Goal: Task Accomplishment & Management: Manage account settings

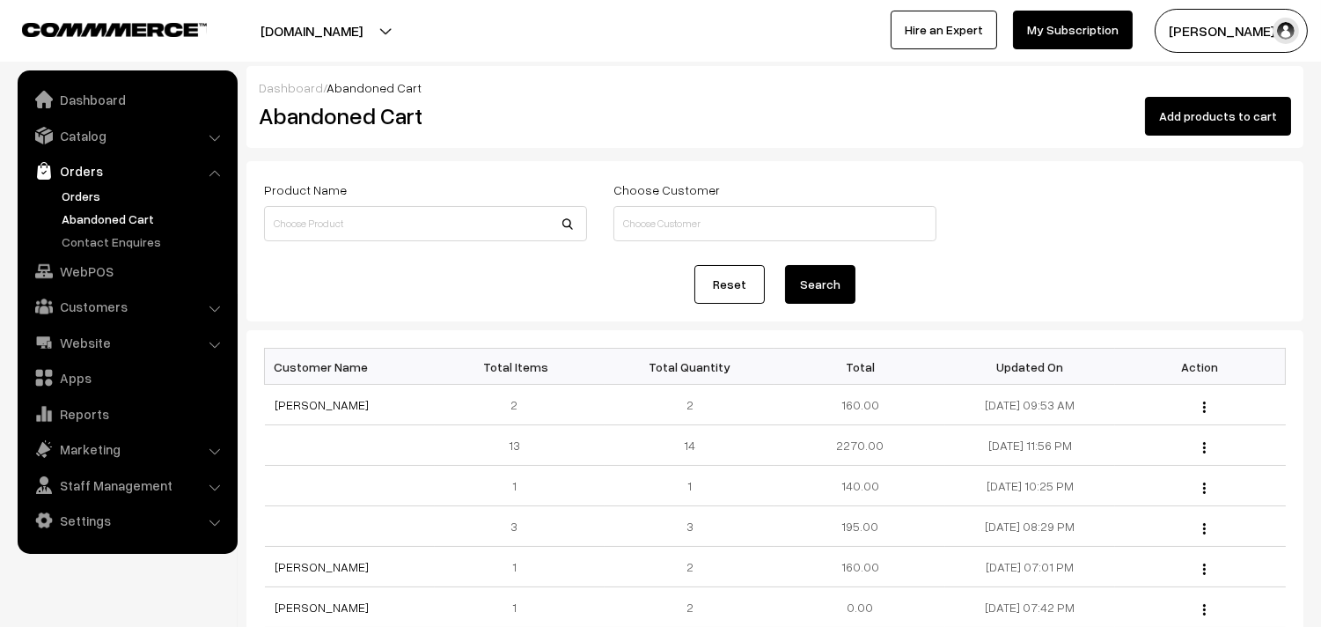
click at [77, 187] on link "Orders" at bounding box center [144, 196] width 174 height 18
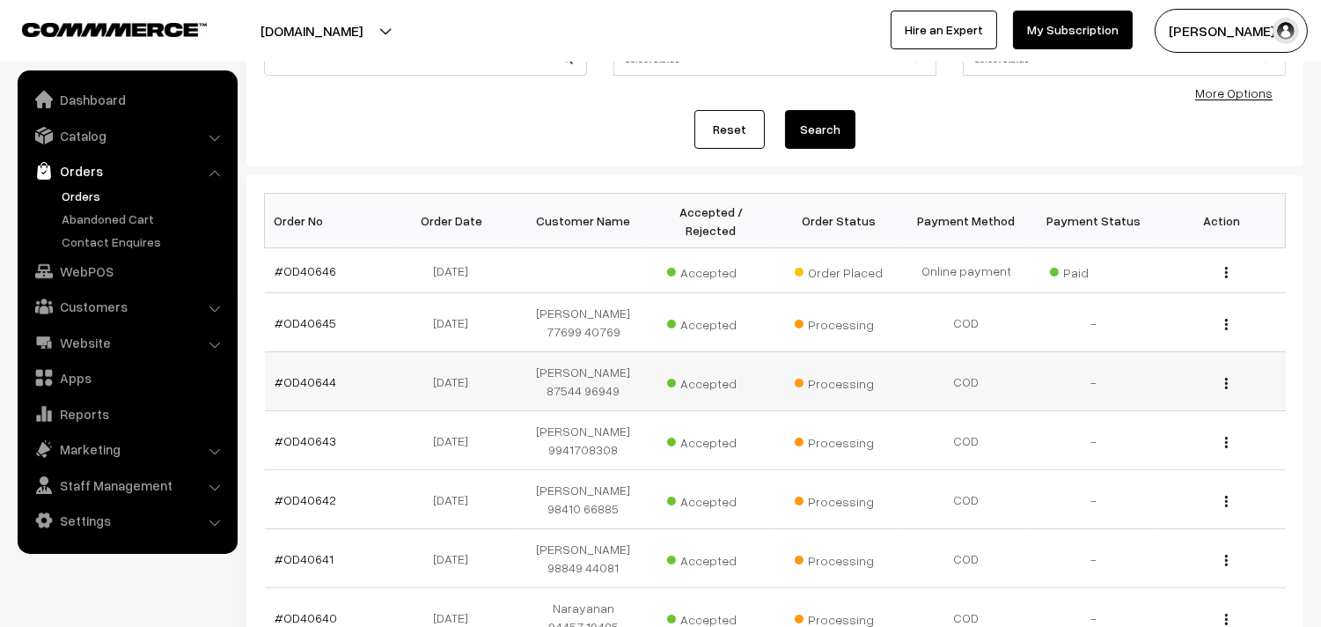
scroll to position [195, 0]
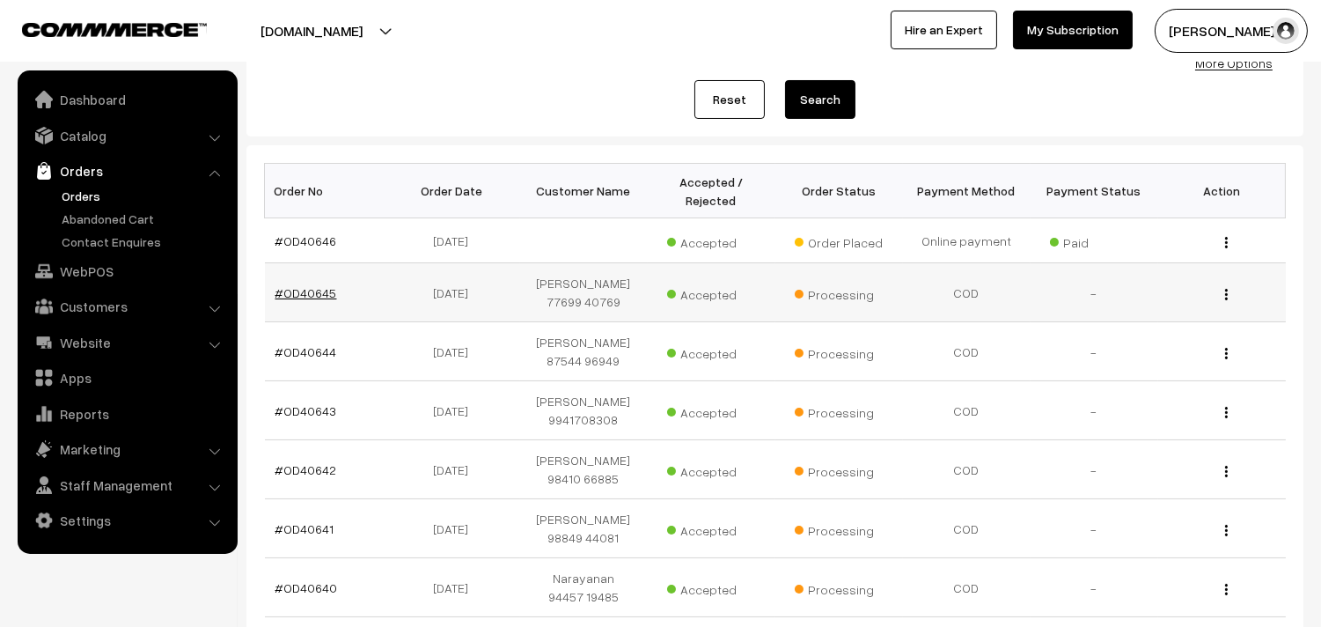
click at [314, 287] on link "#OD40645" at bounding box center [307, 292] width 62 height 15
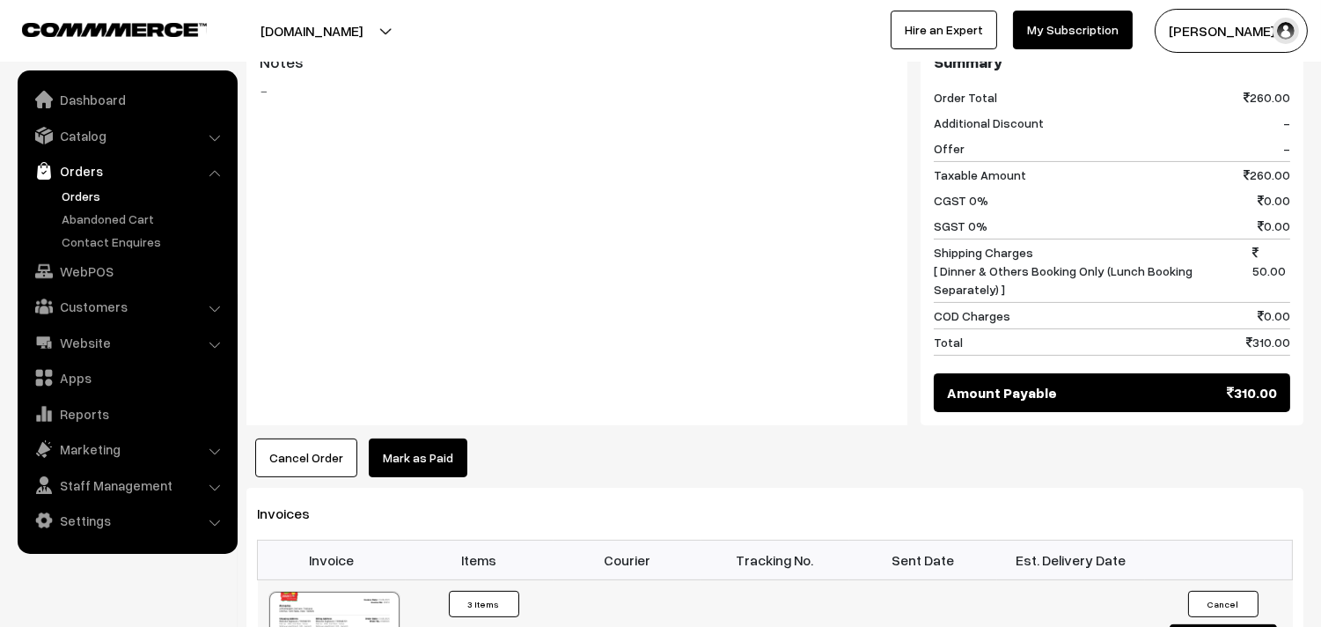
scroll to position [1076, 0]
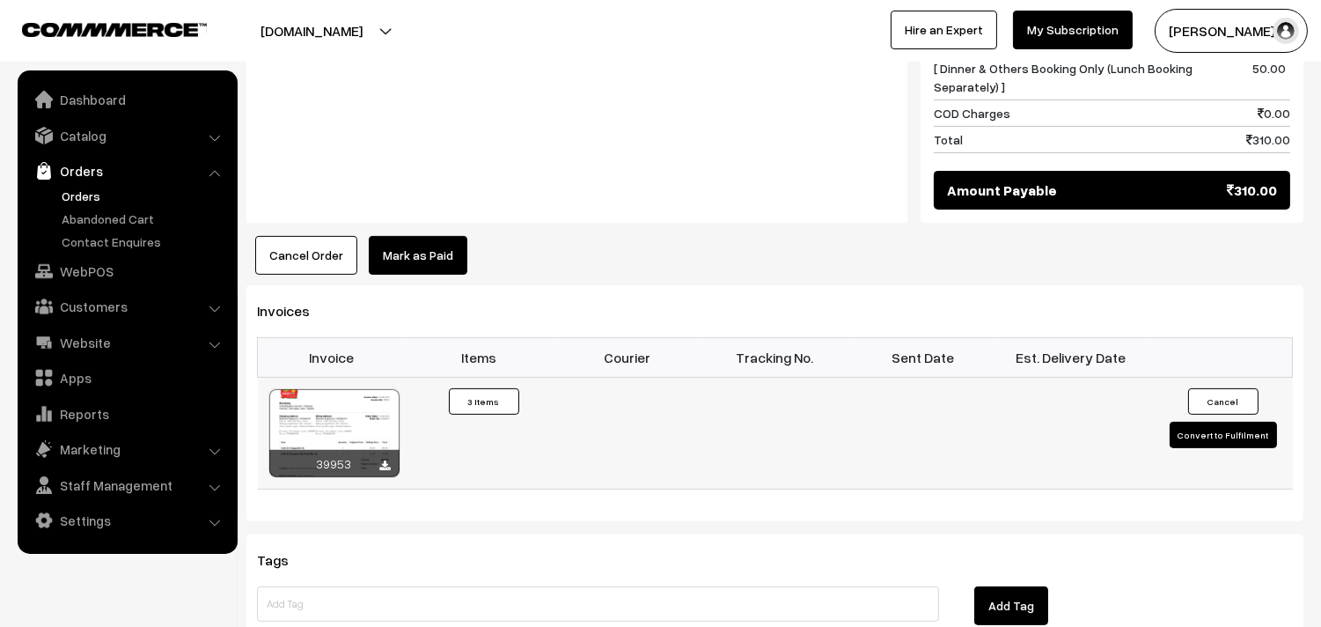
click at [384, 389] on div at bounding box center [334, 433] width 130 height 88
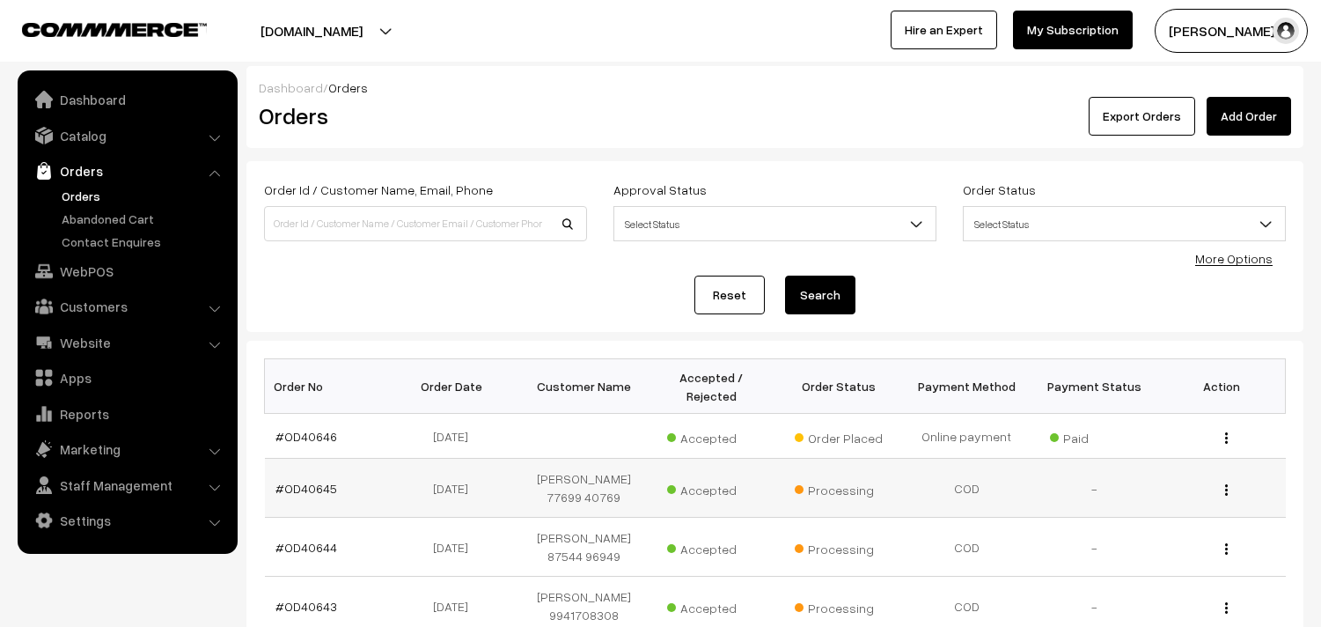
scroll to position [195, 0]
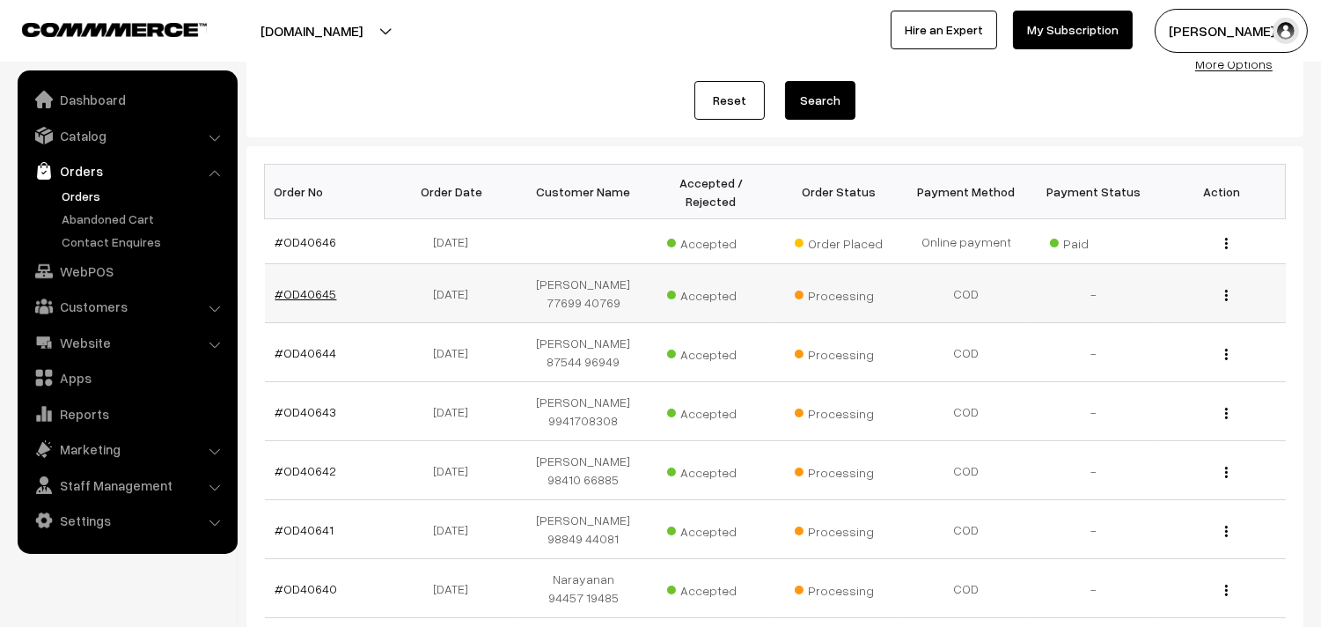
click at [310, 299] on link "#OD40645" at bounding box center [307, 293] width 62 height 15
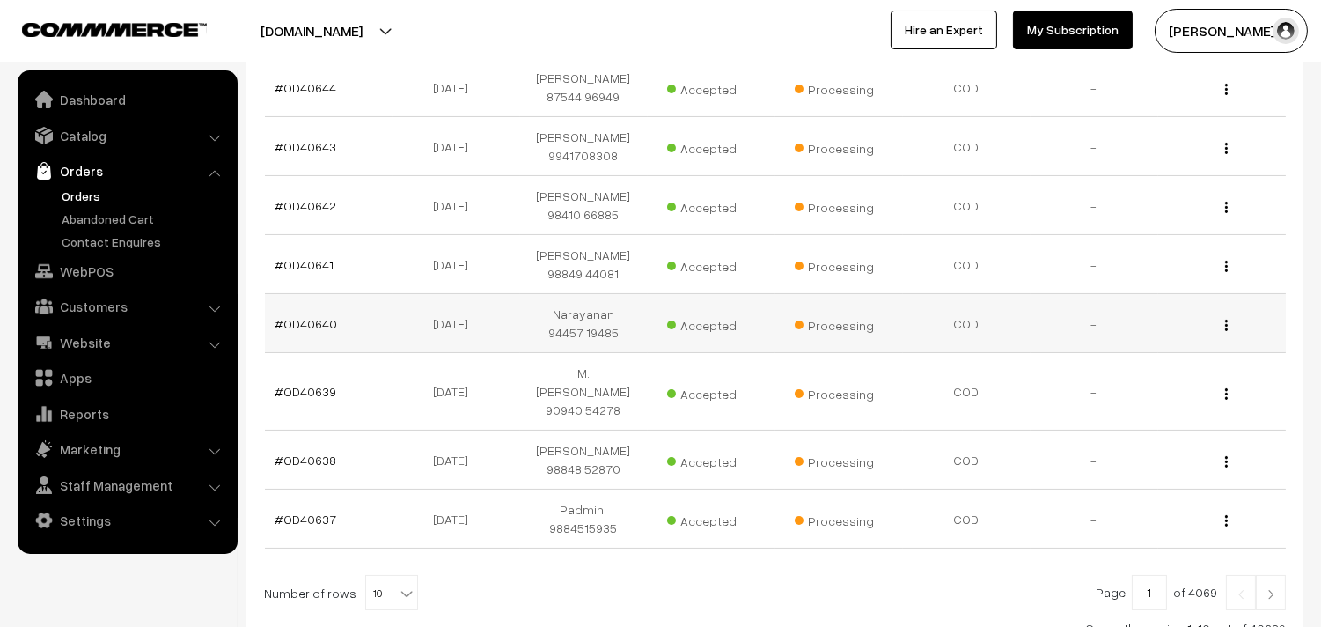
scroll to position [495, 0]
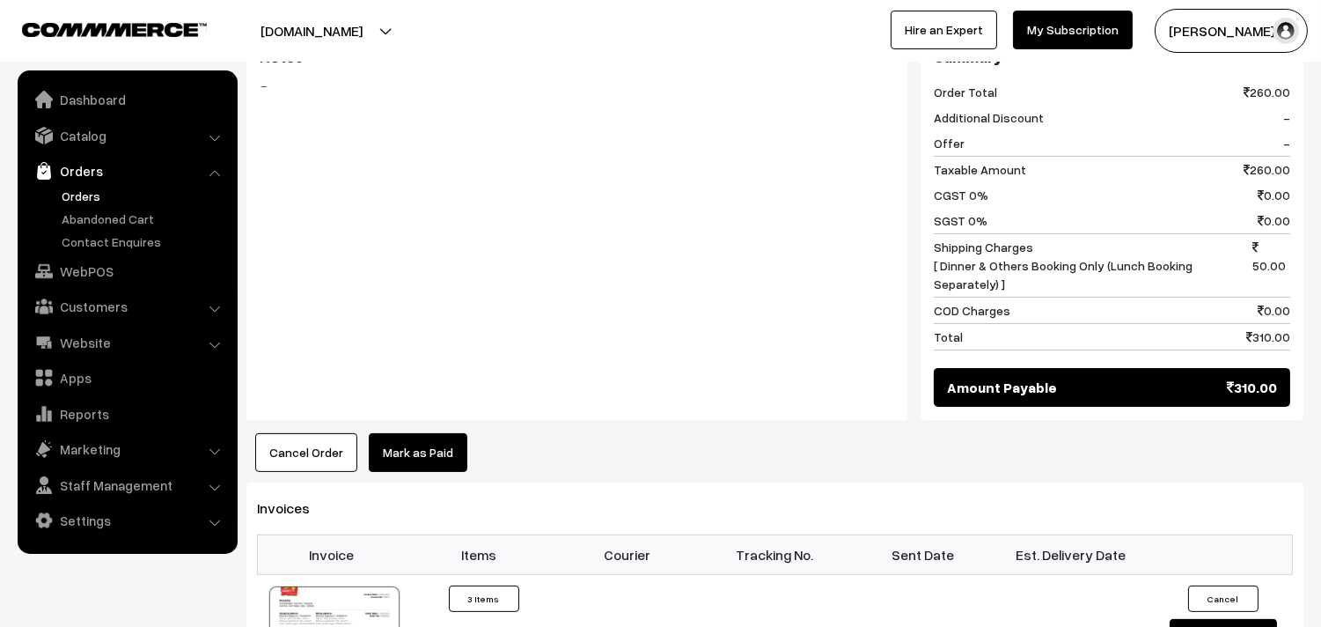
scroll to position [880, 0]
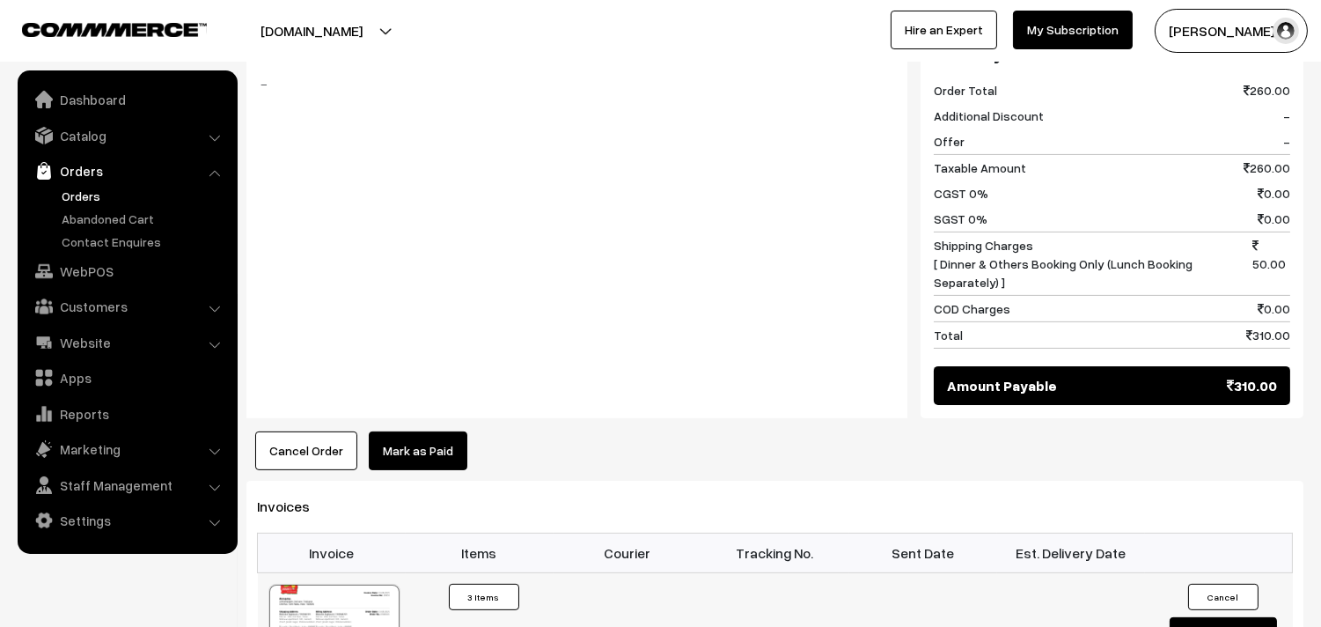
click at [362, 593] on div at bounding box center [334, 628] width 130 height 88
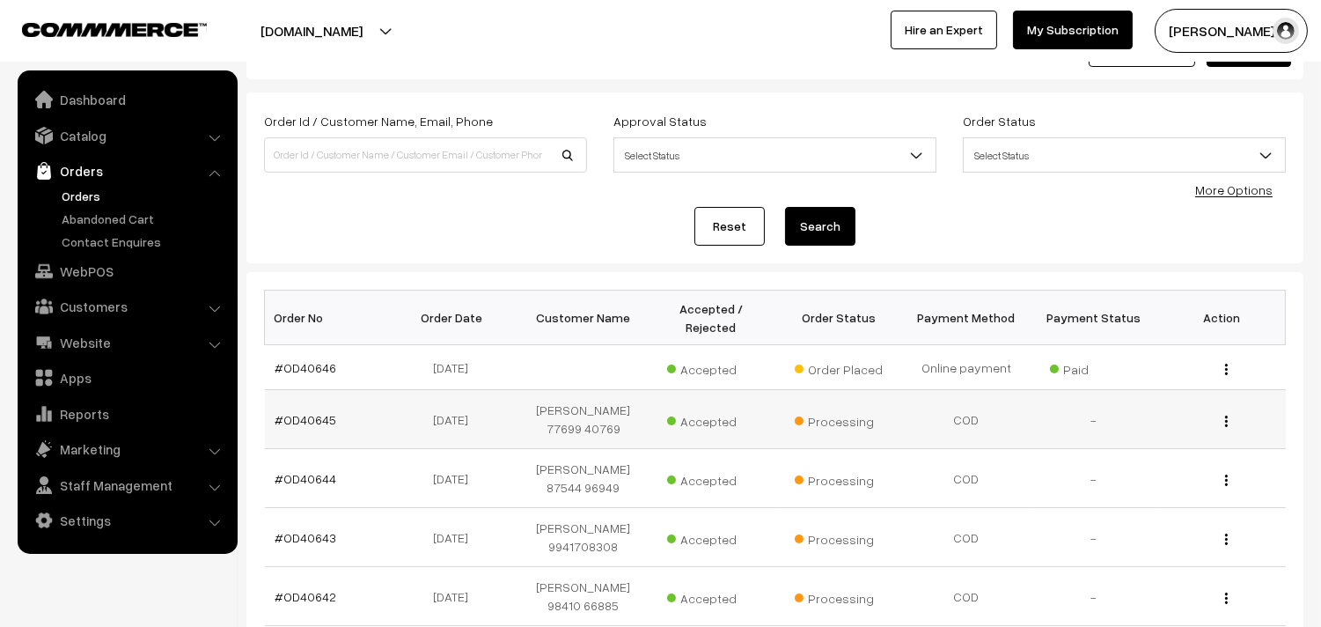
scroll to position [63, 0]
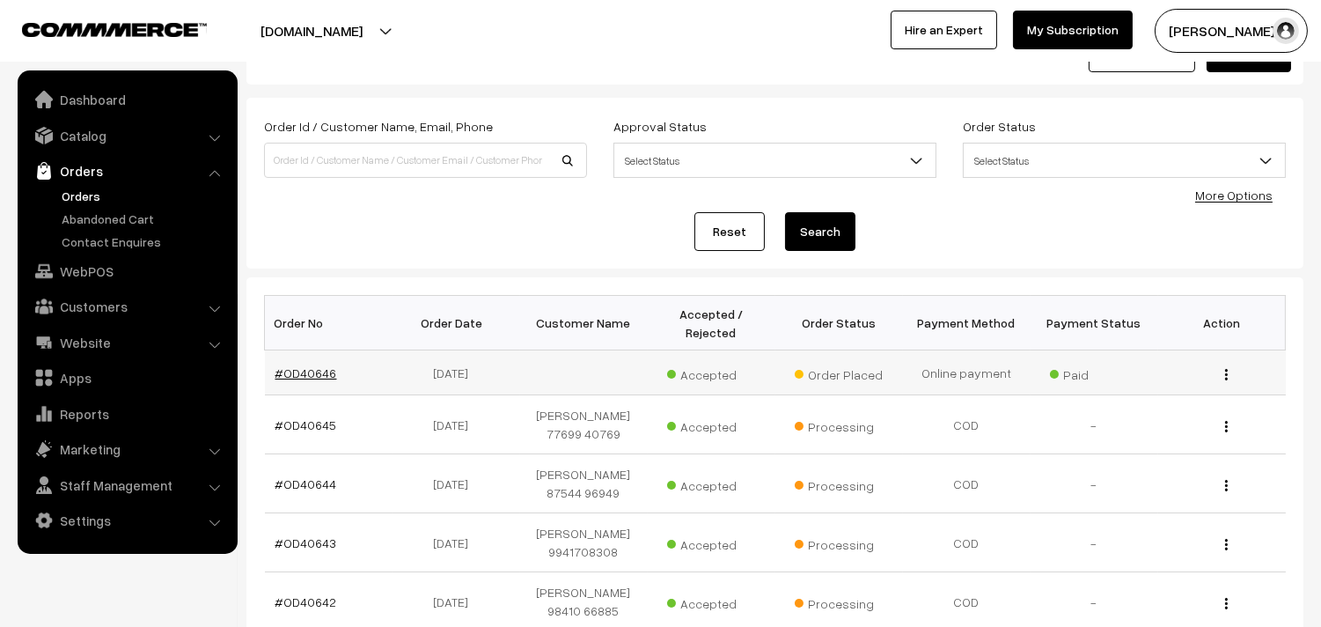
click at [312, 373] on link "#OD40646" at bounding box center [307, 372] width 62 height 15
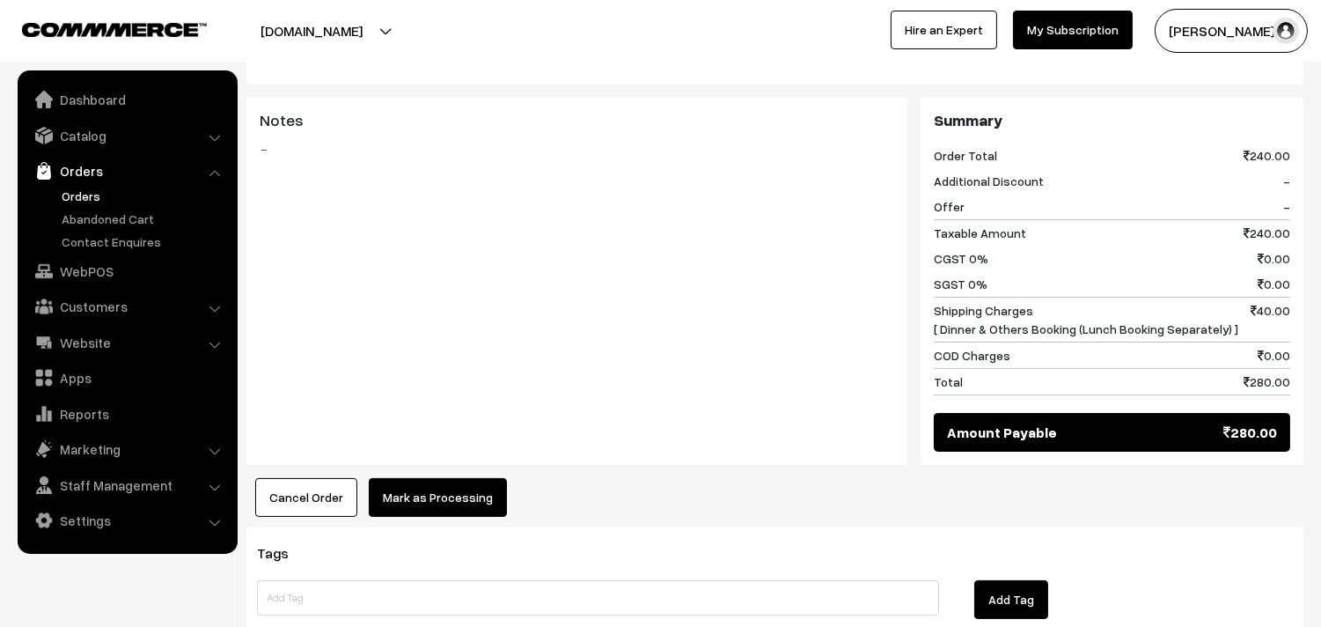
scroll to position [1018, 0]
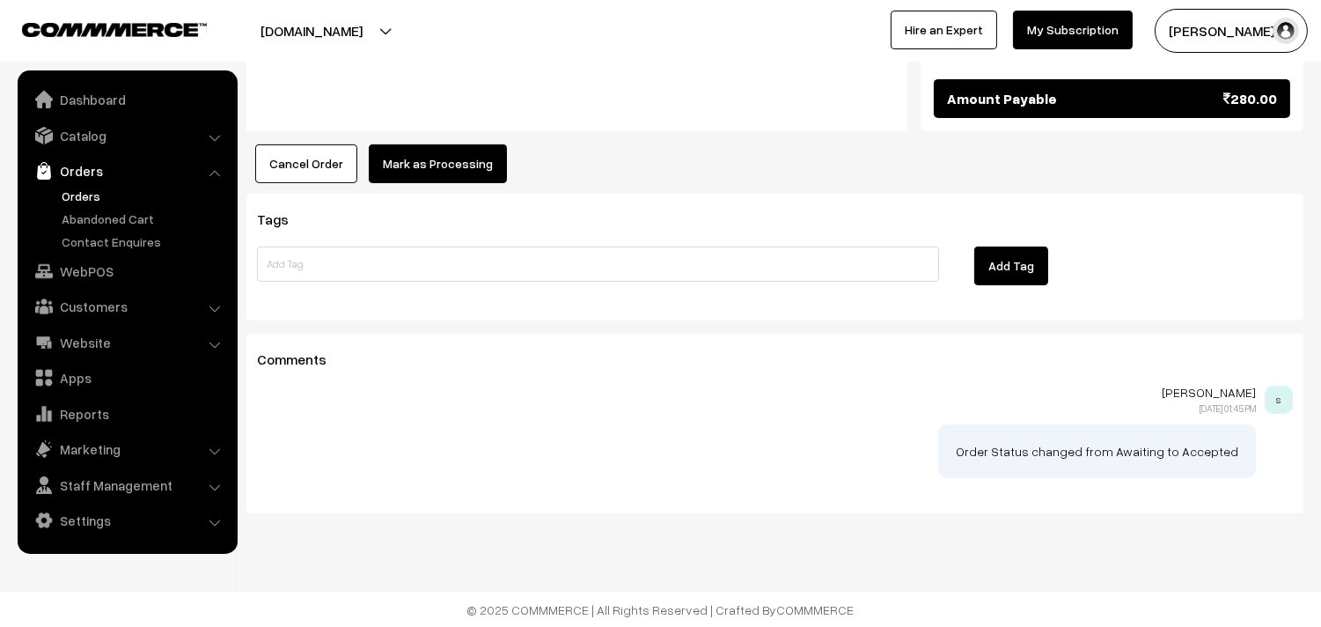
click at [407, 171] on button "Mark as Processing" at bounding box center [438, 163] width 138 height 39
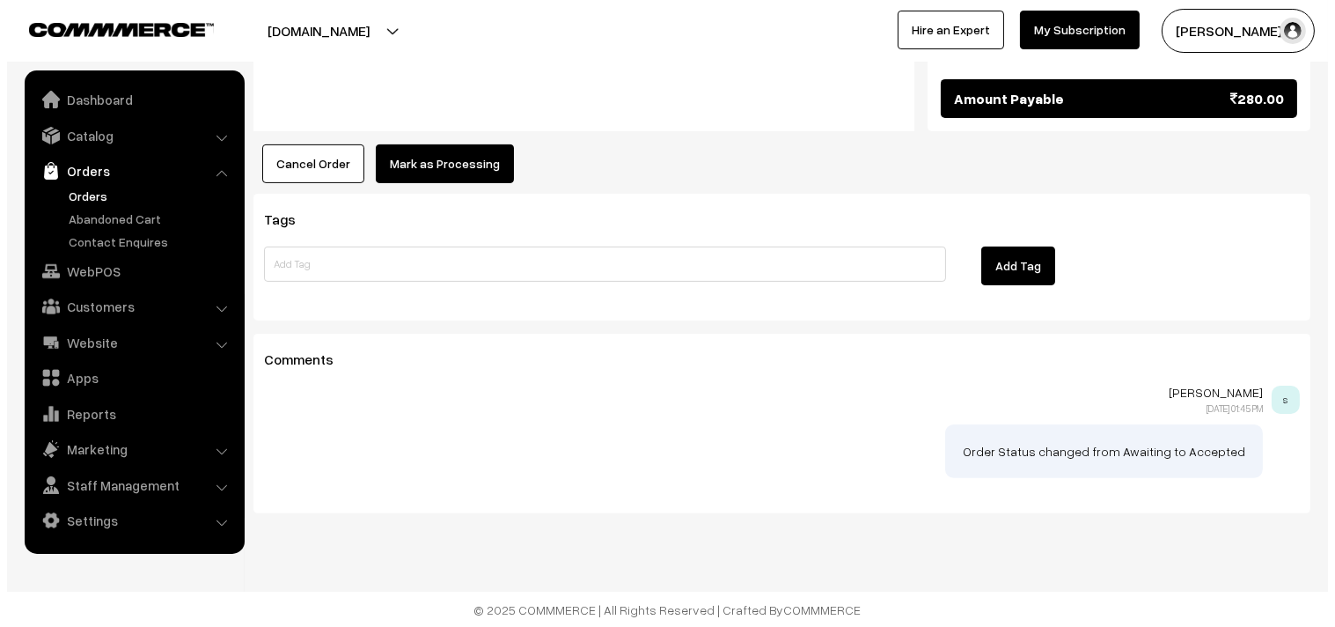
scroll to position [1018, 0]
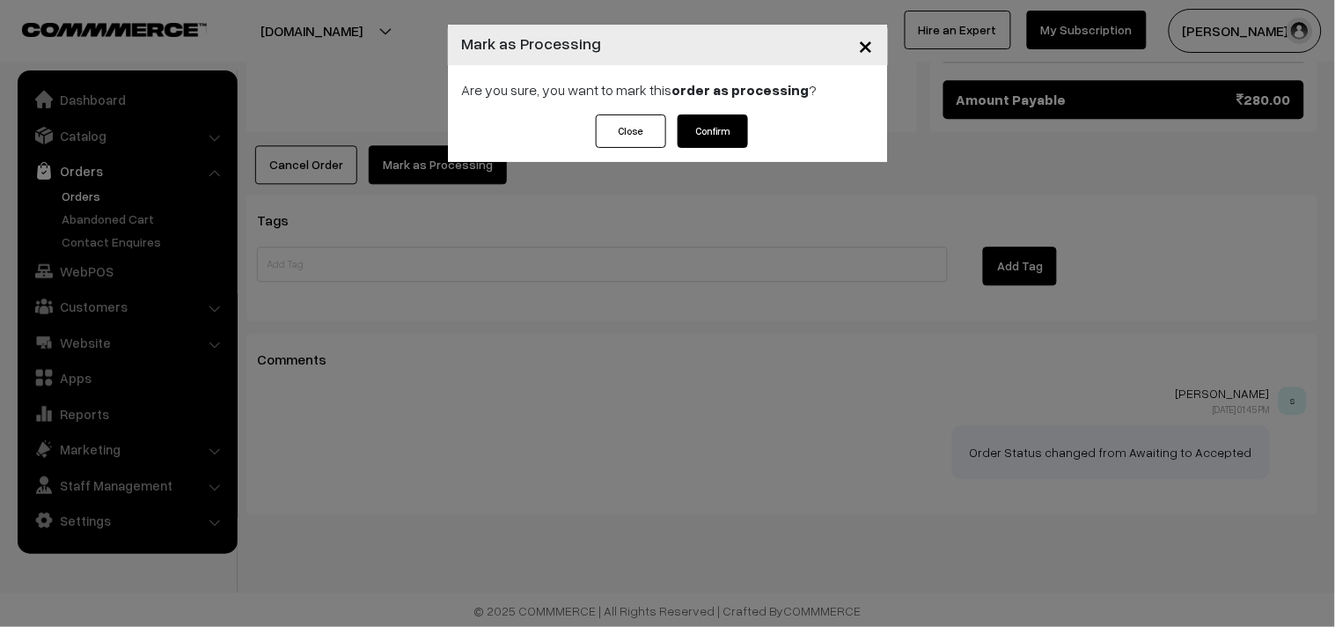
click at [724, 132] on button "Confirm" at bounding box center [713, 130] width 70 height 33
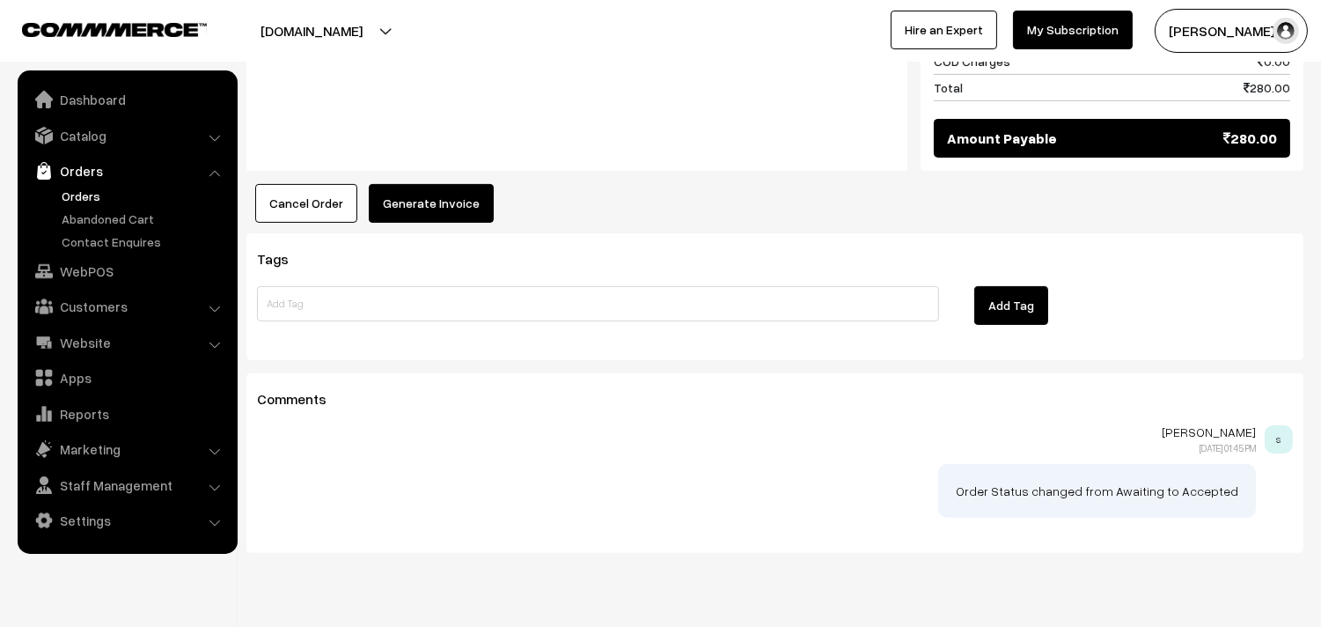
click at [463, 190] on button "Generate Invoice" at bounding box center [431, 203] width 125 height 39
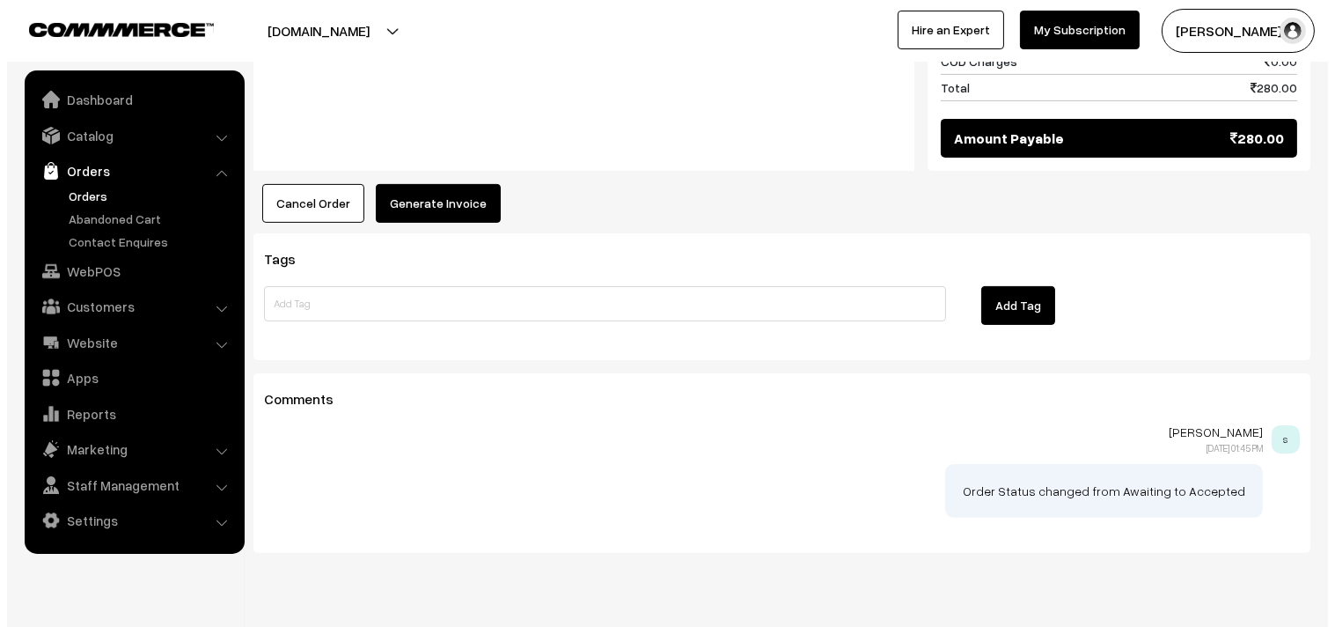
scroll to position [979, 0]
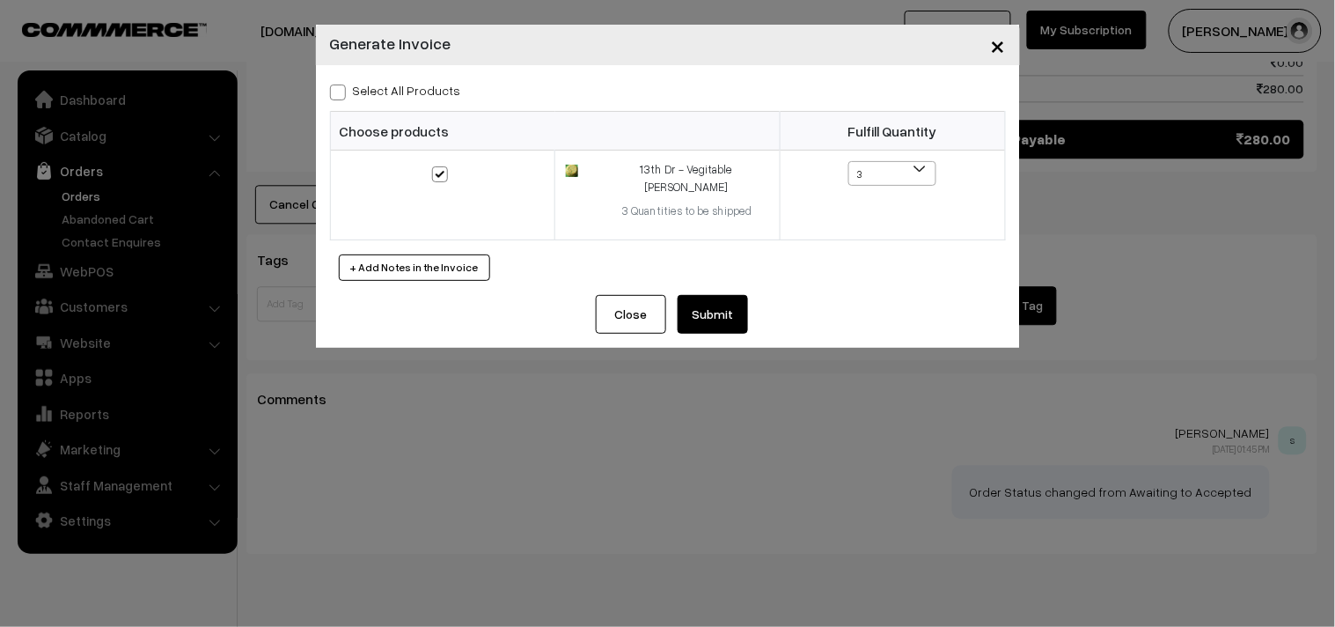
click at [370, 89] on label "Select All Products" at bounding box center [395, 90] width 131 height 18
click at [342, 89] on input "Select All Products" at bounding box center [335, 89] width 11 height 11
checkbox input "true"
click at [704, 295] on button "Submit" at bounding box center [713, 314] width 70 height 39
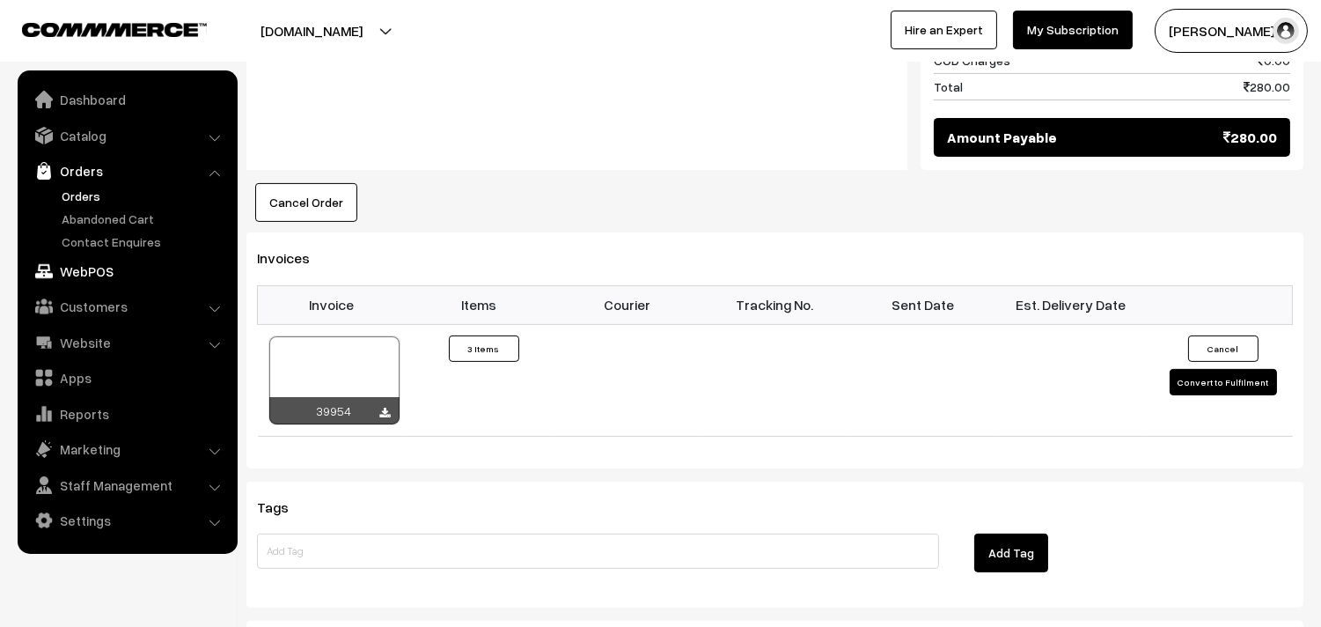
click at [81, 269] on link "WebPOS" at bounding box center [127, 271] width 210 height 32
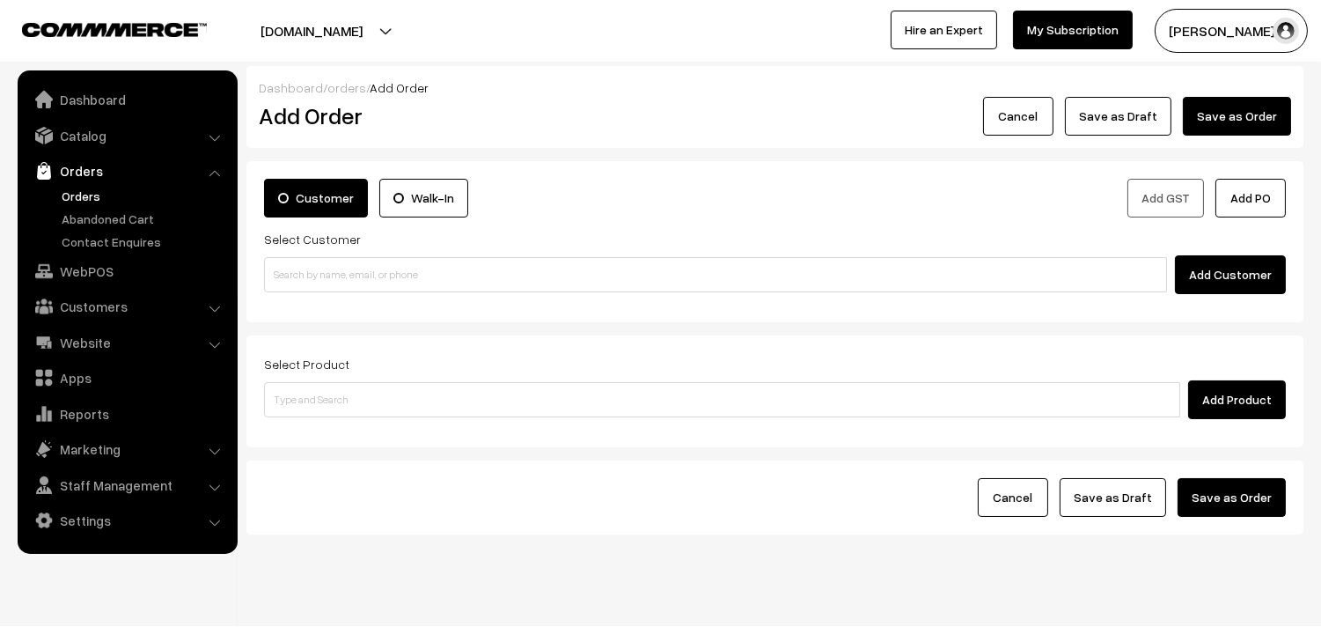
click at [461, 293] on div "Add Customer" at bounding box center [775, 274] width 1022 height 39
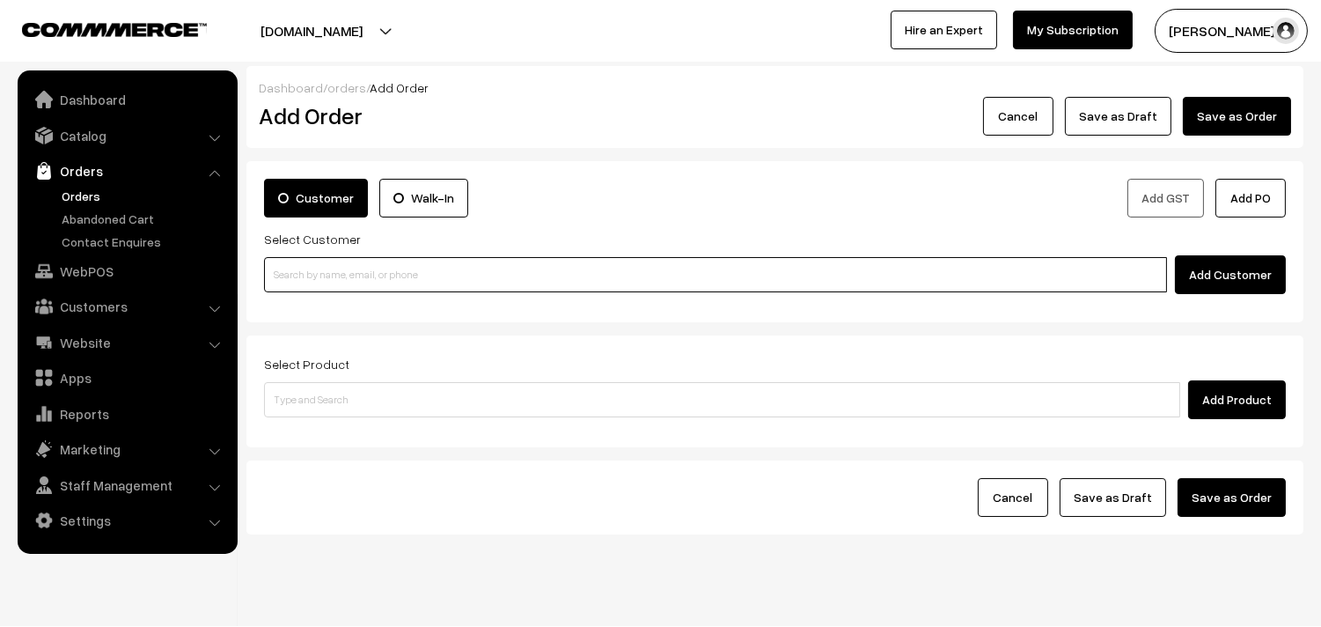
click at [311, 269] on input at bounding box center [715, 274] width 903 height 35
click at [420, 261] on input at bounding box center [715, 274] width 903 height 35
paste input "98401 02573"
click at [410, 278] on input "98401 02573" at bounding box center [715, 274] width 903 height 35
click at [339, 270] on input "98401 02573" at bounding box center [715, 274] width 903 height 35
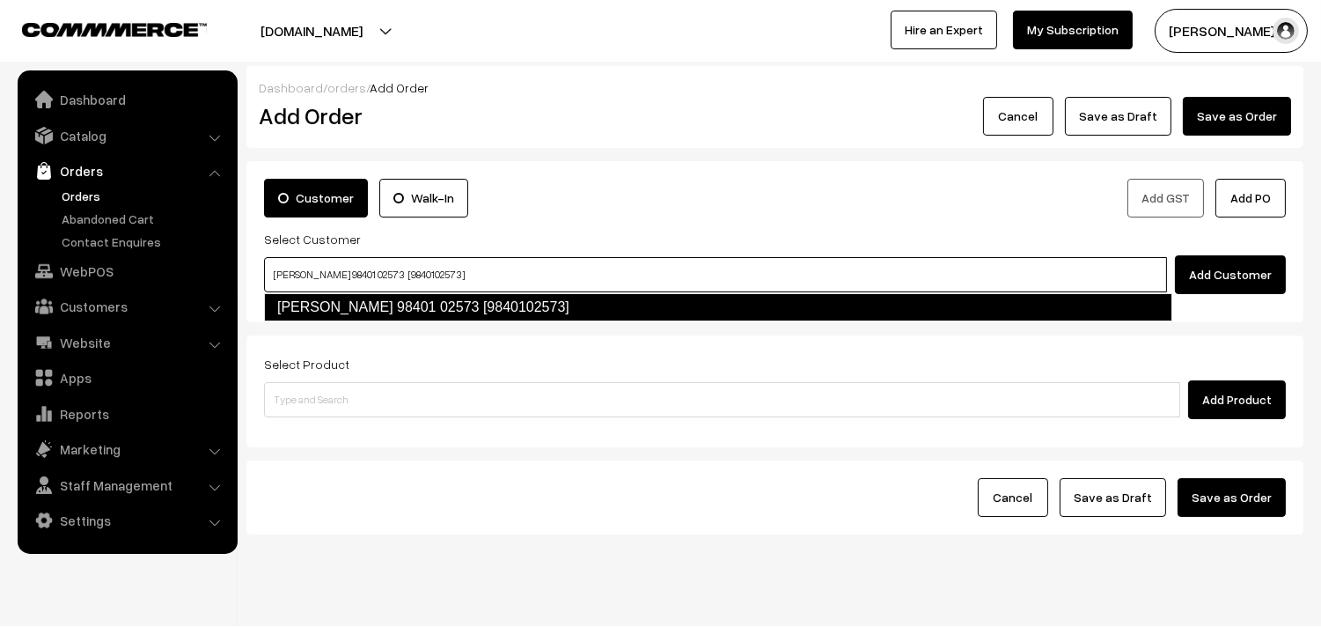
type input "K Jayakumar 98401 02573 [9840102573]"
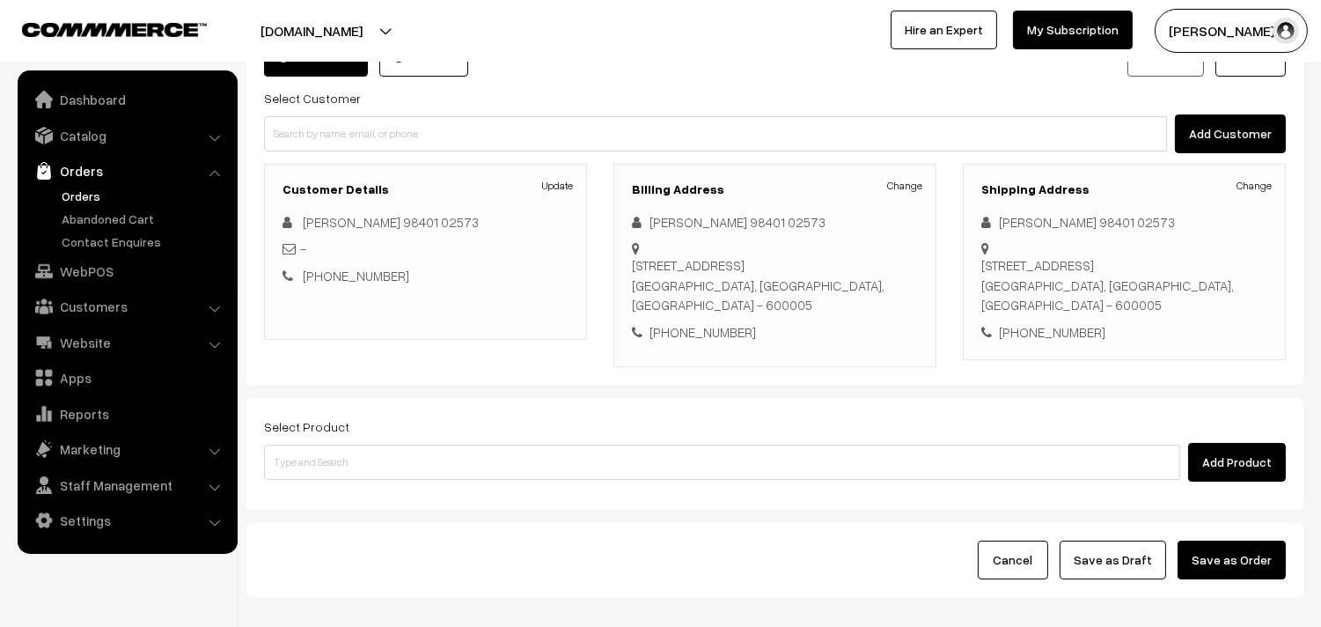
scroll to position [142, 0]
click at [484, 441] on div "Select Product Add Product" at bounding box center [775, 448] width 1022 height 66
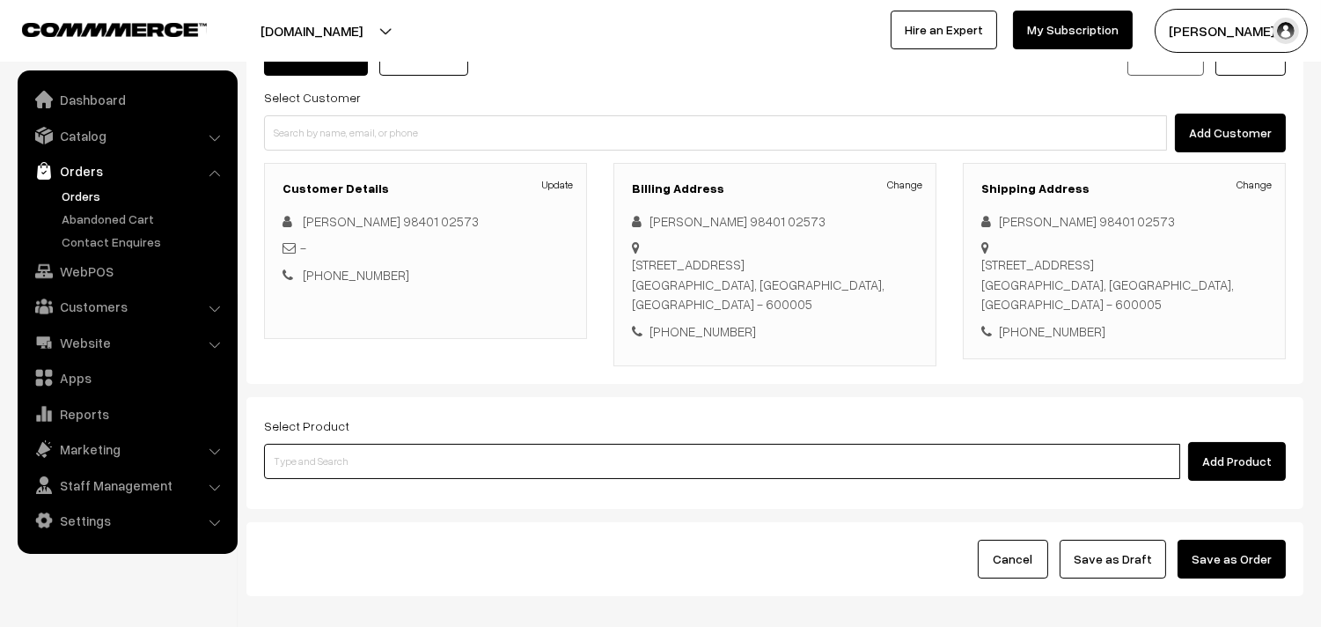
click at [485, 453] on input at bounding box center [722, 461] width 916 height 35
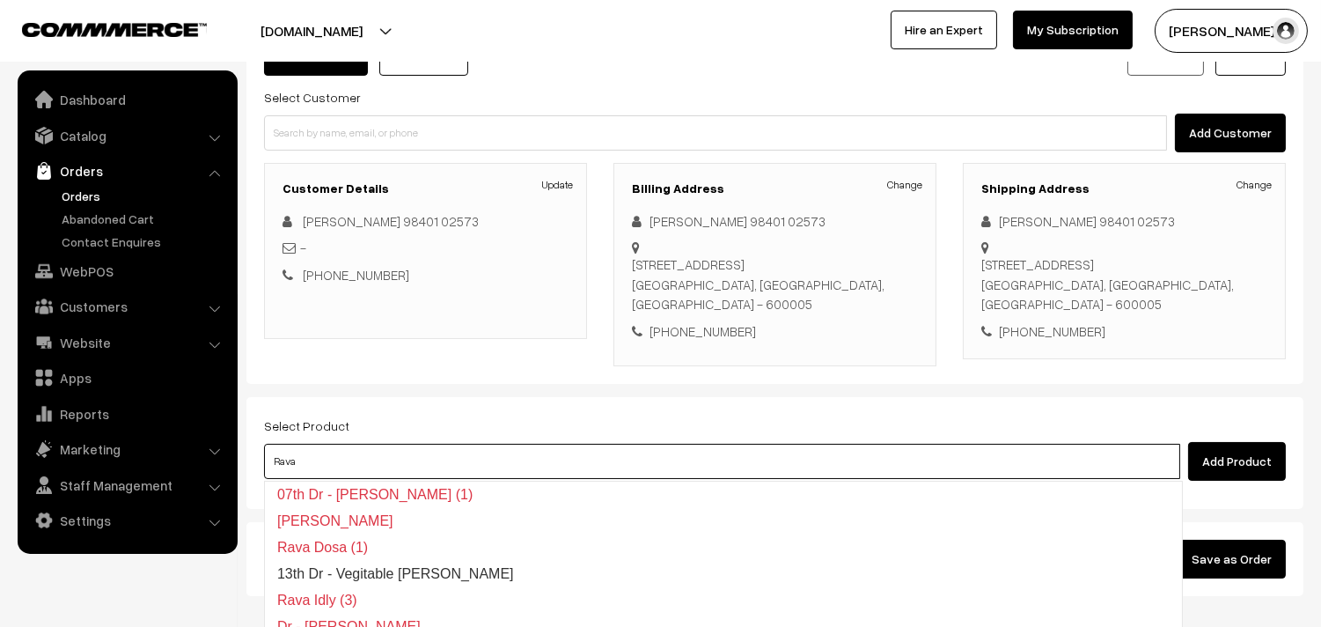
type input "Rava k"
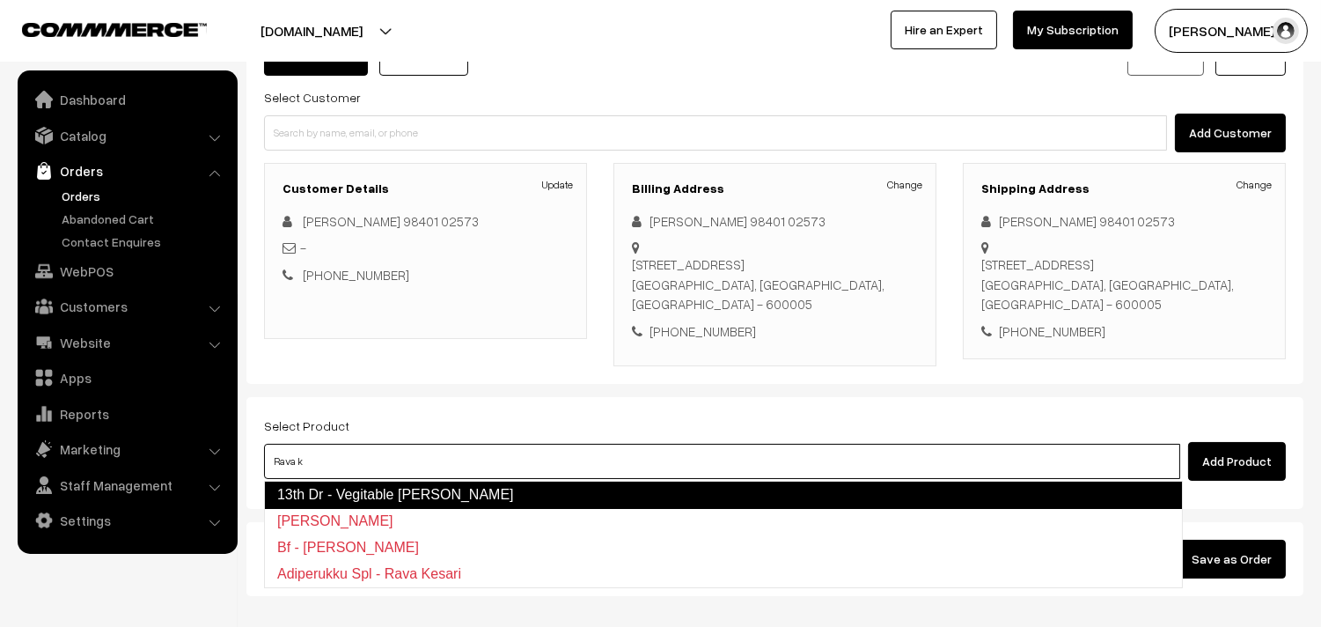
click at [463, 489] on link "13th Dr - Vegitable [PERSON_NAME]" at bounding box center [723, 495] width 919 height 28
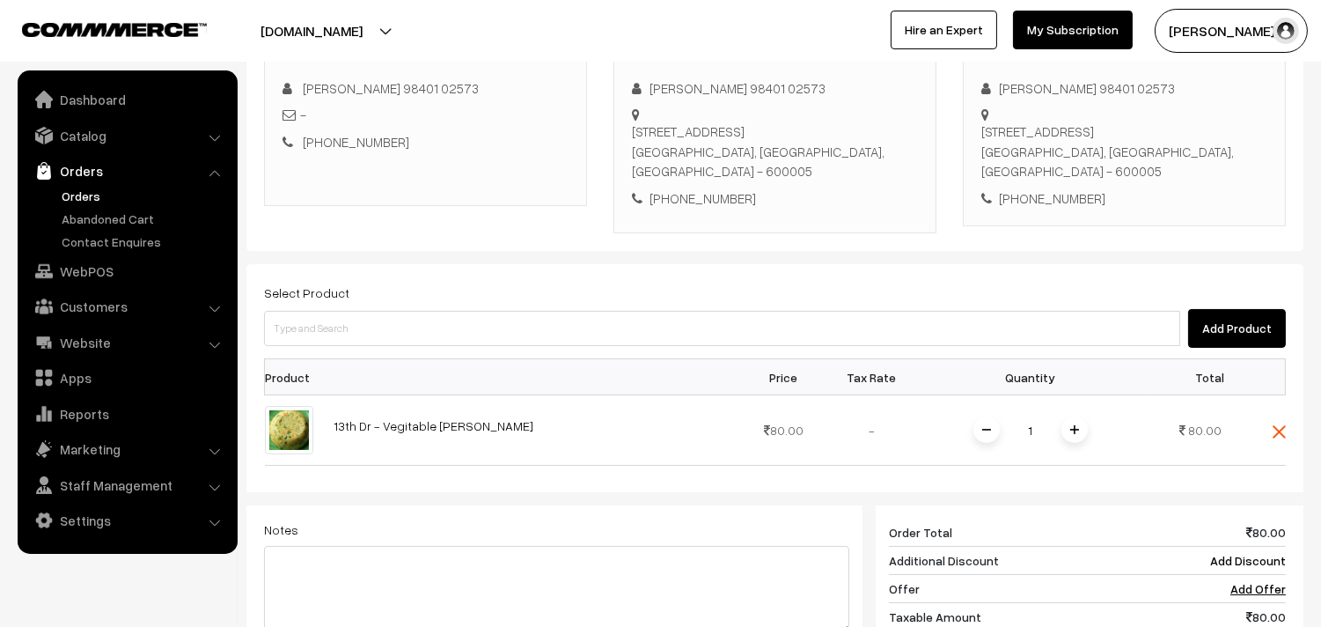
scroll to position [630, 0]
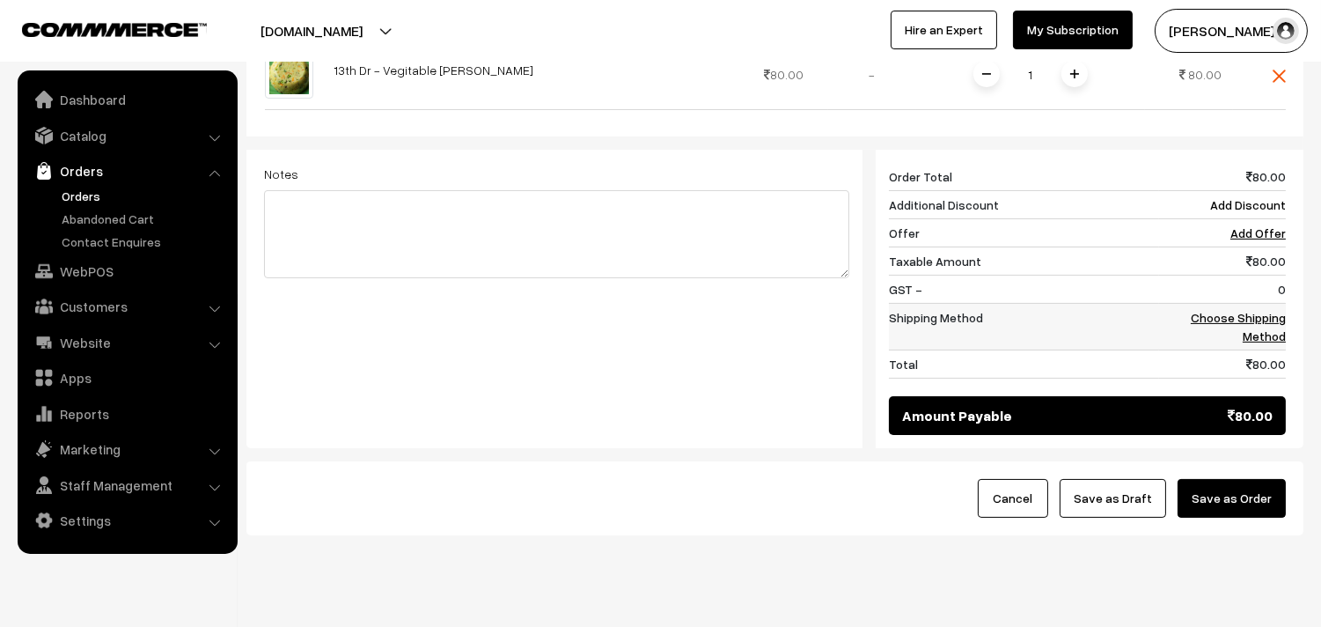
click at [1260, 315] on link "Choose Shipping Method" at bounding box center [1238, 326] width 95 height 33
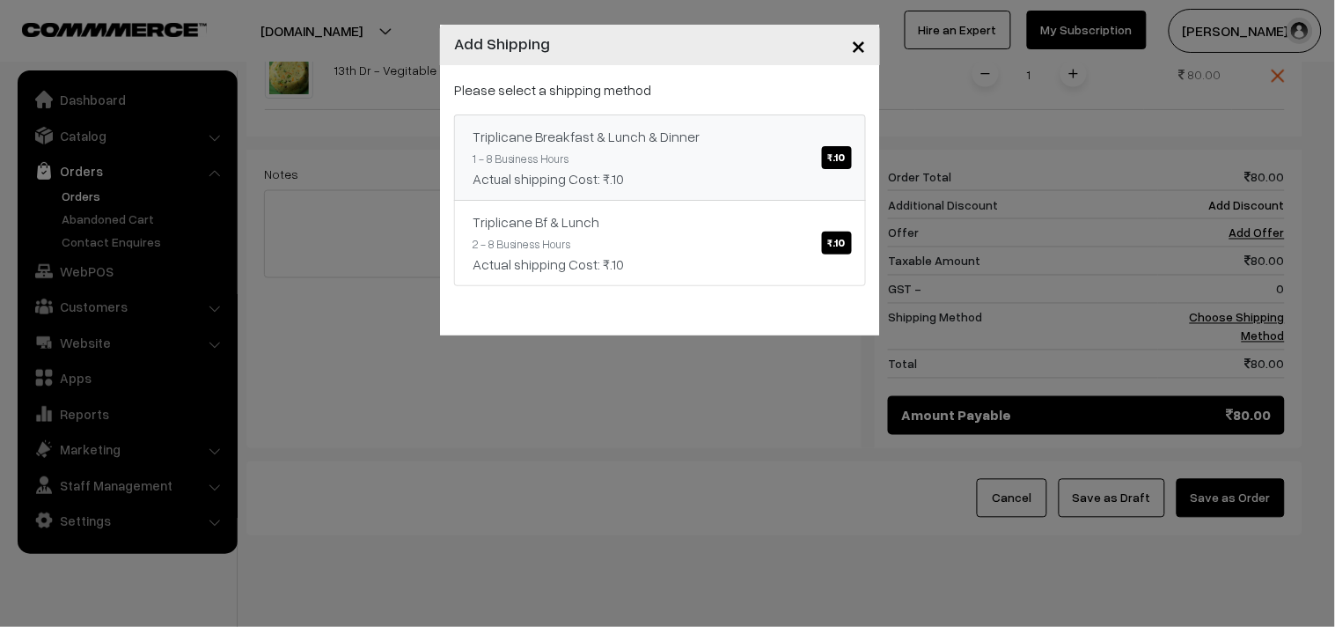
click at [750, 112] on div "Please select a shipping method Triplicane Breakfast & Lunch & Dinner ₹.10 1 - …" at bounding box center [660, 182] width 412 height 207
click at [743, 158] on link "Triplicane Breakfast & Lunch & Dinner ₹.10 1 - 8 Business Hours Actual shipping…" at bounding box center [660, 157] width 412 height 86
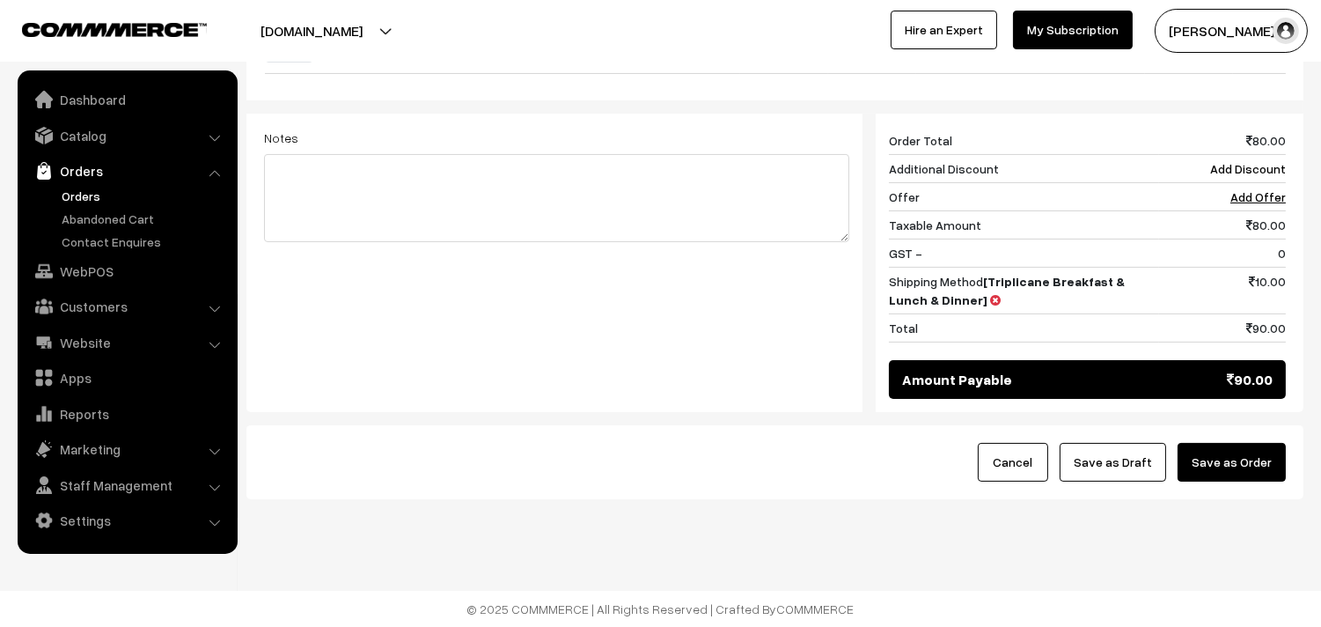
scroll to position [669, 0]
click at [1118, 456] on button "Save as Draft" at bounding box center [1113, 462] width 107 height 39
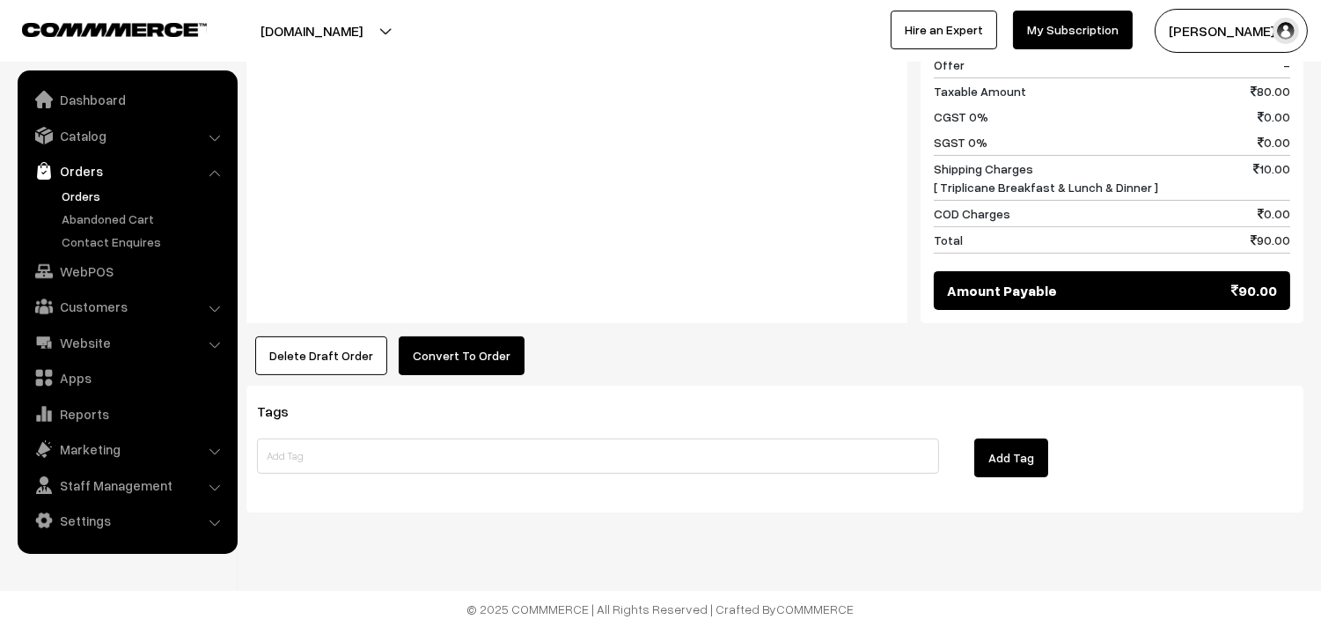
click at [416, 345] on button "Convert To Order" at bounding box center [462, 355] width 126 height 39
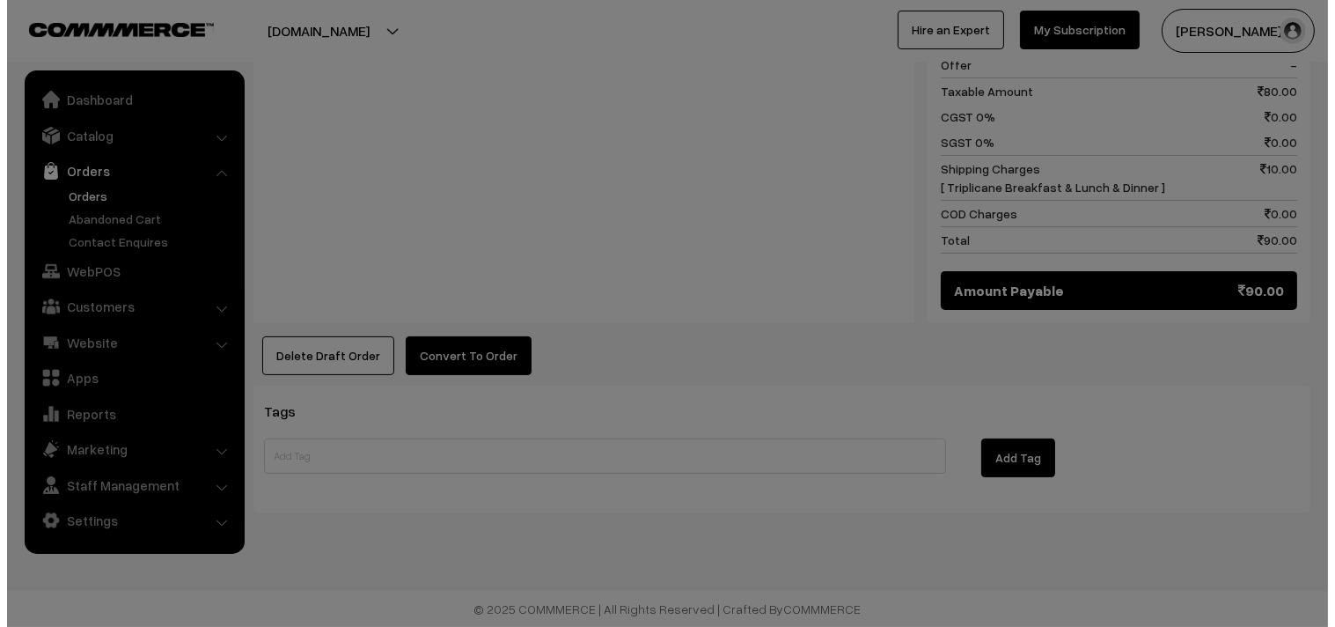
scroll to position [842, 0]
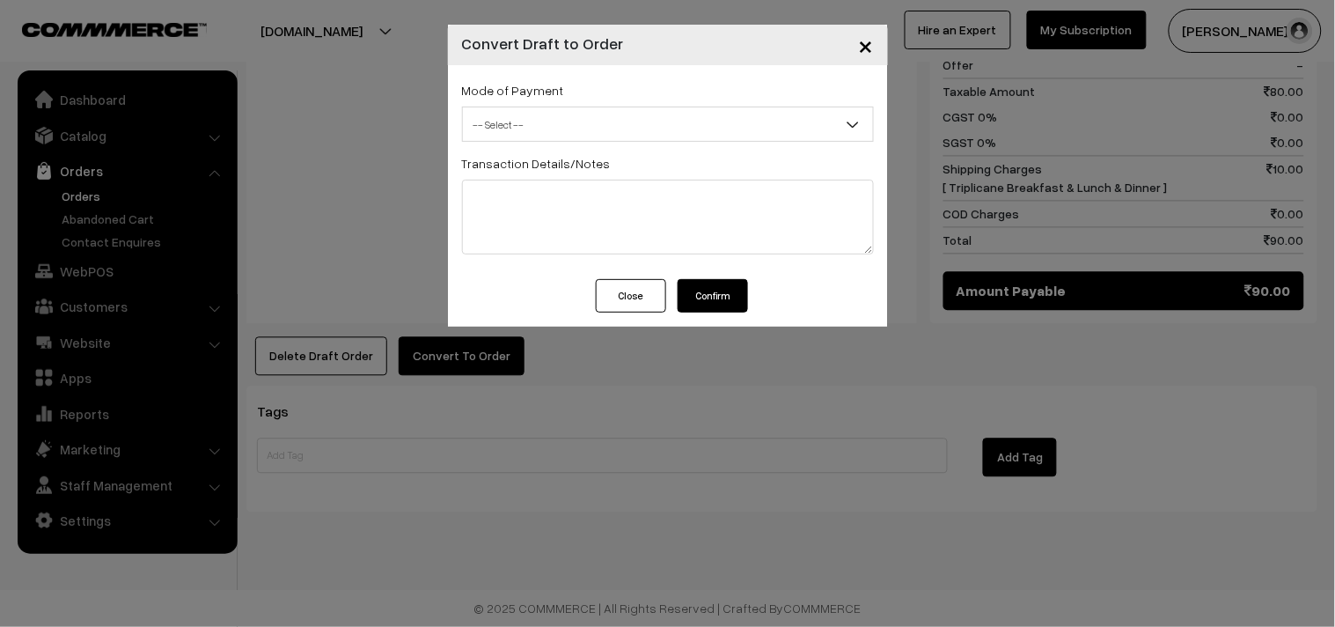
click at [662, 114] on span "-- Select --" at bounding box center [668, 124] width 410 height 31
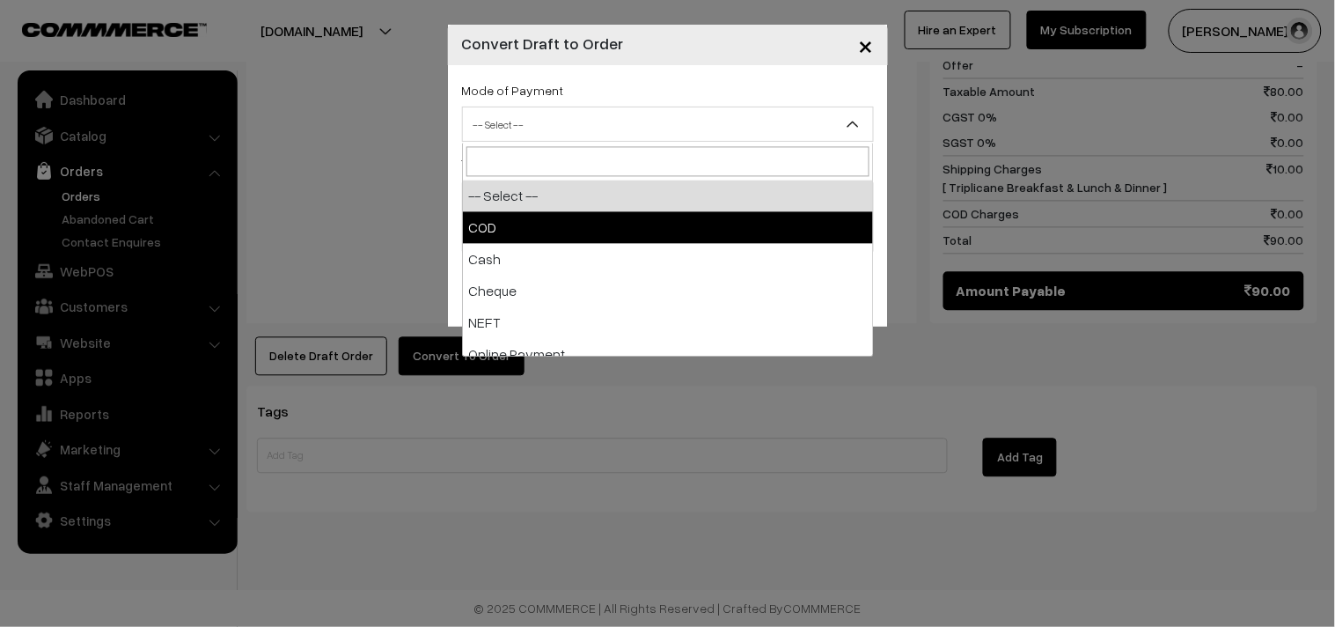
select select "1"
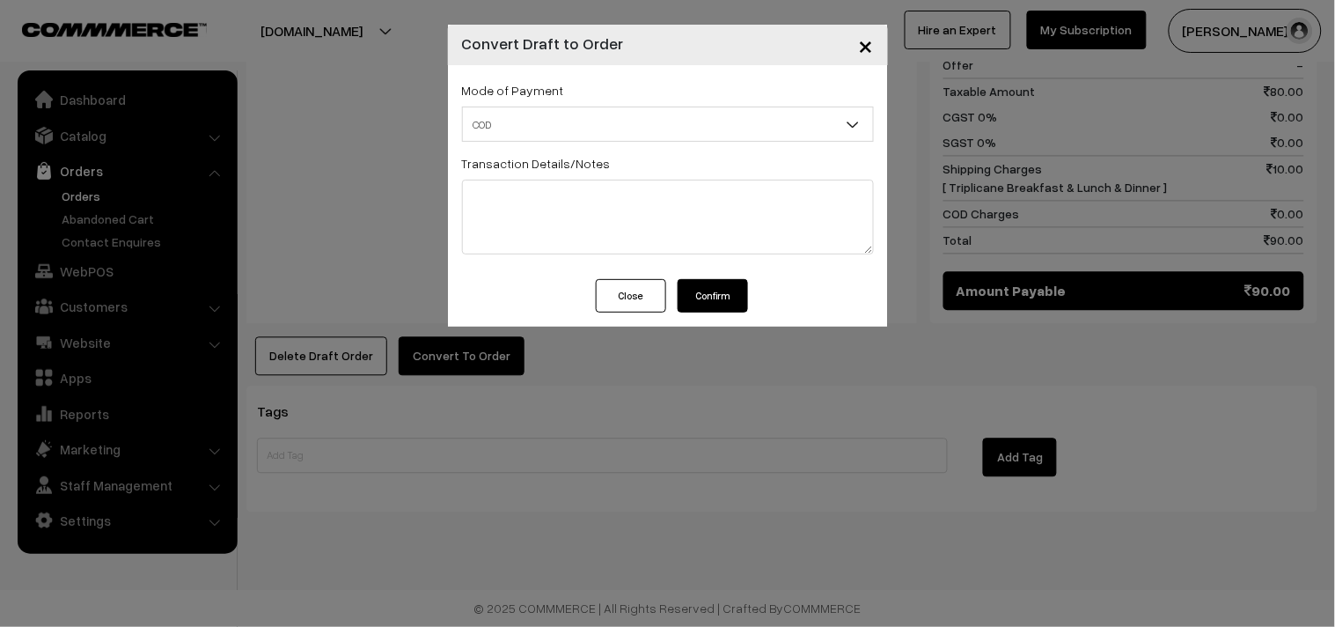
click at [708, 289] on button "Confirm" at bounding box center [713, 295] width 70 height 33
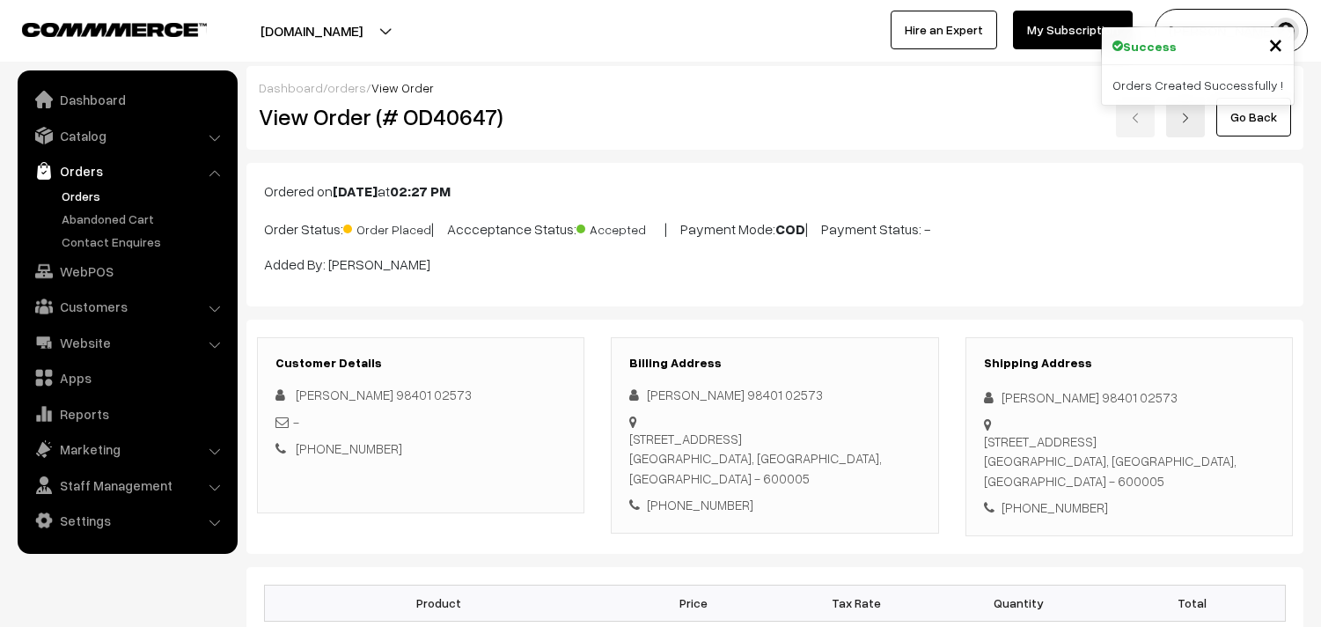
scroll to position [838, 0]
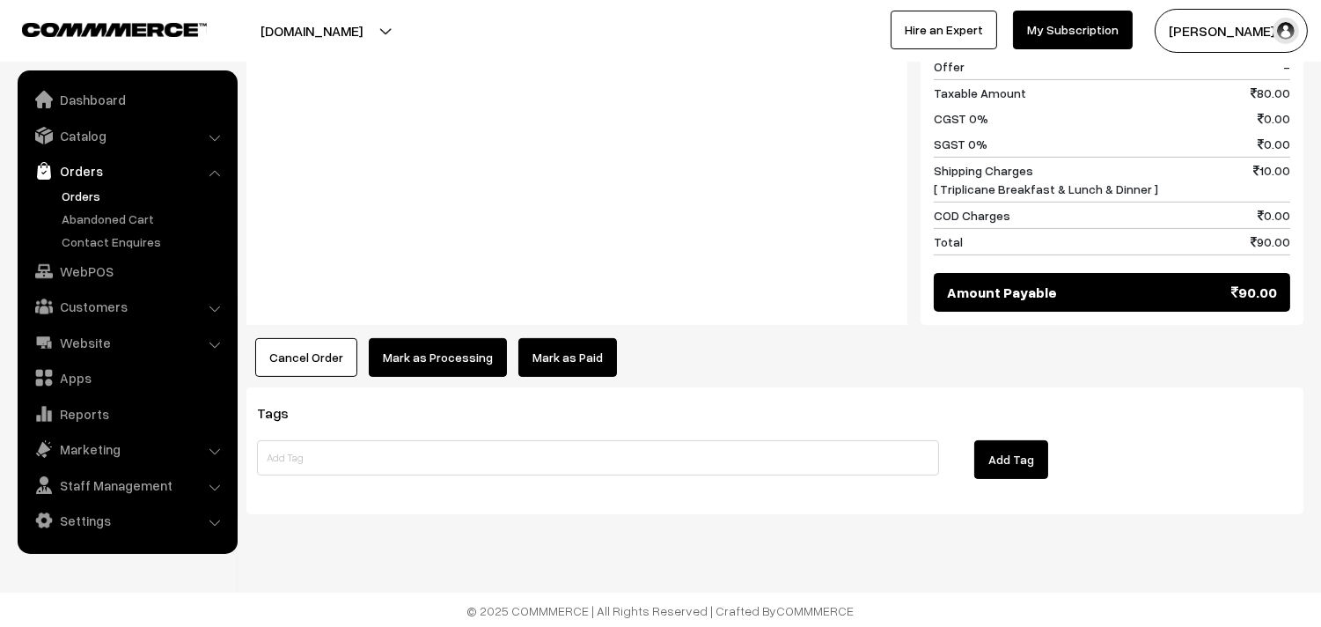
click at [465, 352] on button "Mark as Processing" at bounding box center [438, 357] width 138 height 39
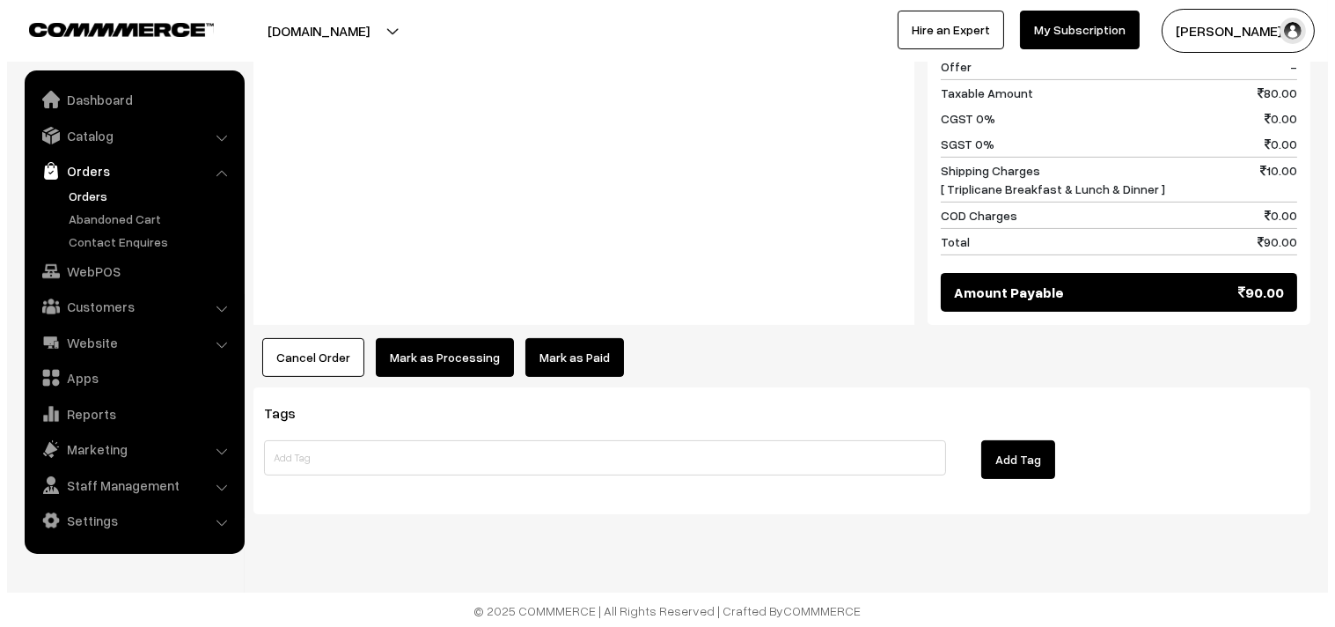
scroll to position [840, 0]
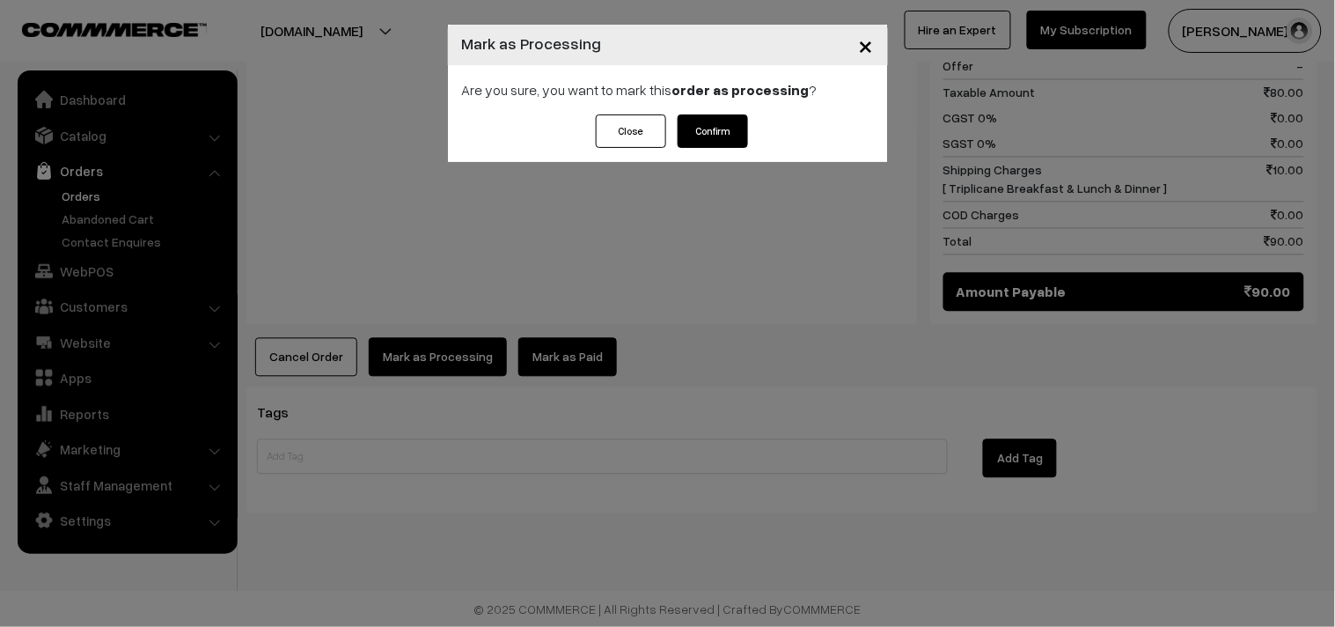
click at [715, 133] on button "Confirm" at bounding box center [713, 130] width 70 height 33
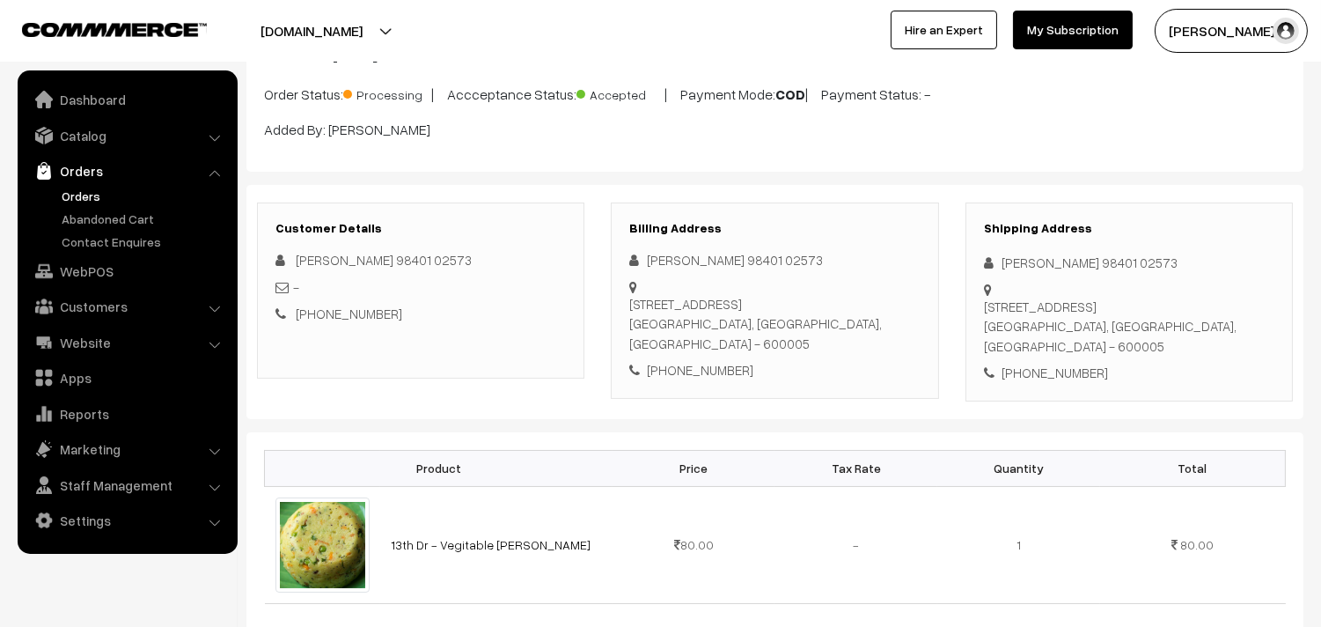
scroll to position [586, 0]
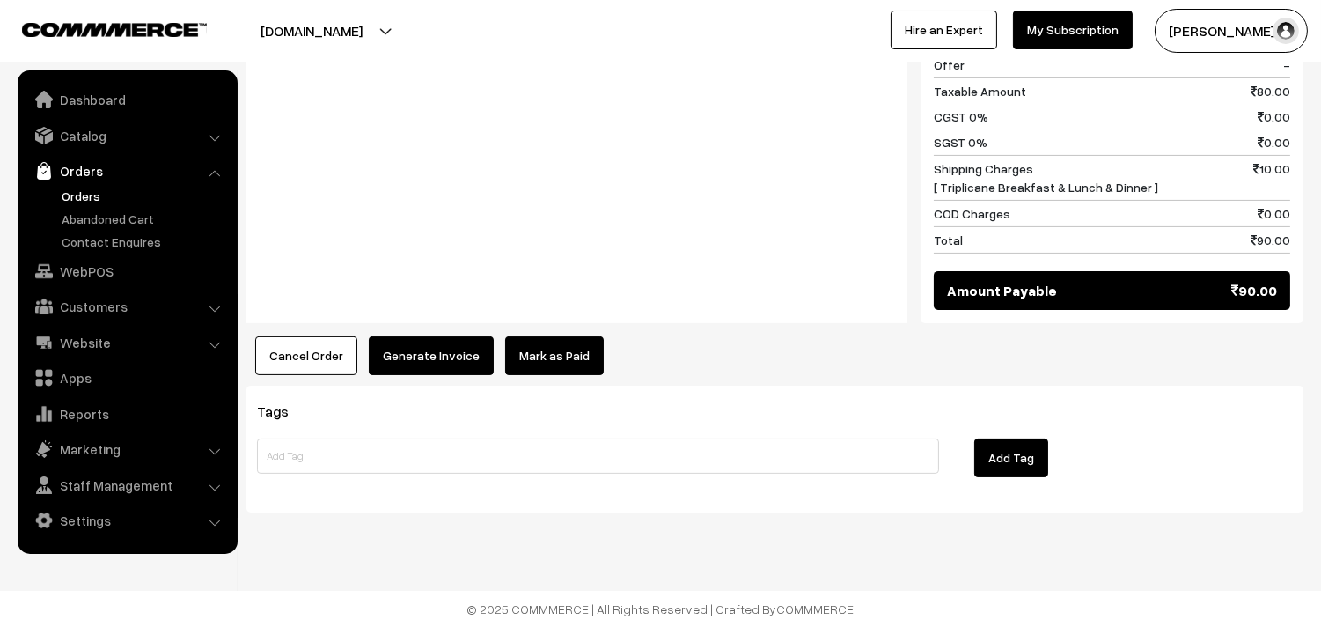
click at [406, 366] on button "Generate Invoice" at bounding box center [431, 355] width 125 height 39
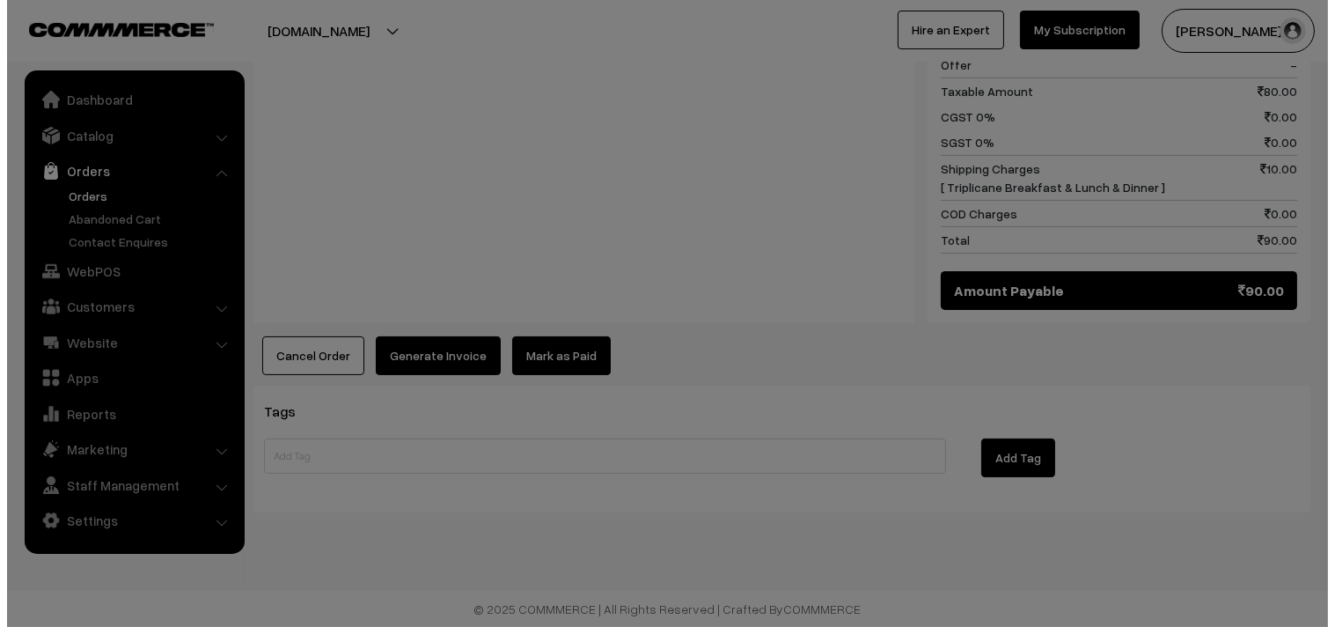
scroll to position [842, 0]
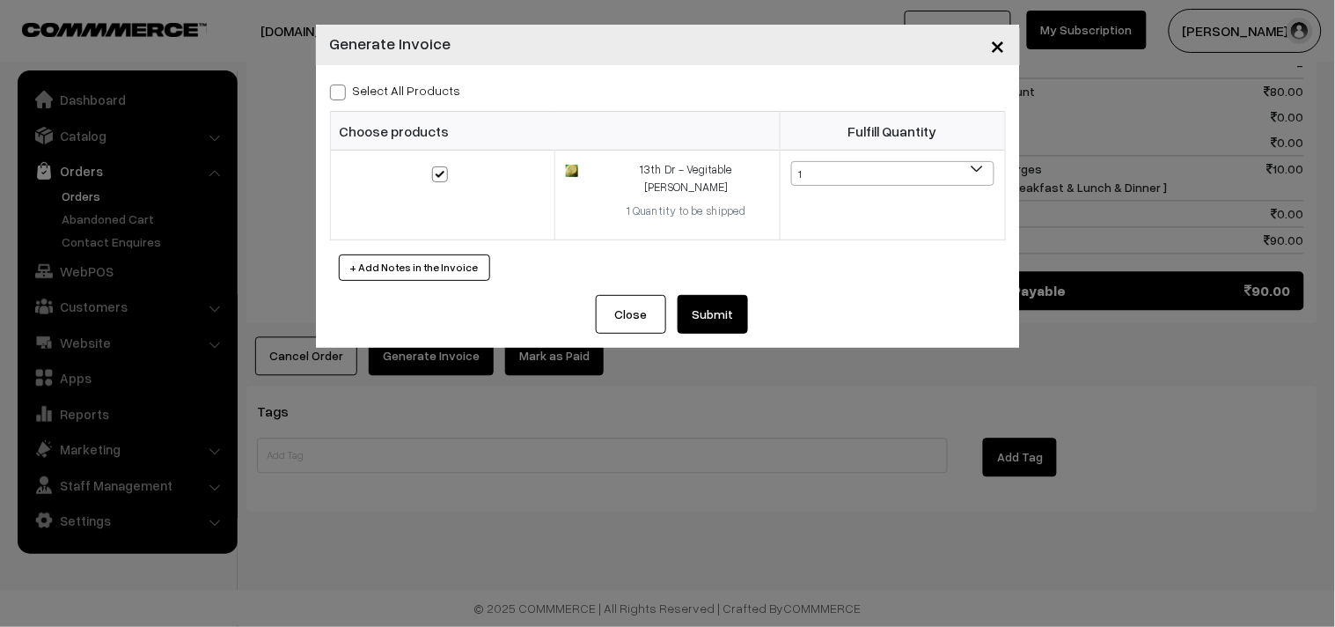
click at [705, 315] on button "Submit" at bounding box center [713, 314] width 70 height 39
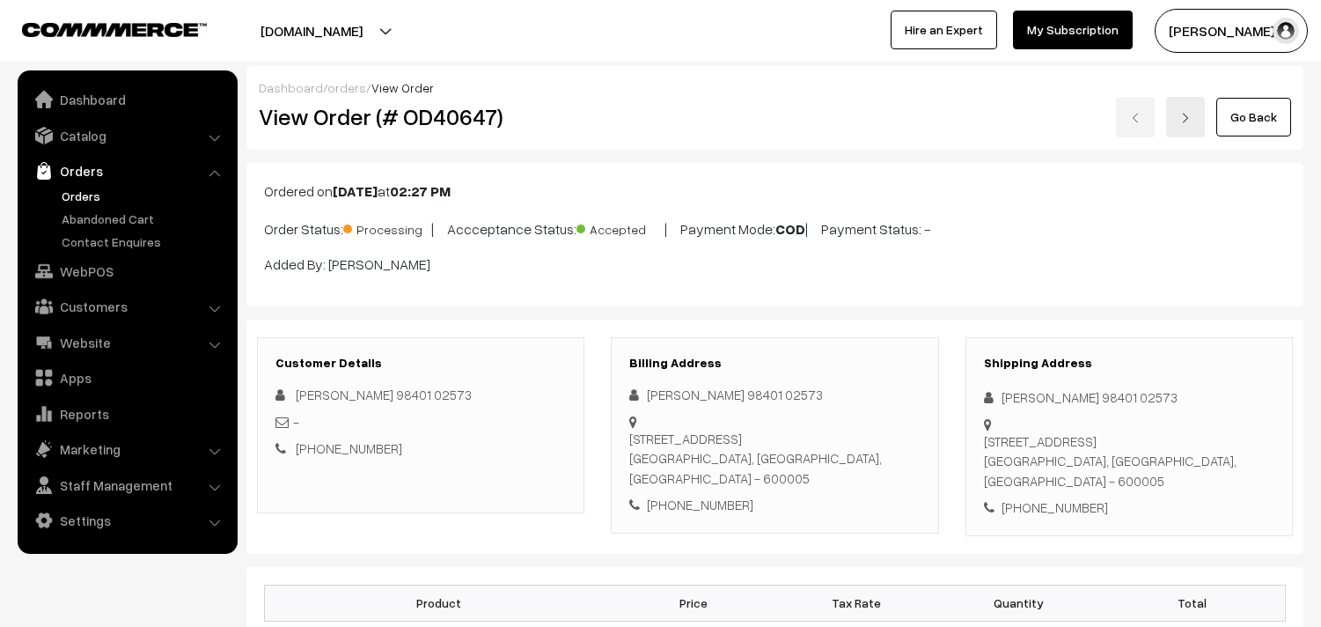
scroll to position [838, 0]
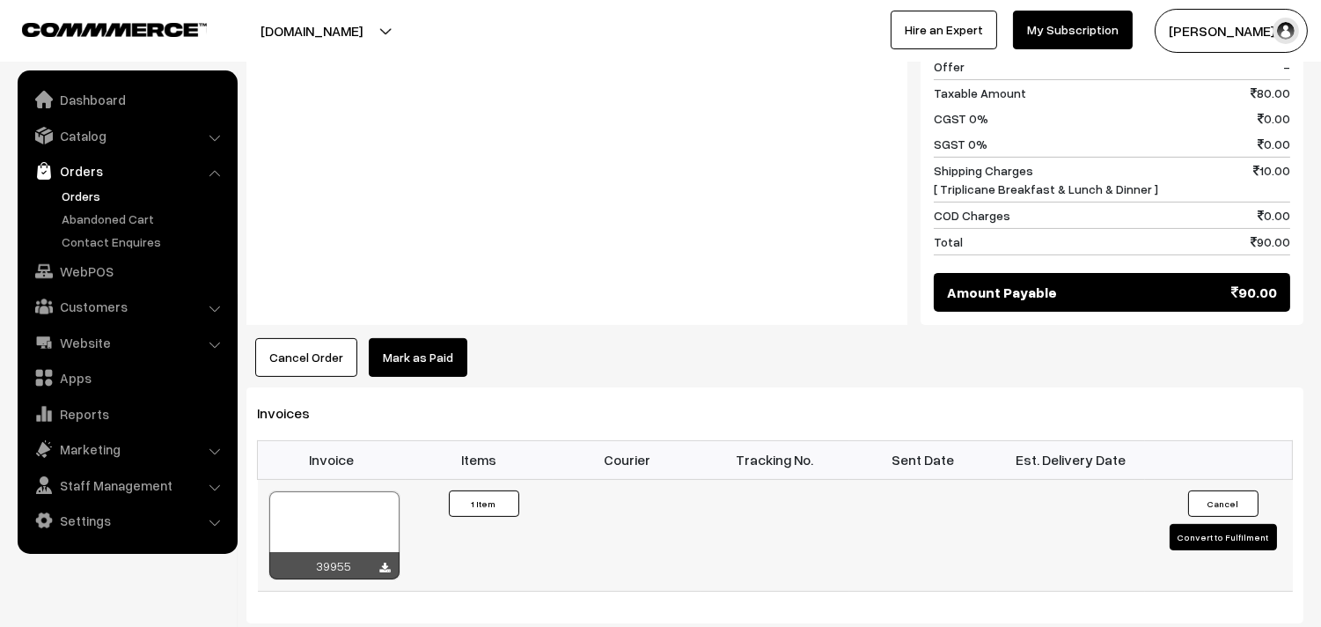
click at [356, 526] on div at bounding box center [334, 535] width 130 height 88
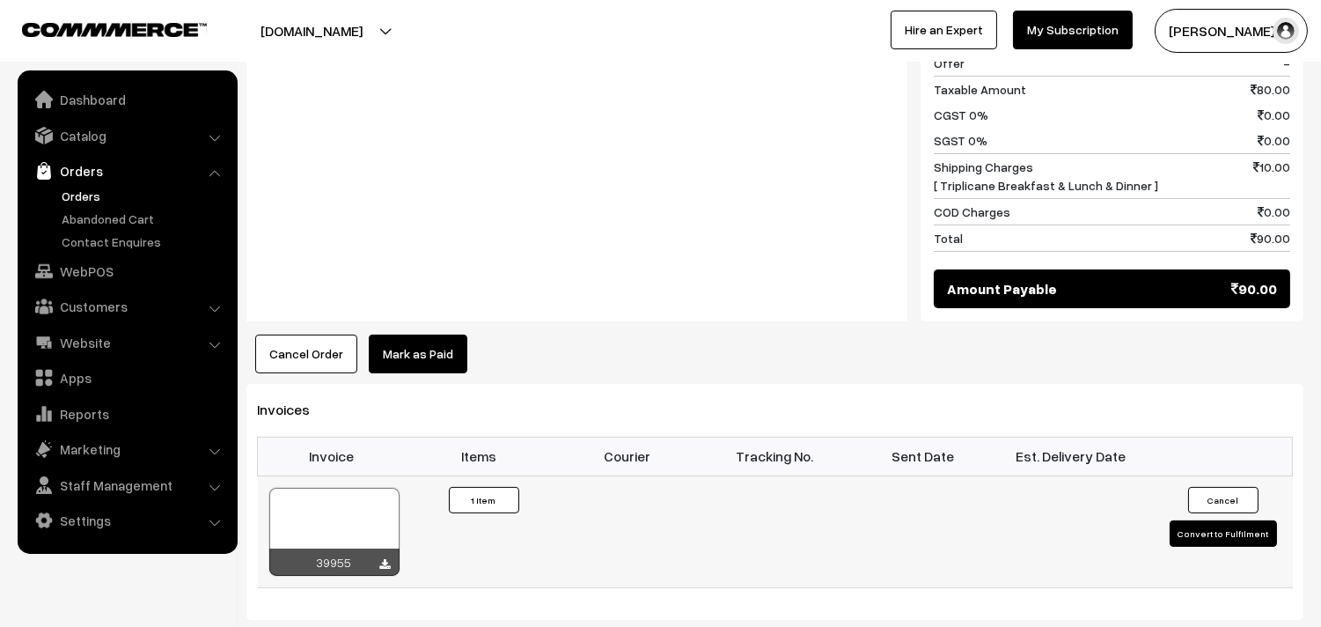
click at [315, 500] on div at bounding box center [334, 532] width 130 height 88
click at [99, 260] on link "WebPOS" at bounding box center [127, 271] width 210 height 32
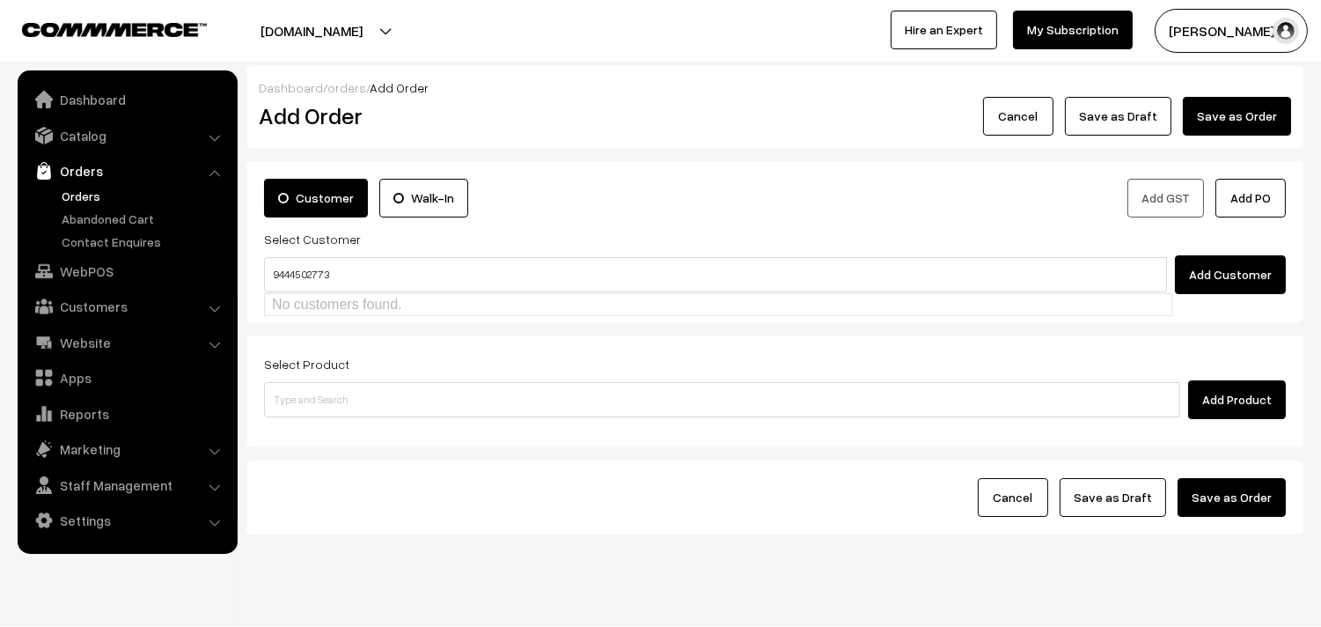
click at [303, 278] on input "94445 02773" at bounding box center [715, 274] width 903 height 35
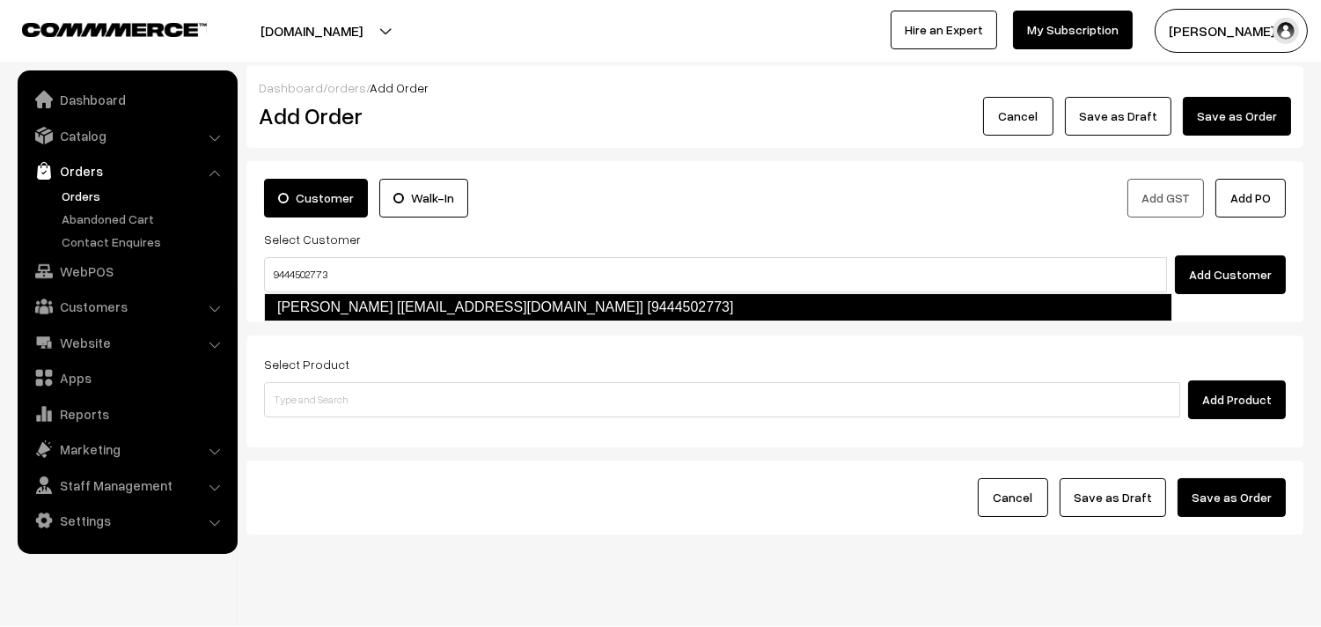
click at [333, 303] on link "Laltha ramamurthy [laksvenkatesh@gmail.com] [9444502773]" at bounding box center [718, 307] width 908 height 28
type input "9444502773"
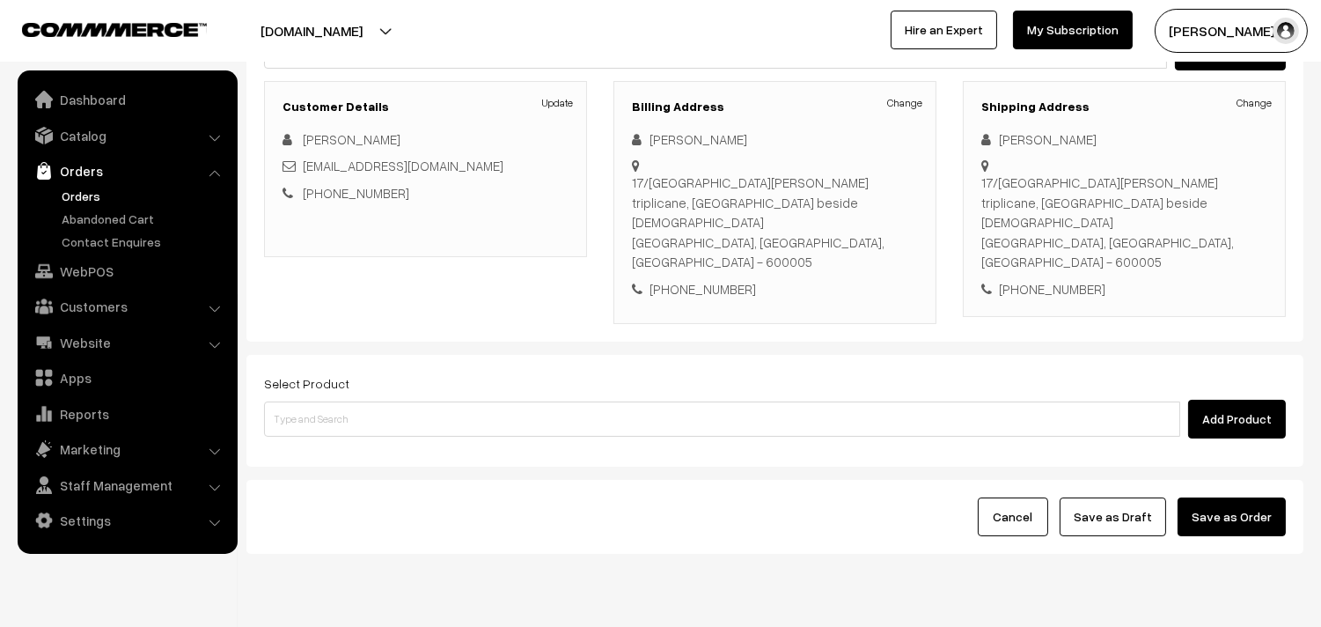
scroll to position [239, 0]
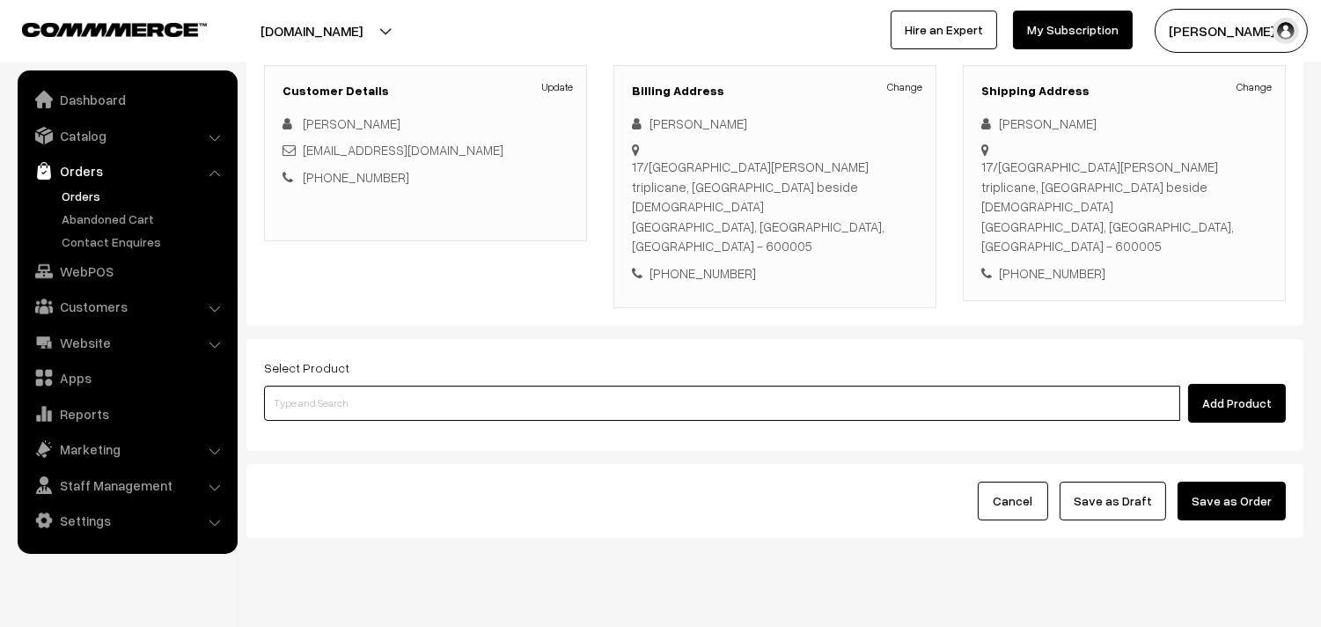
click at [371, 386] on input at bounding box center [722, 403] width 916 height 35
type input "cow"
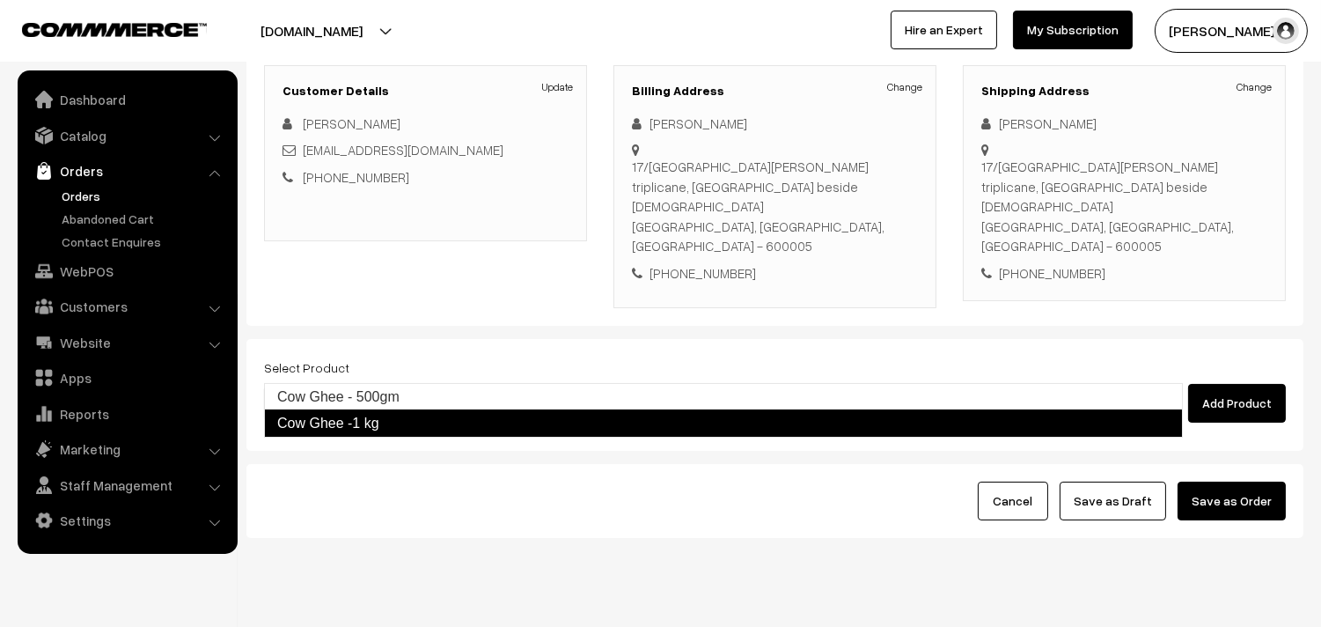
click at [469, 431] on link "Cow Ghee -1 kg" at bounding box center [723, 423] width 919 height 28
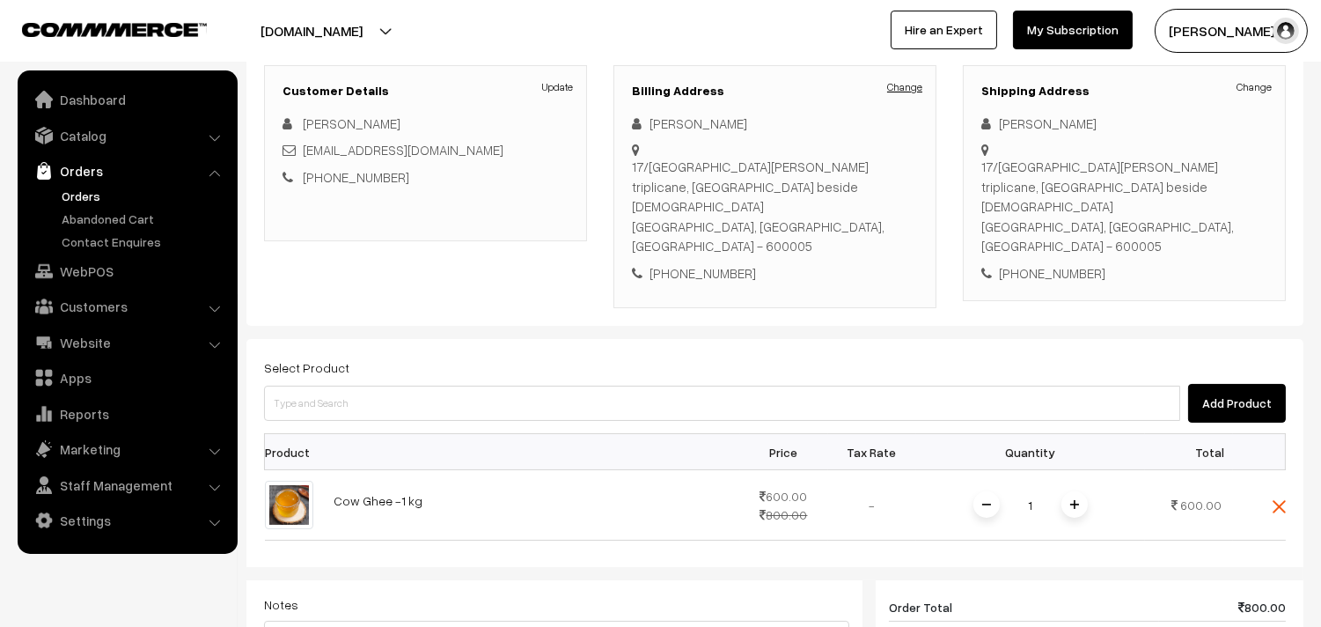
click at [901, 93] on link "Change" at bounding box center [904, 87] width 35 height 16
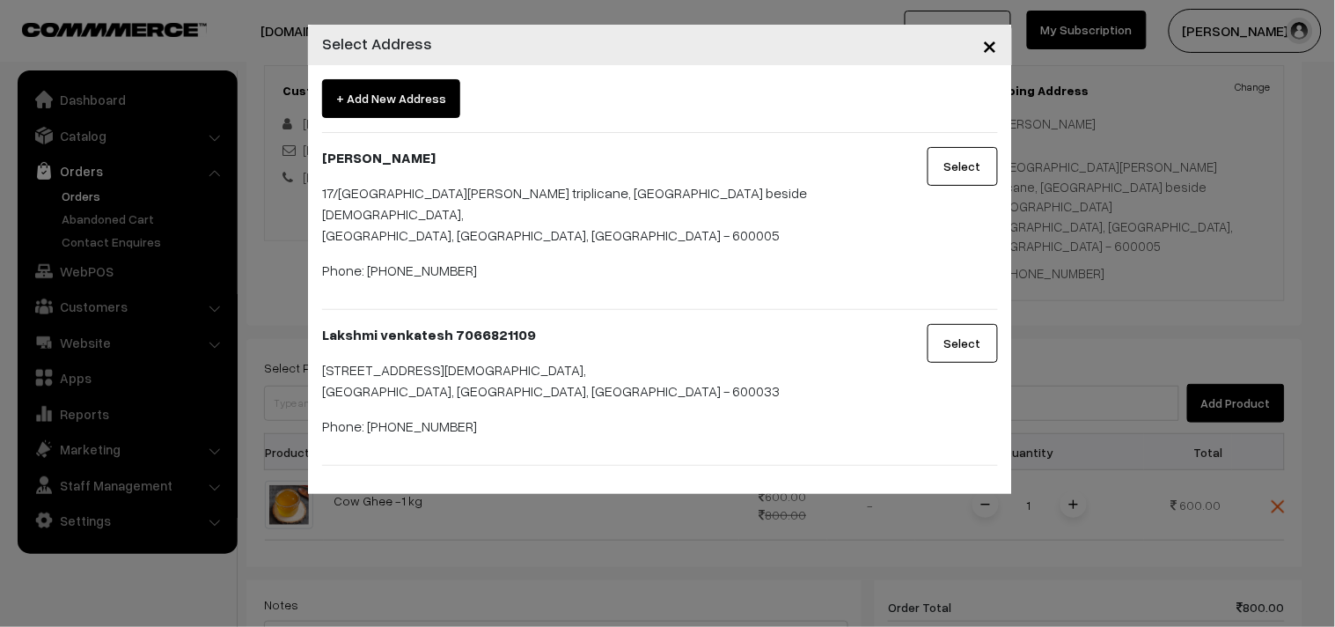
click at [960, 327] on button "Select" at bounding box center [963, 343] width 70 height 39
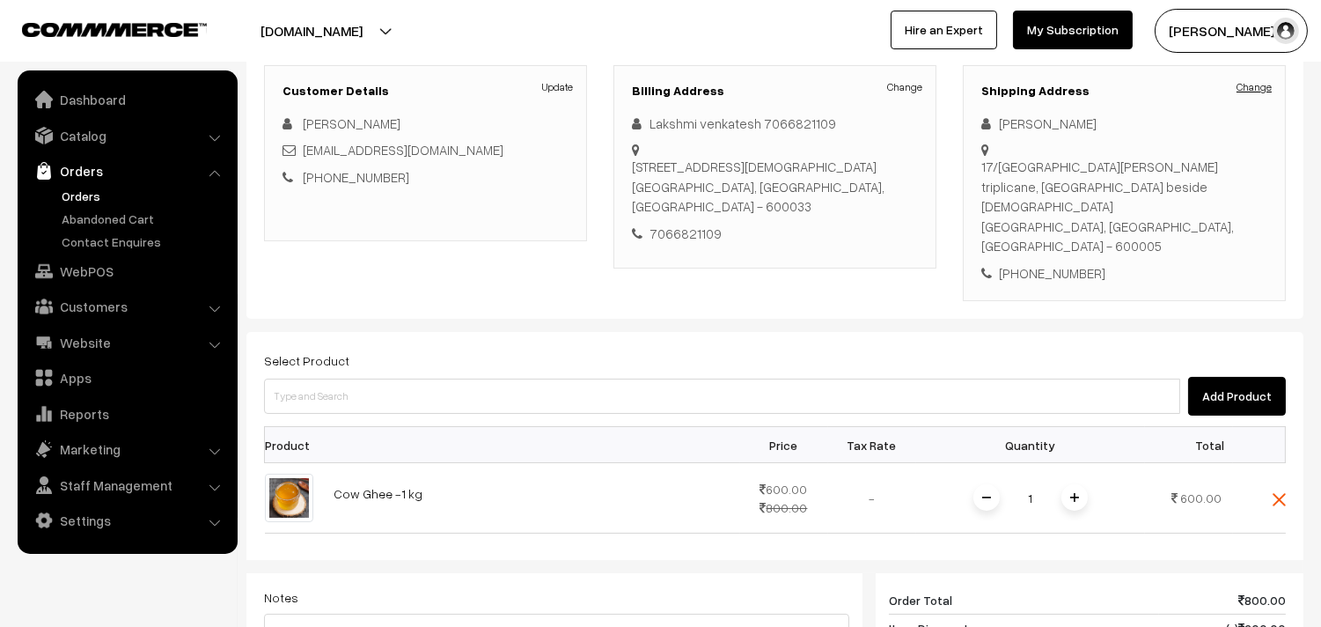
click at [1260, 88] on link "Change" at bounding box center [1254, 87] width 35 height 16
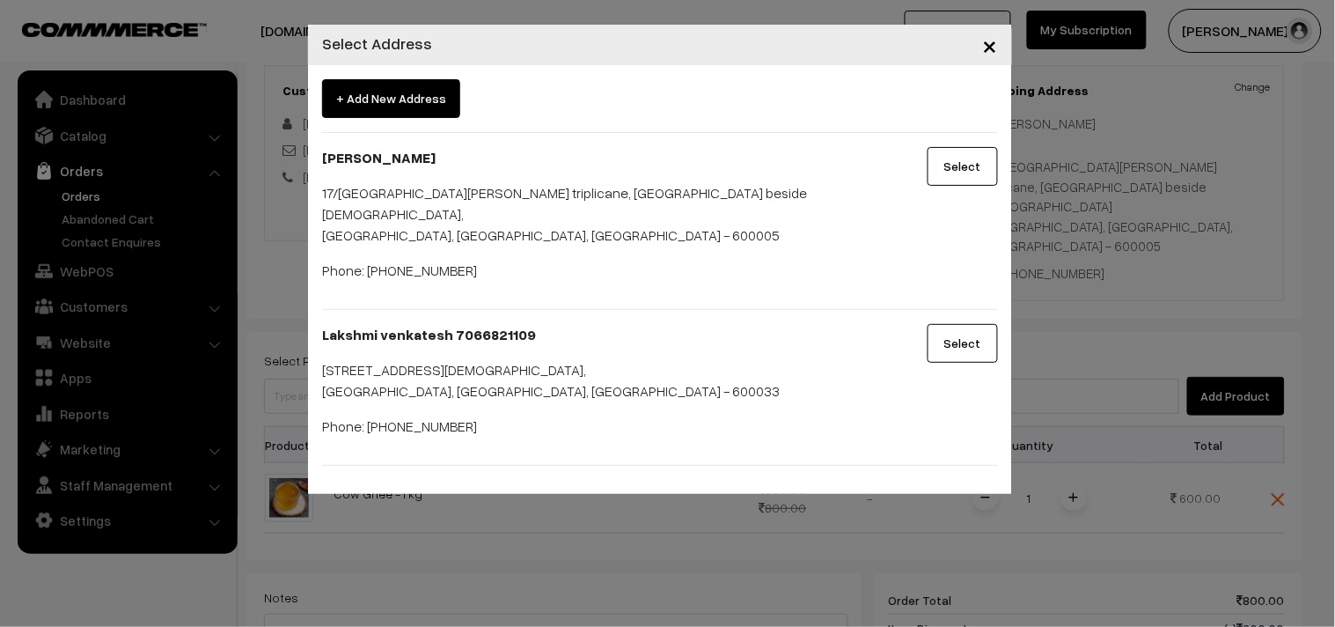
click at [961, 330] on button "Select" at bounding box center [963, 343] width 70 height 39
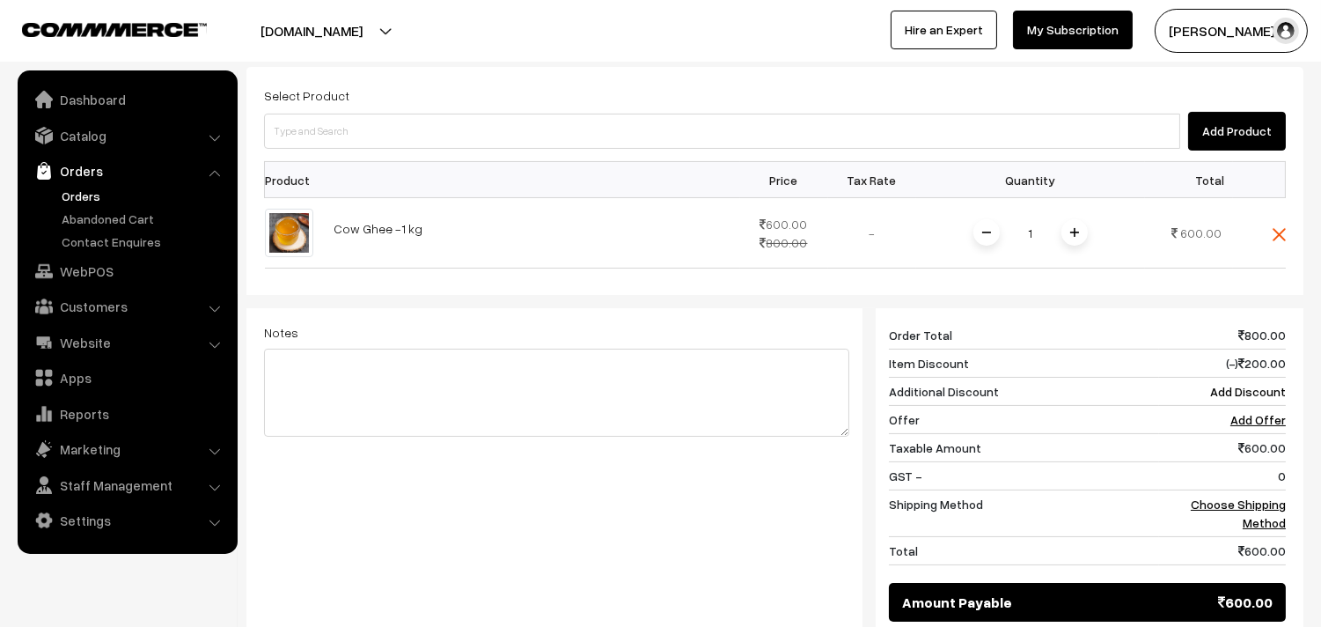
scroll to position [697, 0]
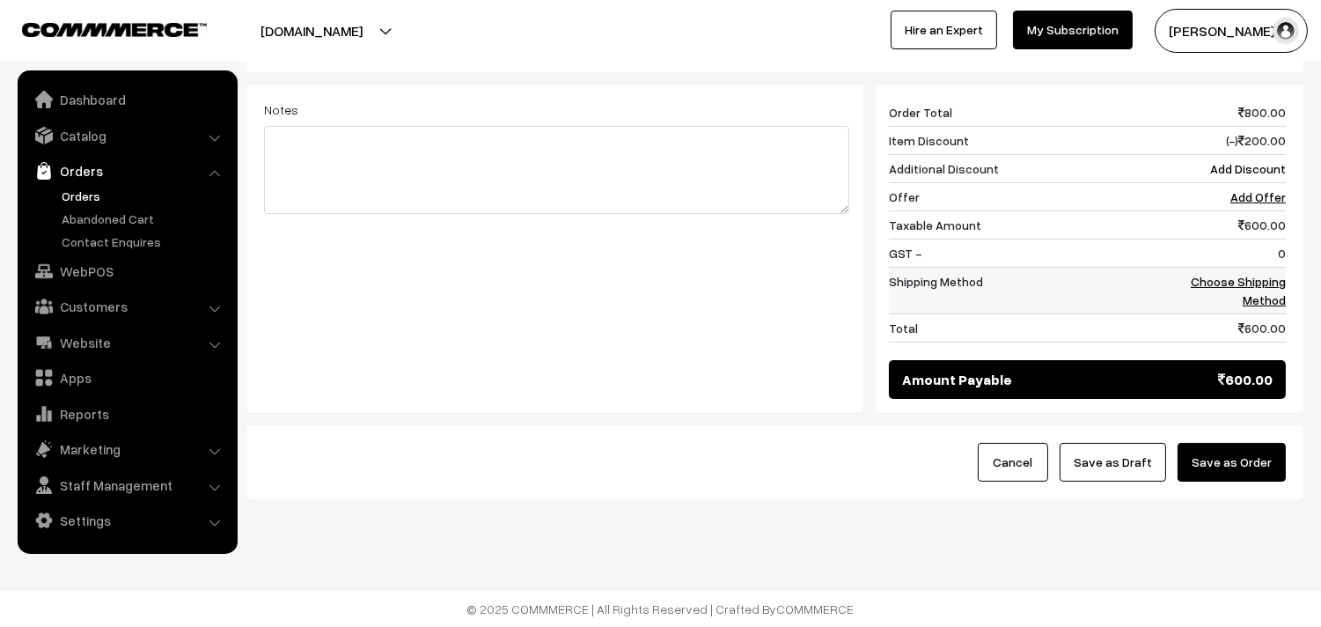
click at [1232, 283] on link "Choose Shipping Method" at bounding box center [1238, 290] width 95 height 33
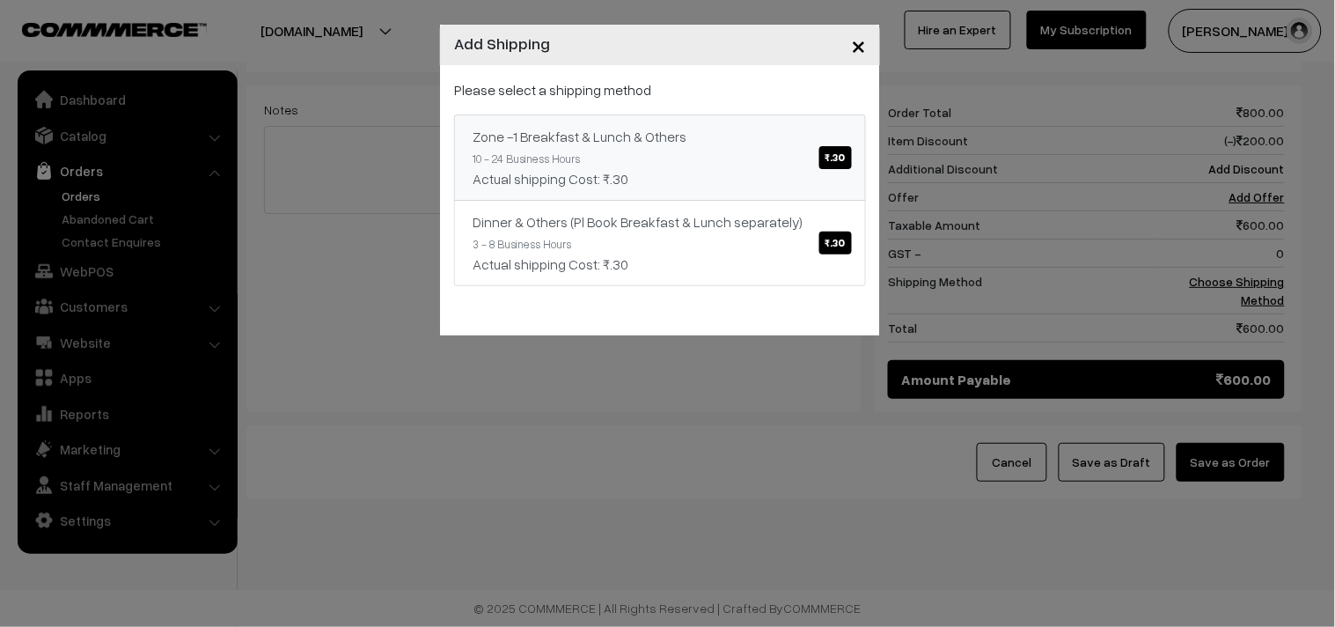
click at [784, 187] on div "Actual shipping Cost: ₹.30" at bounding box center [660, 178] width 375 height 21
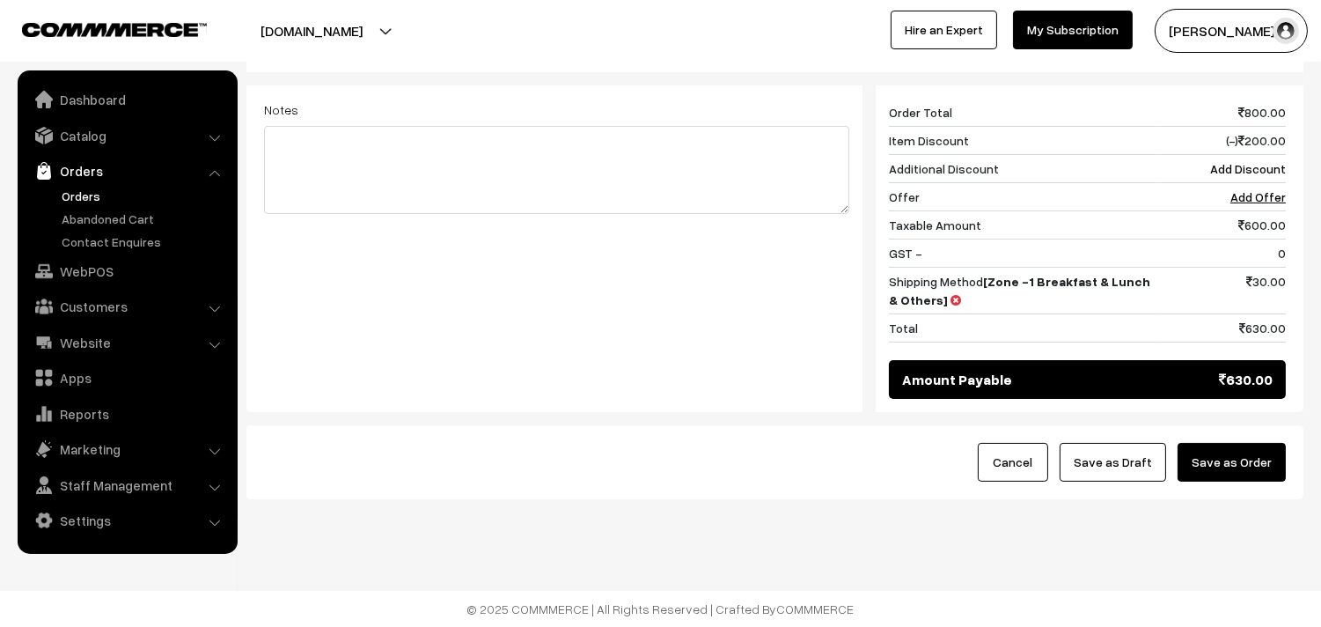
click at [1224, 482] on div "Cancel Save as Draft Save as Order" at bounding box center [774, 462] width 1057 height 74
click at [1224, 467] on button "Save as Order" at bounding box center [1232, 462] width 108 height 39
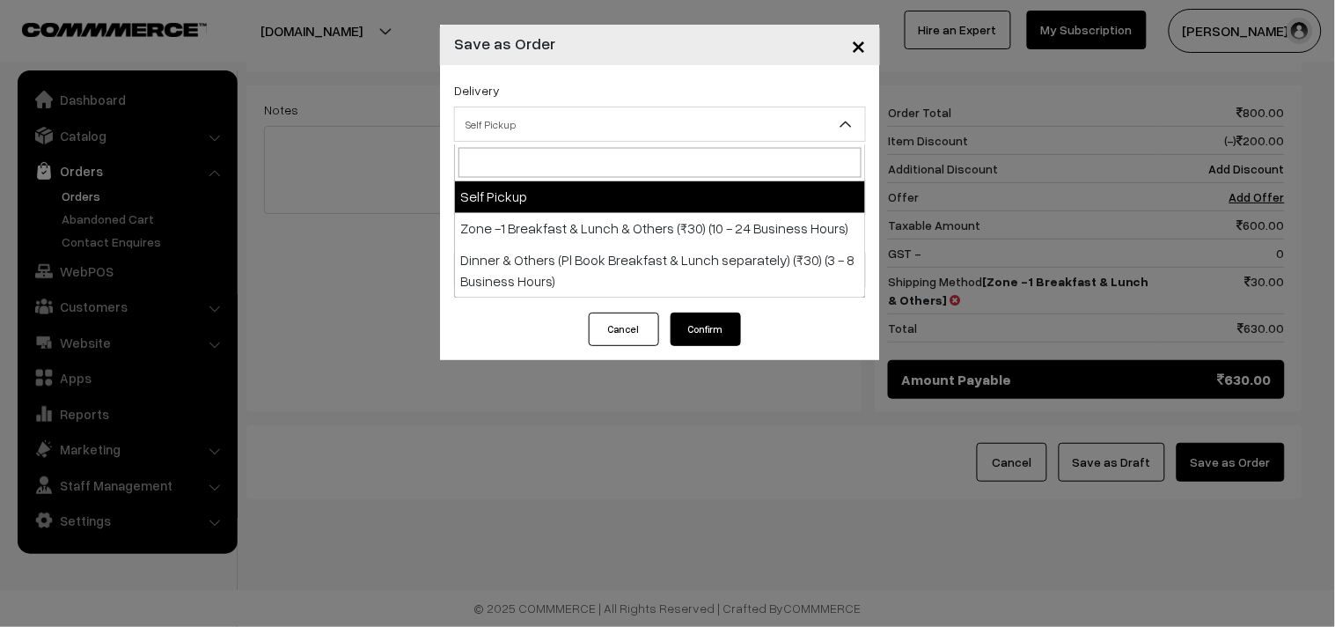
click at [617, 129] on span "Self Pickup" at bounding box center [660, 124] width 410 height 31
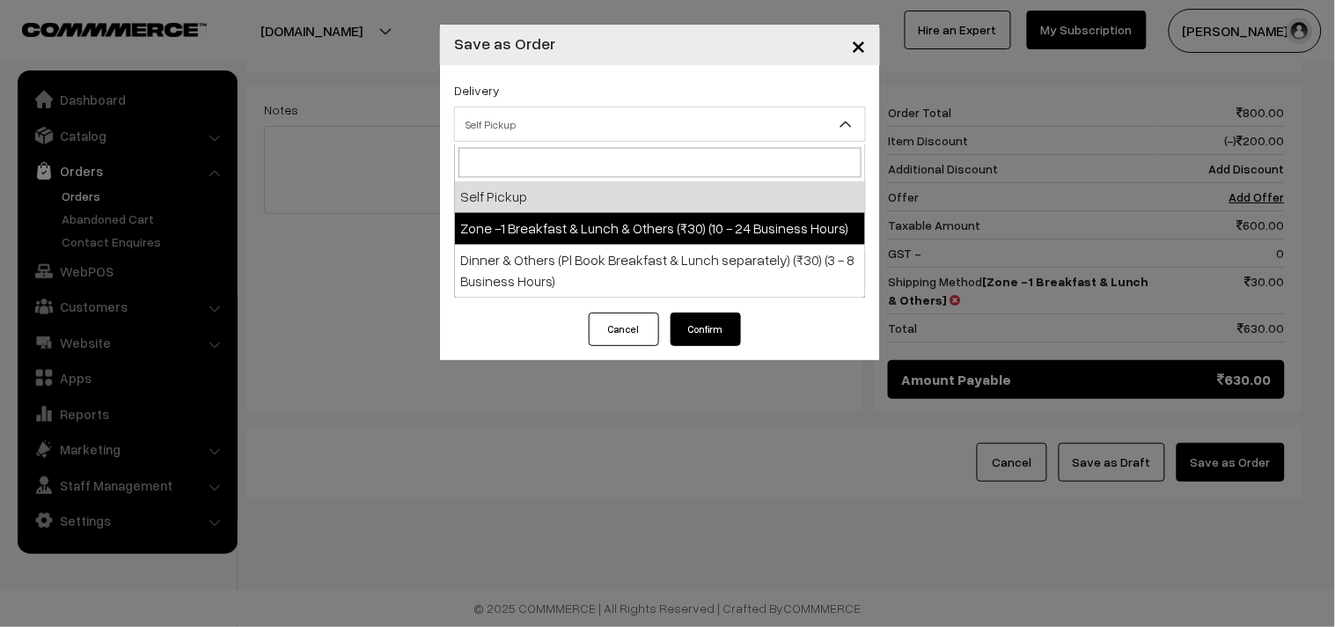
select select "ZON1"
select select "3"
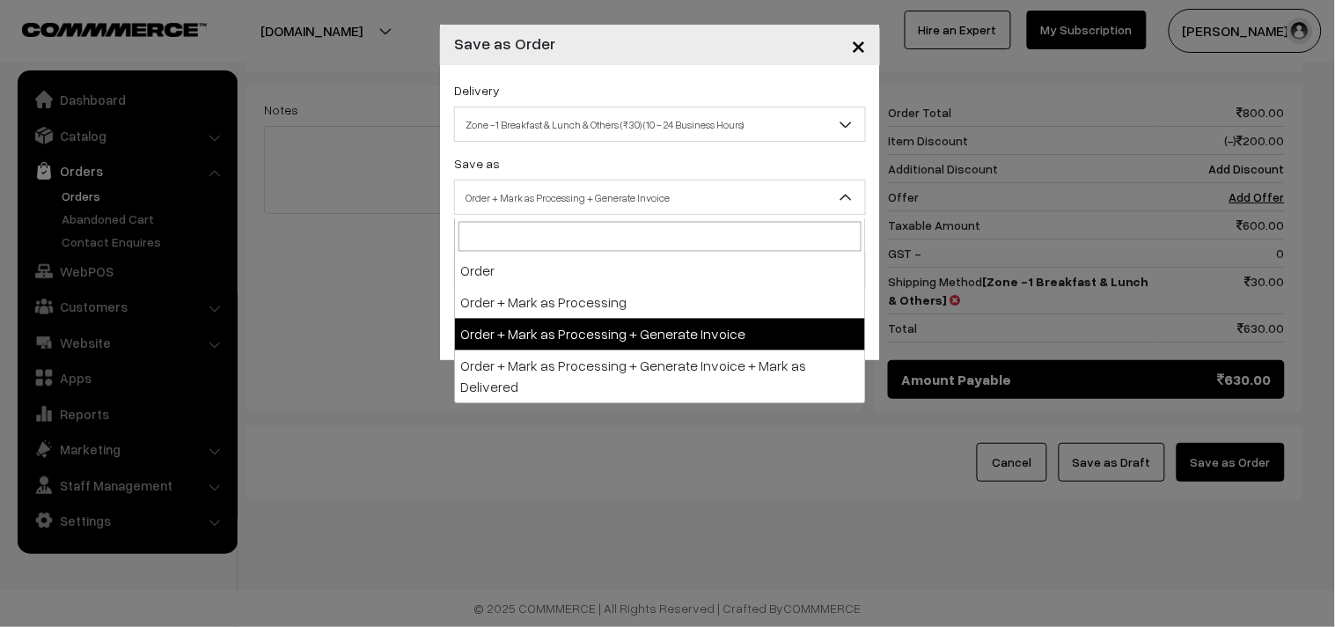
click at [627, 203] on span "Order + Mark as Processing + Generate Invoice" at bounding box center [660, 197] width 410 height 31
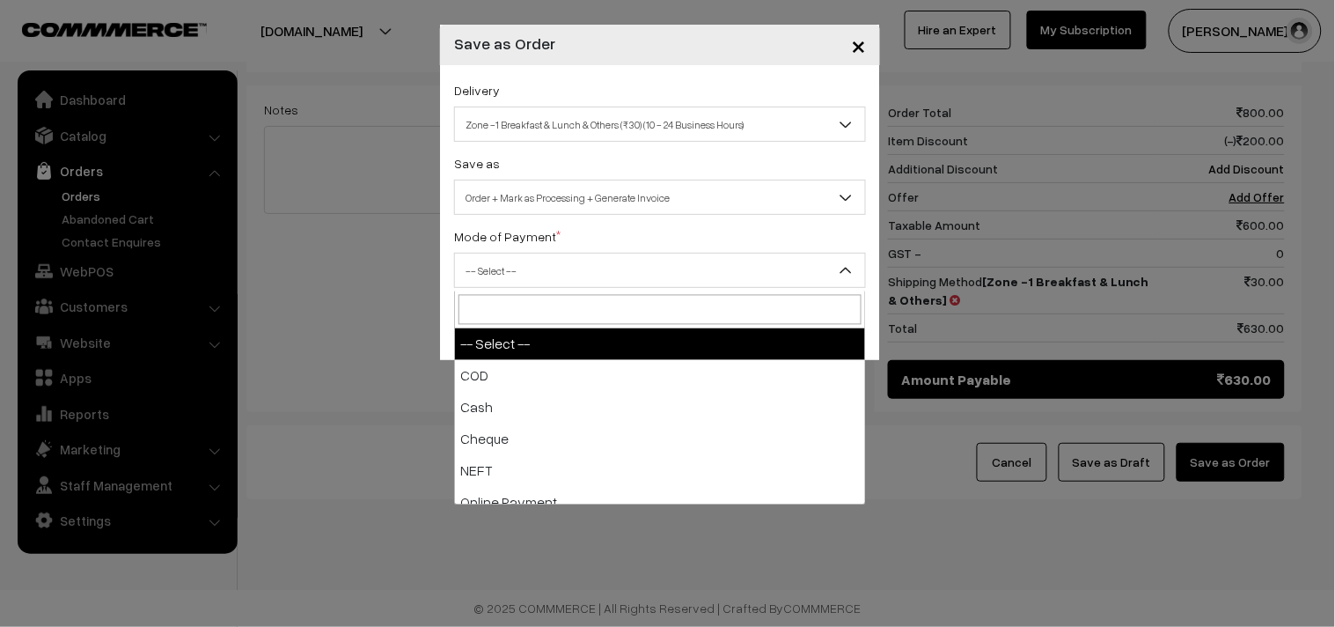
drag, startPoint x: 543, startPoint y: 271, endPoint x: 542, endPoint y: 291, distance: 20.3
click at [542, 274] on span "-- Select --" at bounding box center [660, 270] width 410 height 31
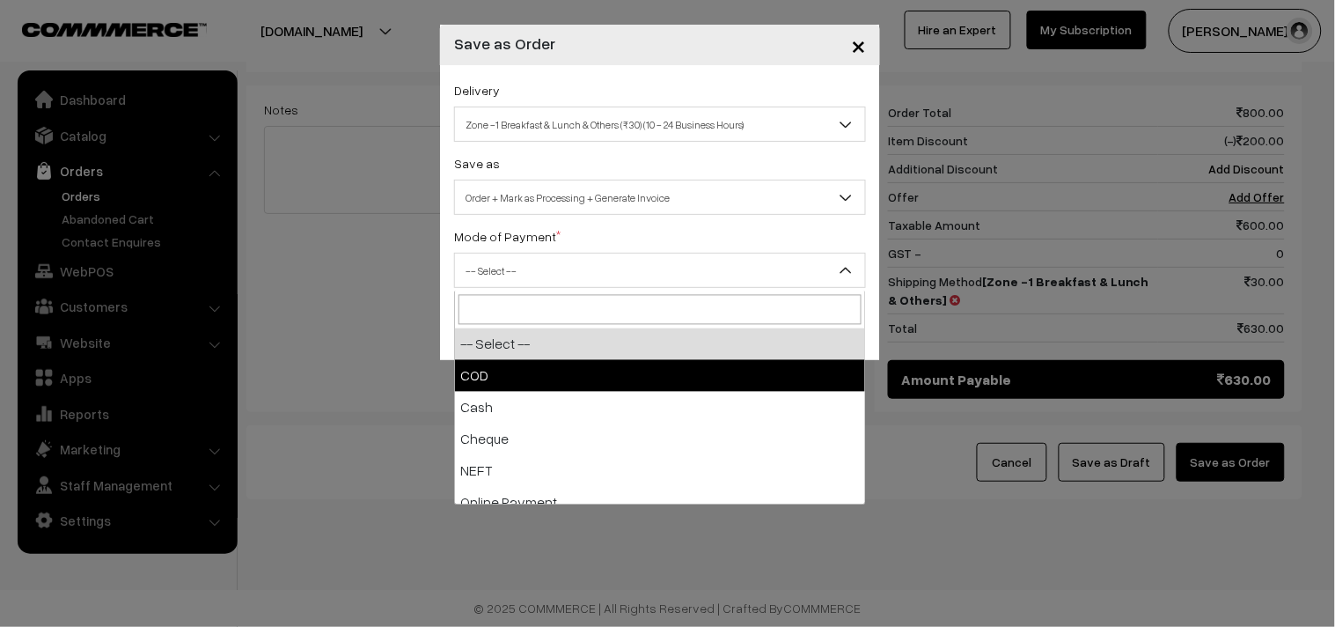
select select "1"
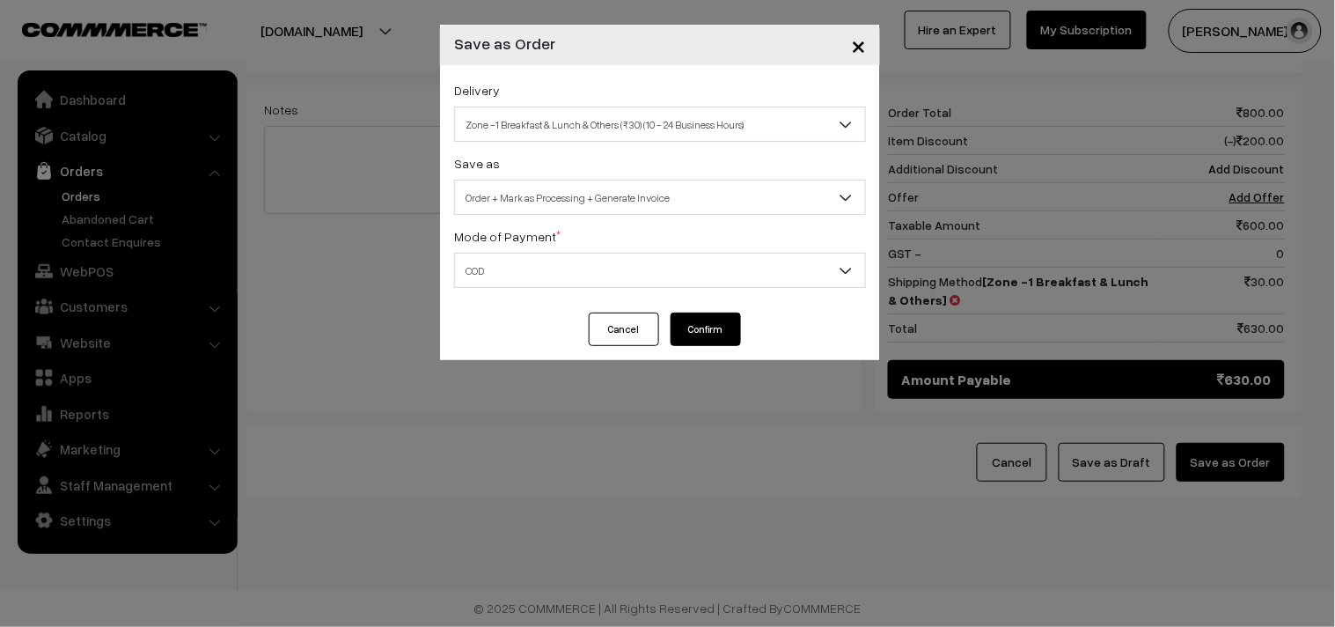
click at [700, 322] on button "Confirm" at bounding box center [706, 328] width 70 height 33
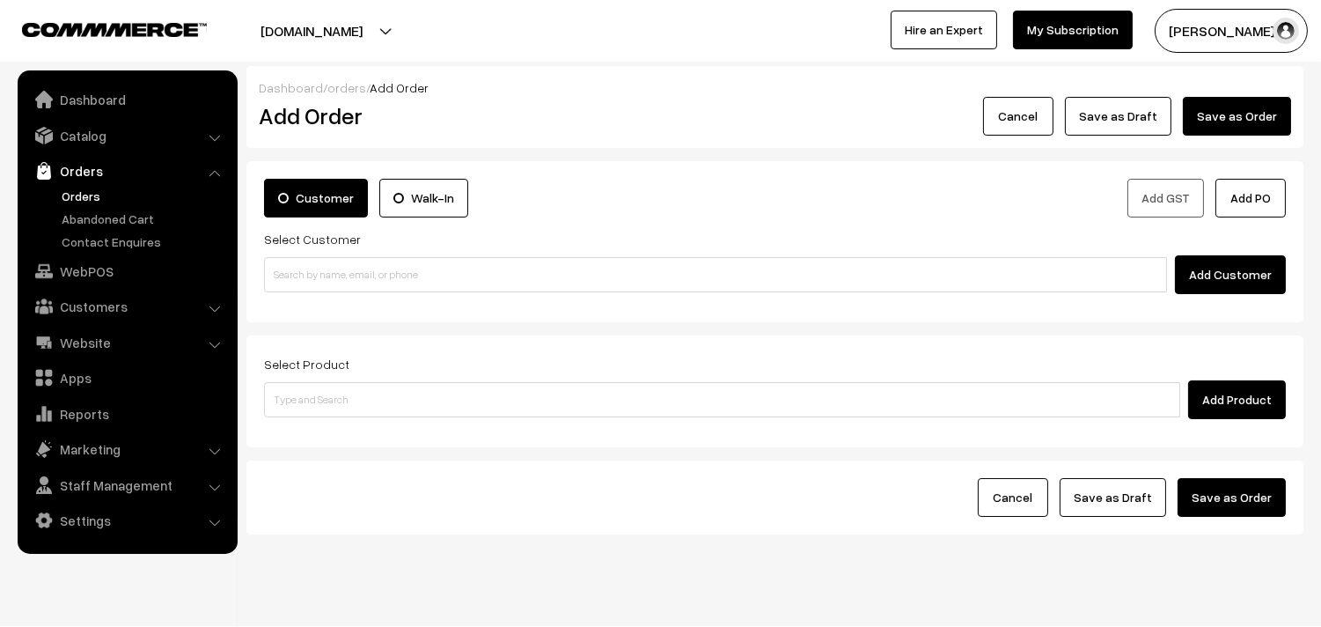
click at [93, 195] on link "Orders" at bounding box center [144, 196] width 174 height 18
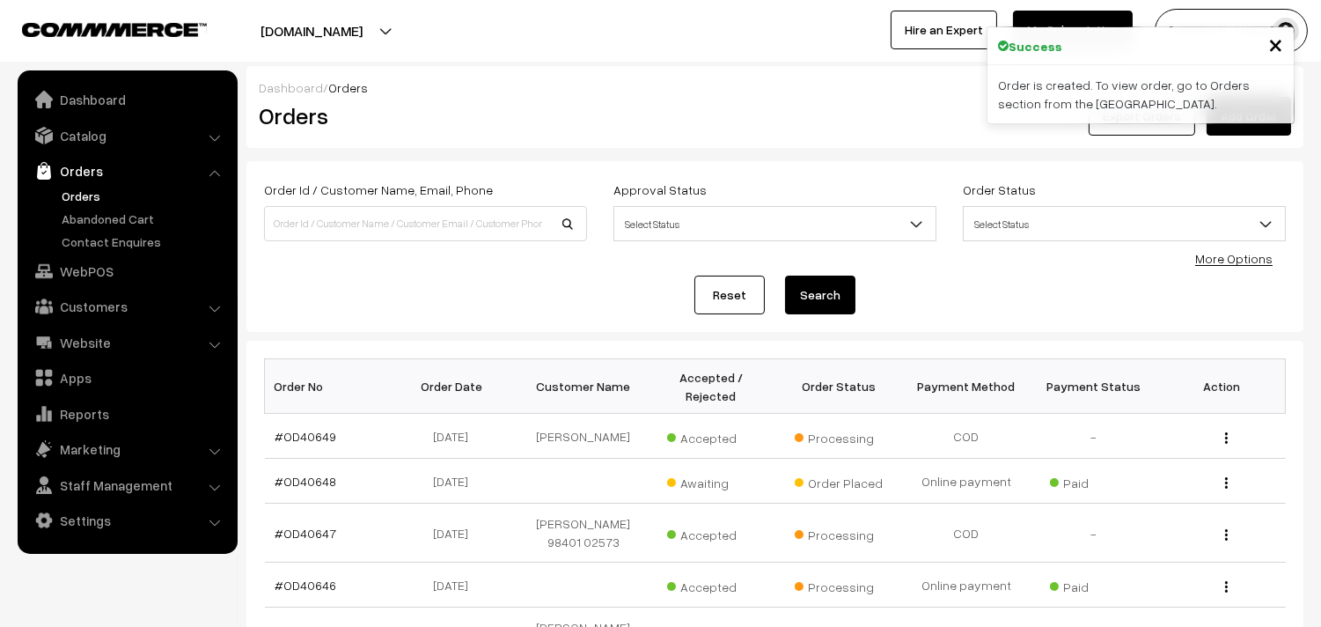
click at [315, 443] on link "#OD40649" at bounding box center [307, 436] width 62 height 15
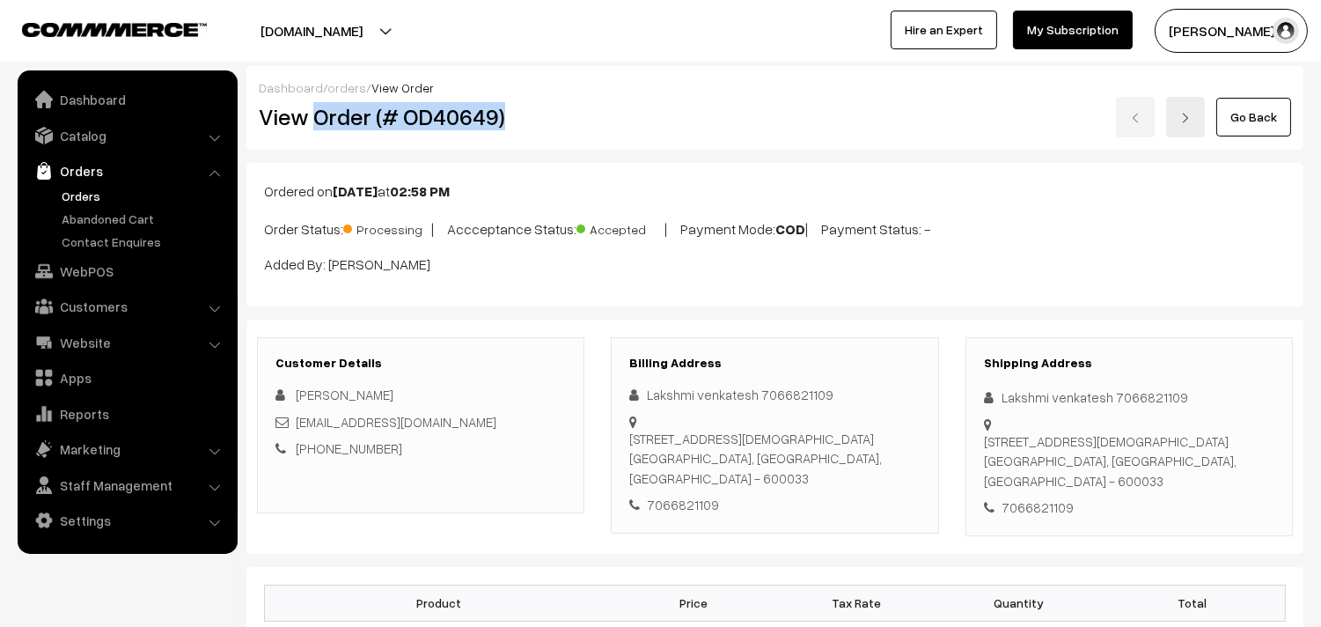
click at [577, 118] on h2 "View Order (# OD40649)" at bounding box center [422, 116] width 327 height 27
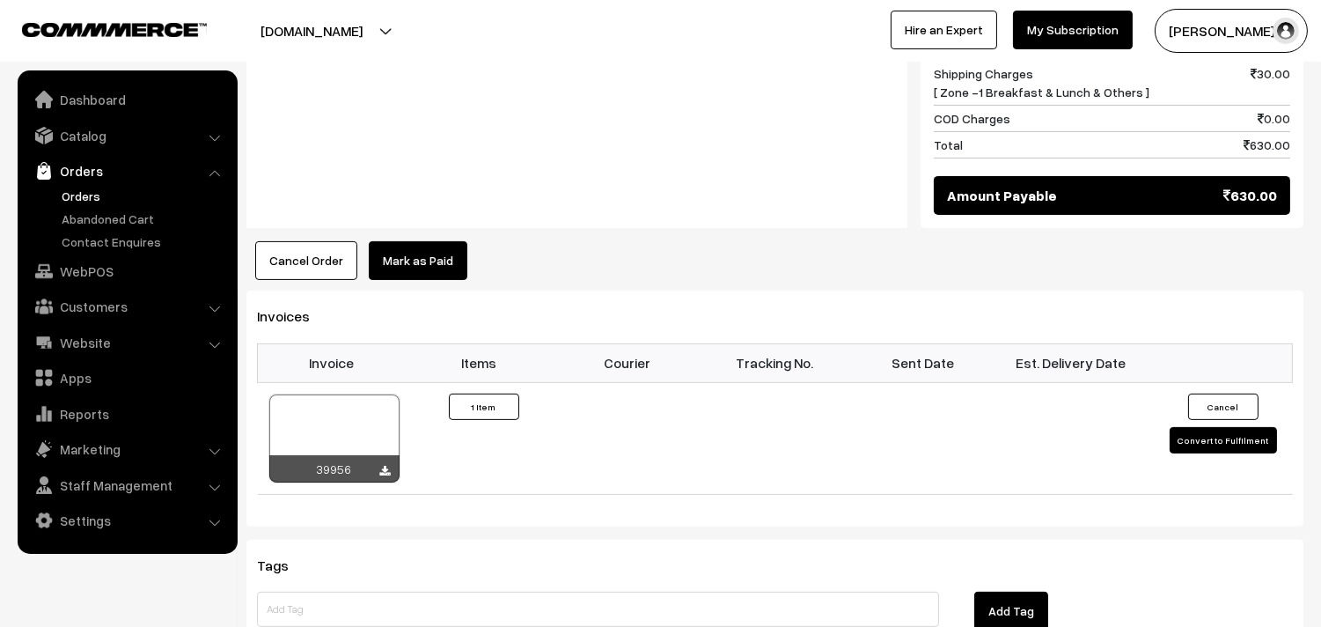
scroll to position [978, 0]
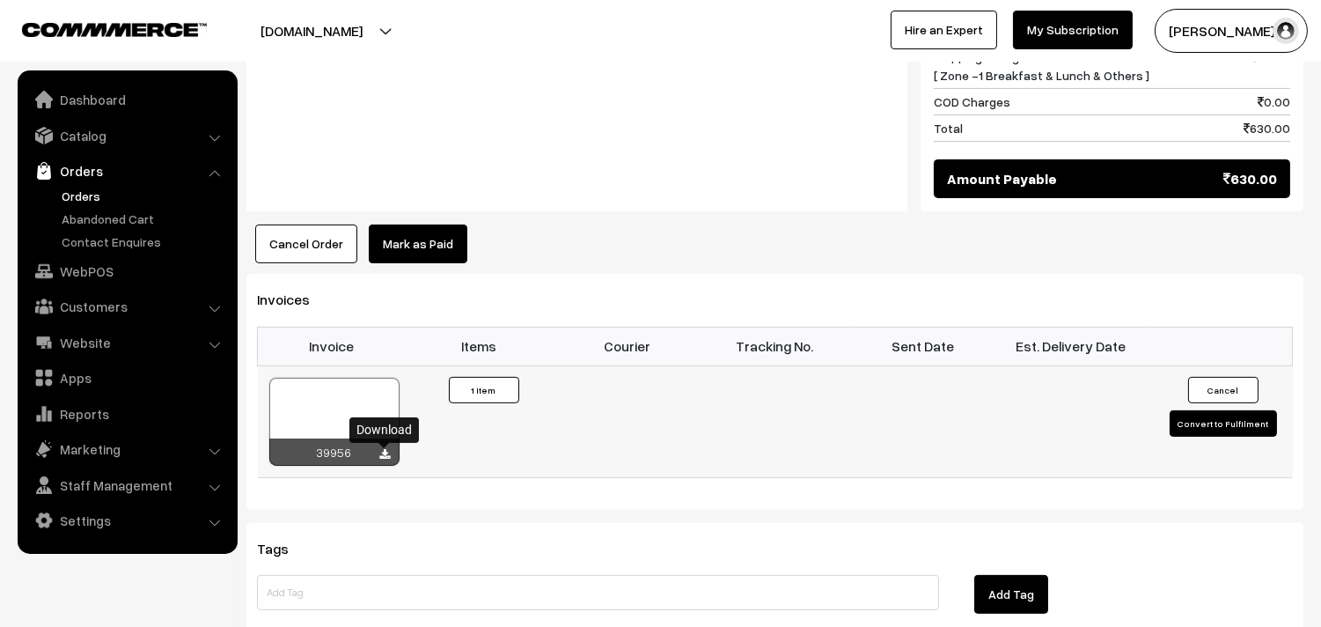
click at [383, 452] on icon at bounding box center [385, 454] width 11 height 11
click at [80, 202] on link "Orders" at bounding box center [144, 196] width 174 height 18
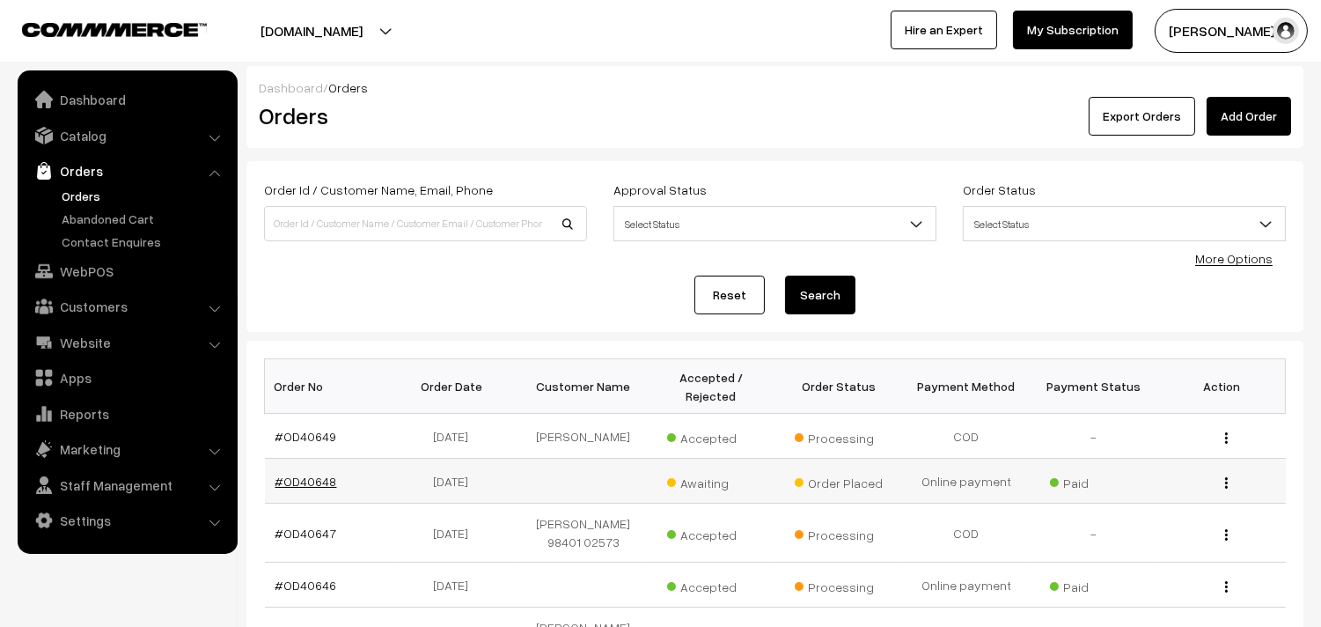
click at [319, 488] on link "#OD40648" at bounding box center [307, 481] width 62 height 15
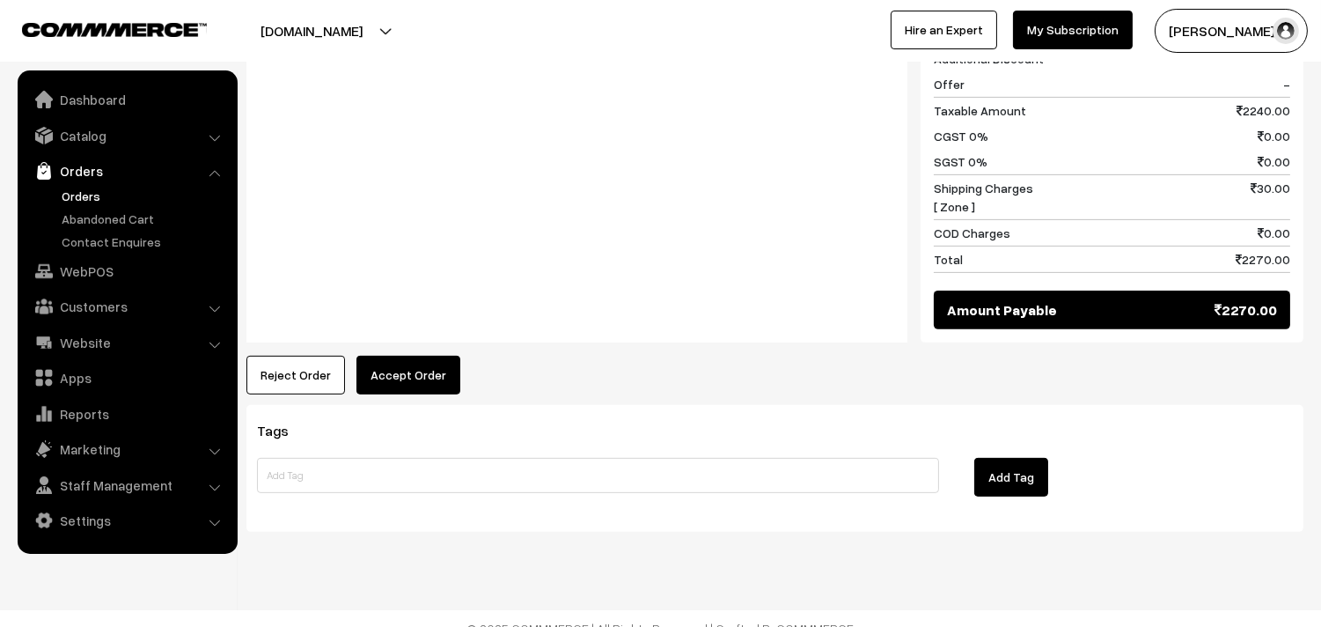
click at [390, 356] on button "Accept Order" at bounding box center [409, 375] width 104 height 39
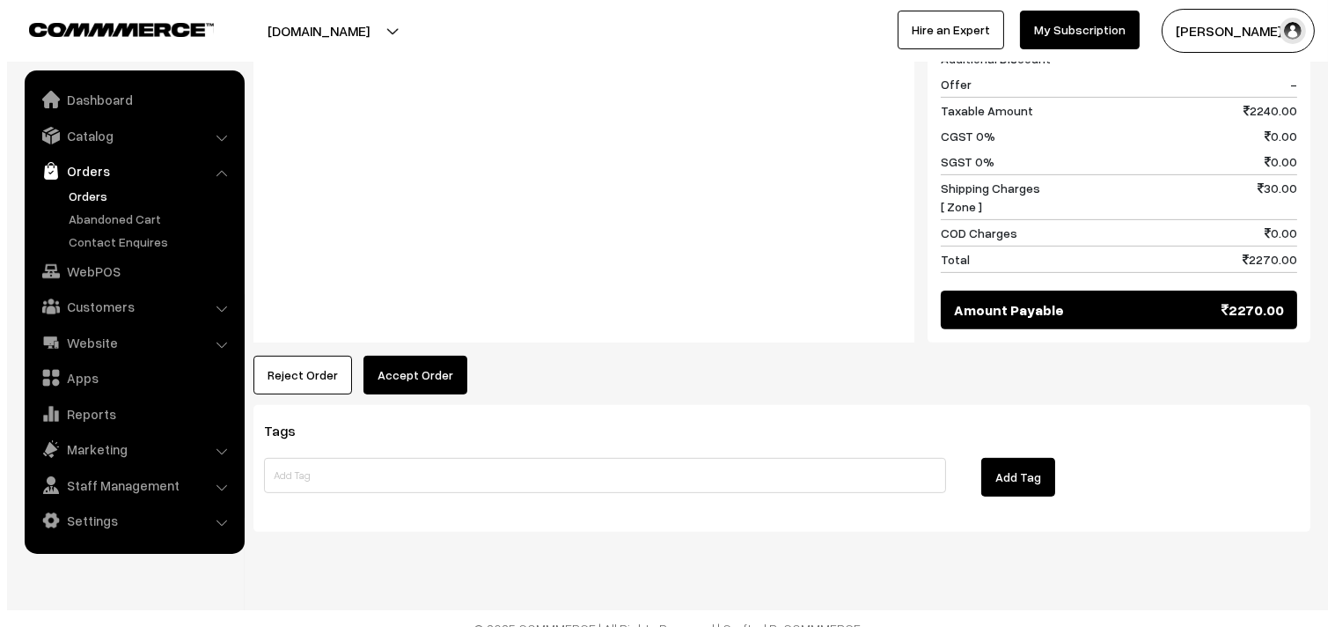
scroll to position [1183, 0]
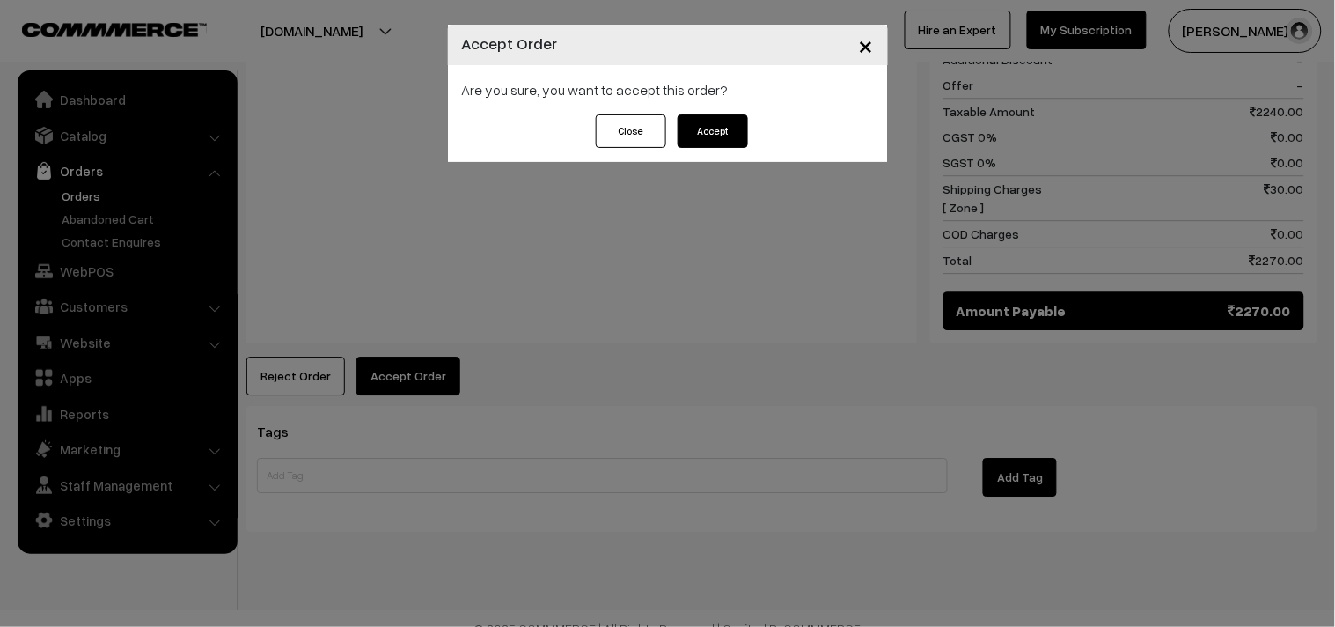
click at [734, 126] on button "Accept" at bounding box center [713, 130] width 70 height 33
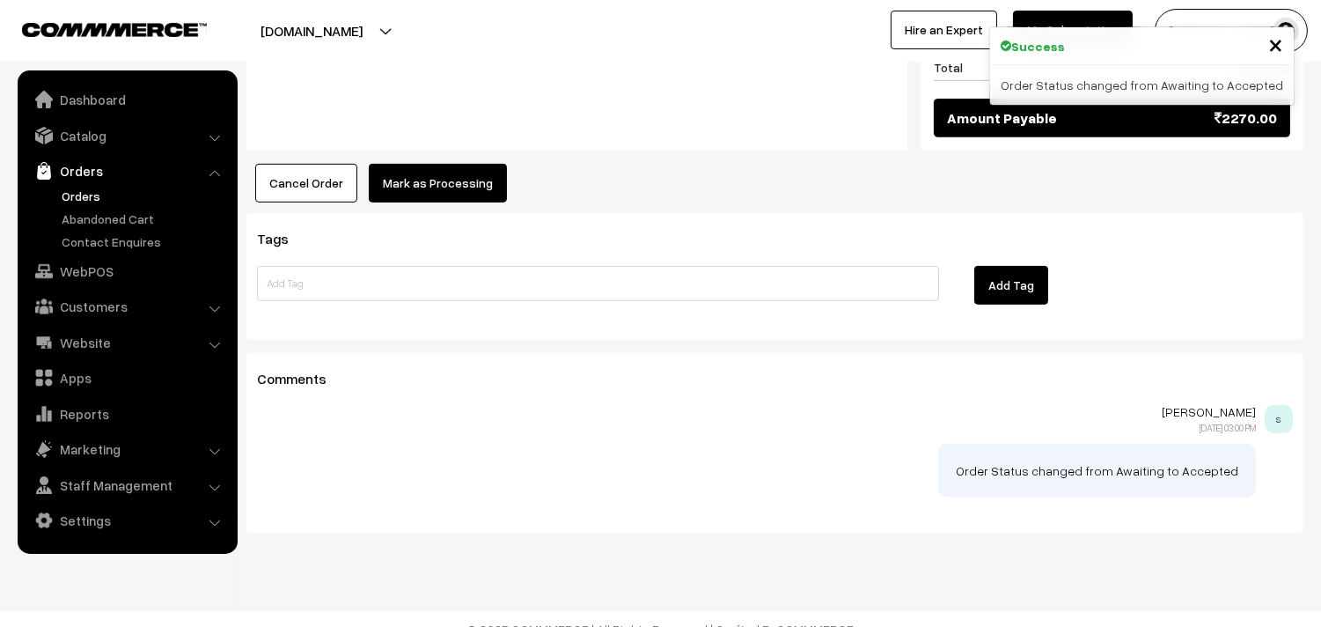
click at [420, 164] on button "Mark as Processing" at bounding box center [438, 183] width 138 height 39
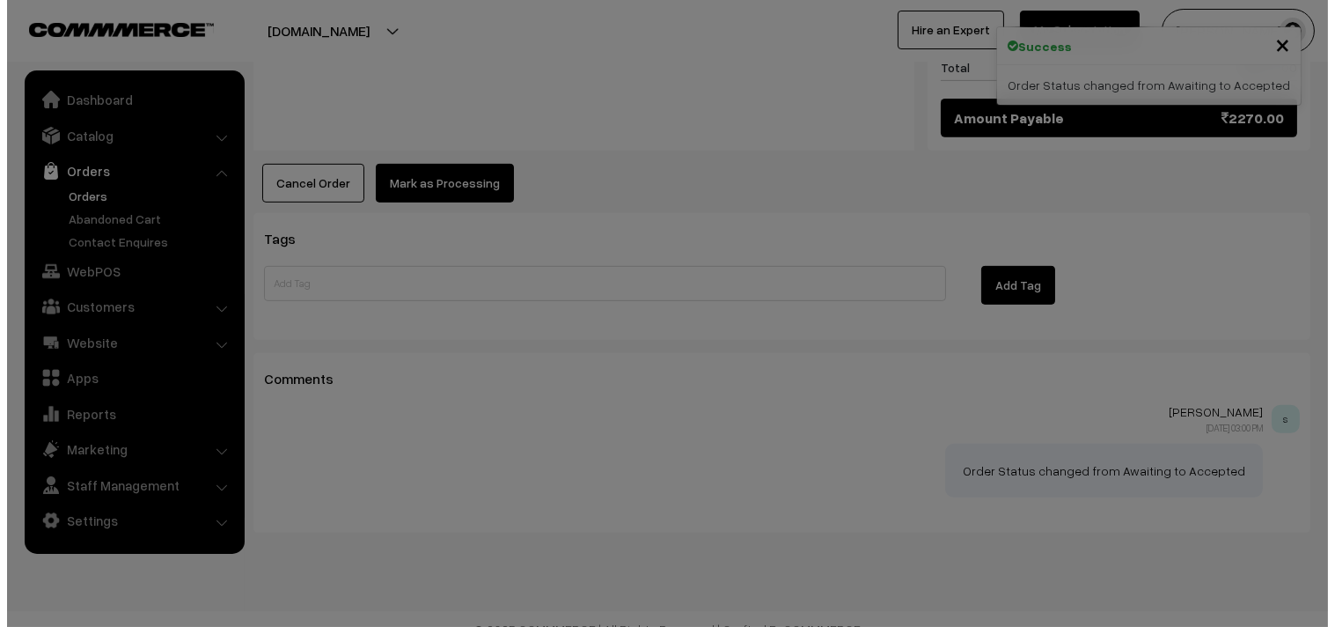
scroll to position [1376, 0]
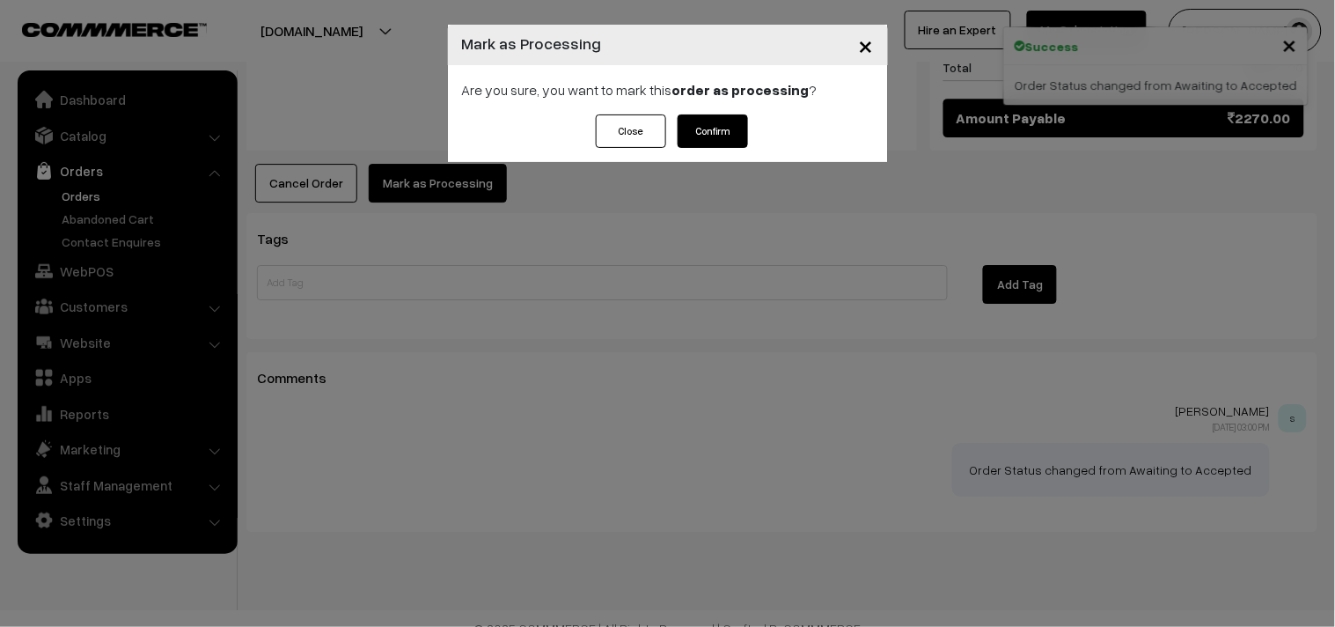
click at [707, 136] on button "Confirm" at bounding box center [713, 130] width 70 height 33
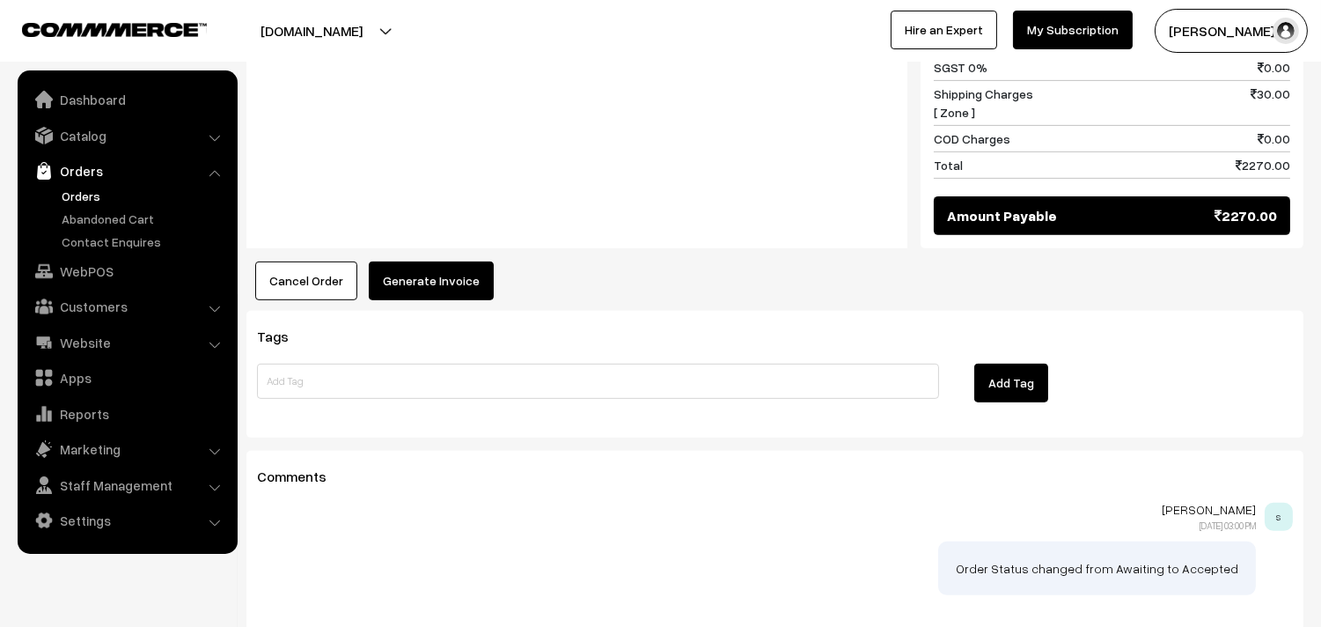
click at [412, 268] on button "Generate Invoice" at bounding box center [431, 280] width 125 height 39
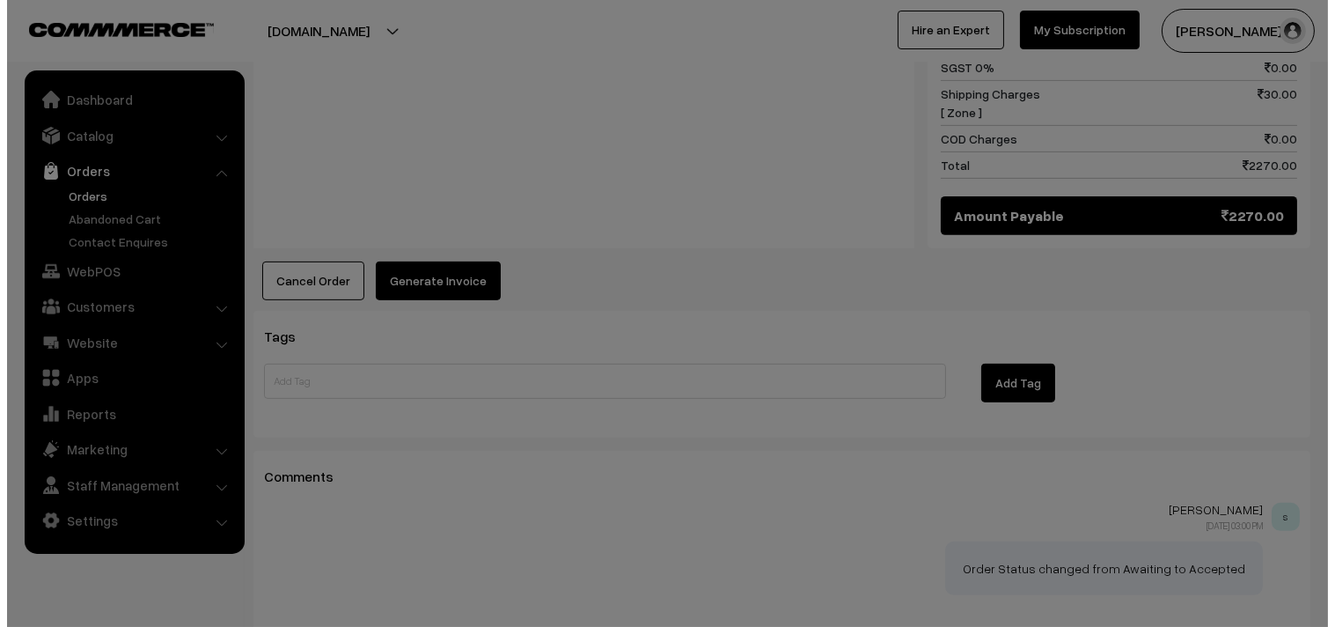
scroll to position [1278, 0]
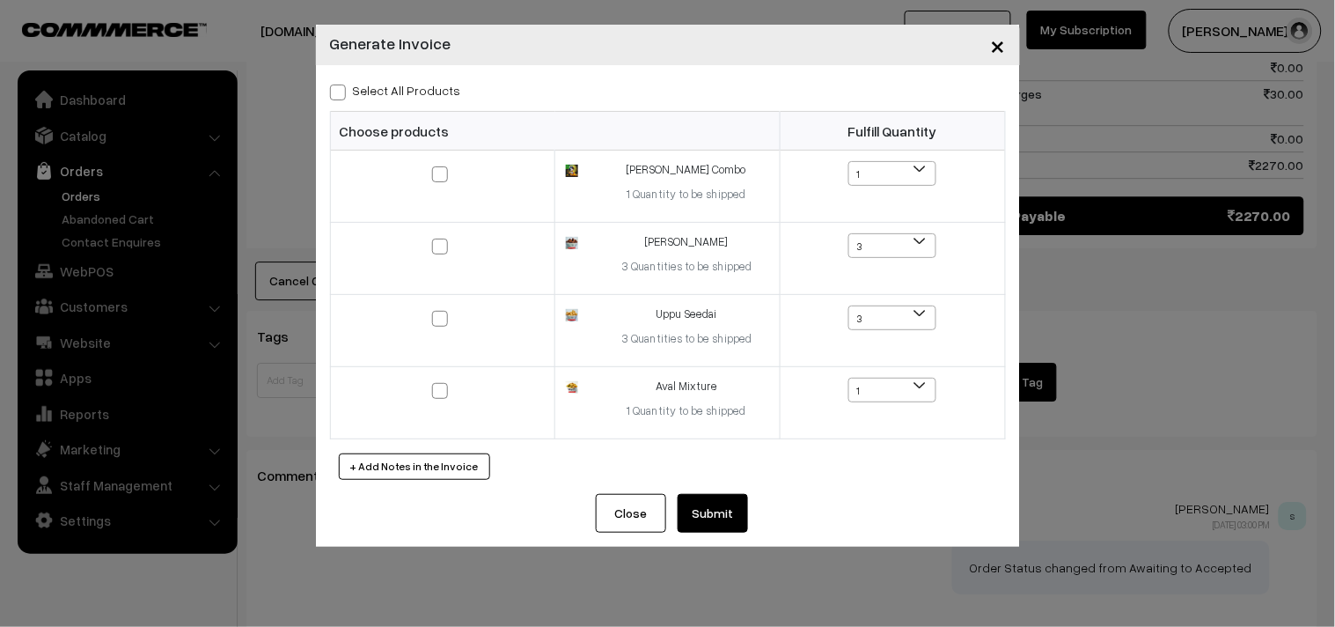
click at [335, 91] on span at bounding box center [338, 93] width 16 height 16
click at [335, 91] on input "Select All Products" at bounding box center [335, 89] width 11 height 11
checkbox input "true"
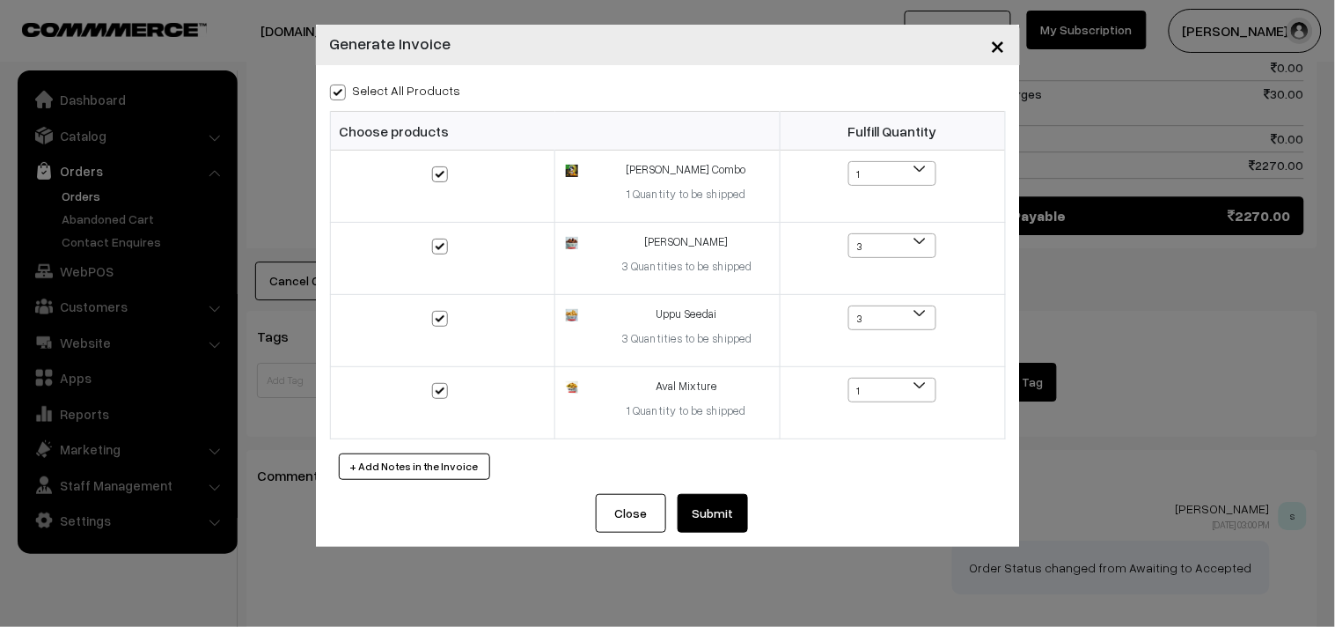
checkbox input "true"
click at [707, 548] on div "× Generate Invoice Select All Products Choose products Fulfill Quantity 1 1 3 2…" at bounding box center [667, 313] width 1335 height 627
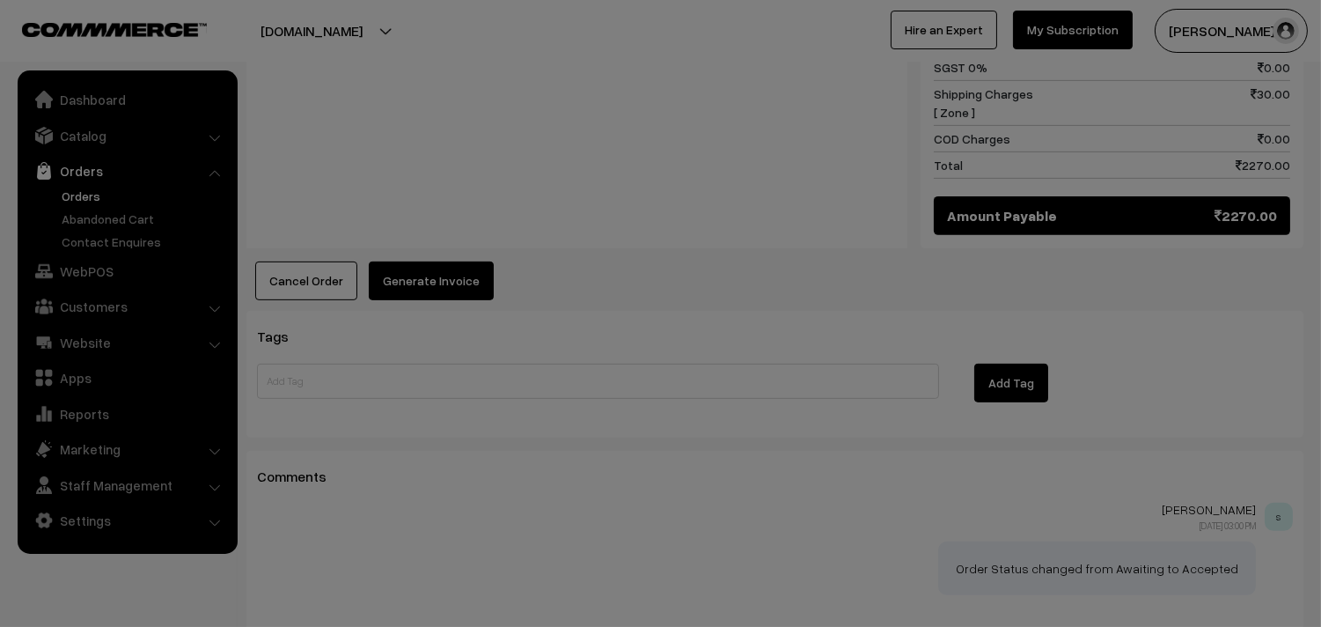
click at [706, 520] on div at bounding box center [660, 313] width 1321 height 627
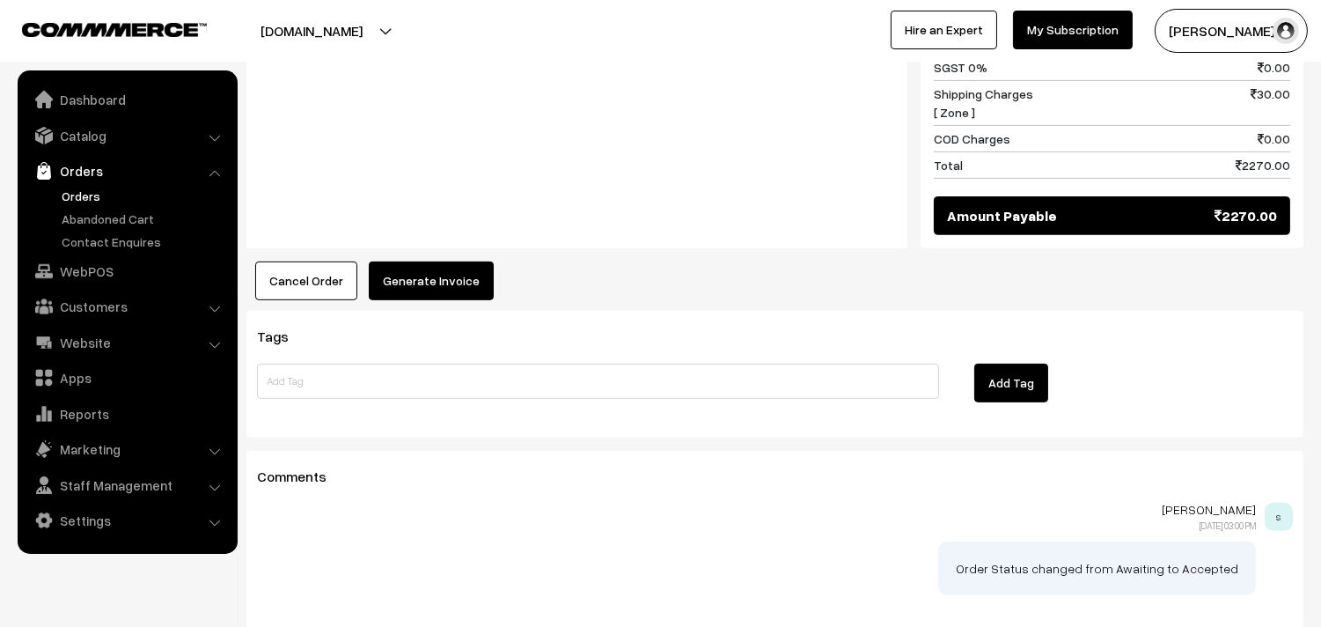
click at [418, 261] on button "Generate Invoice" at bounding box center [431, 280] width 125 height 39
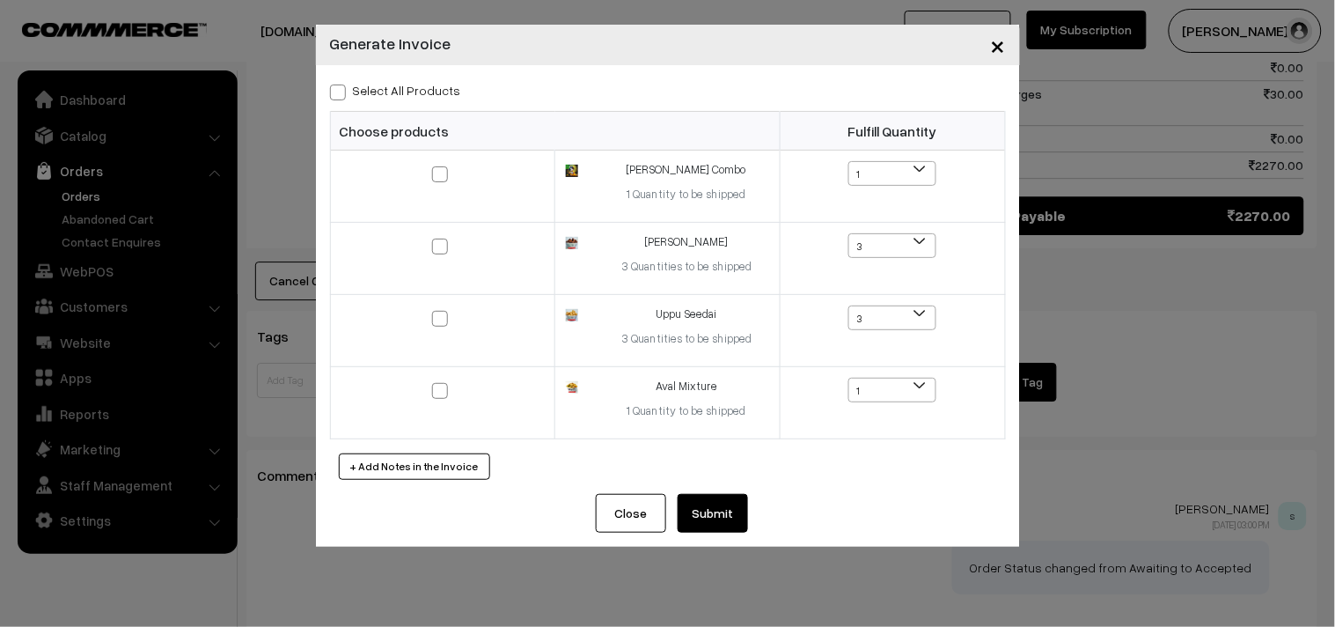
click at [342, 94] on span at bounding box center [338, 93] width 16 height 16
click at [342, 94] on input "Select All Products" at bounding box center [335, 89] width 11 height 11
checkbox input "true"
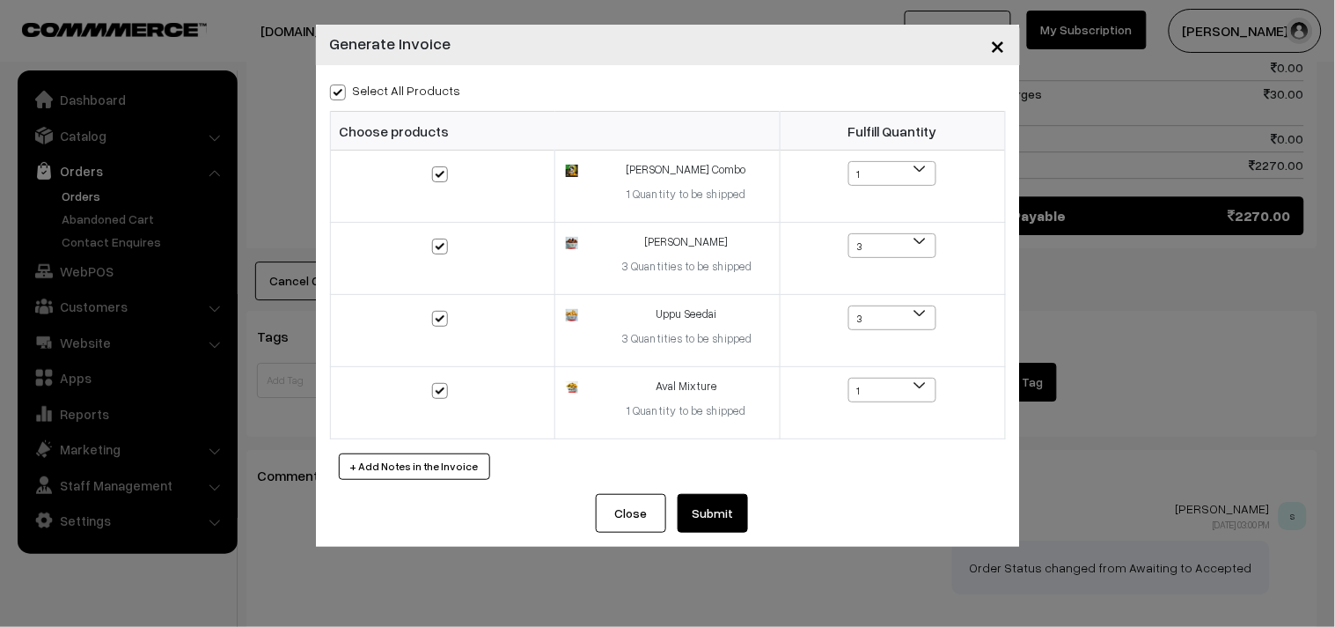
checkbox input "true"
click at [722, 519] on button "Submit" at bounding box center [713, 513] width 70 height 39
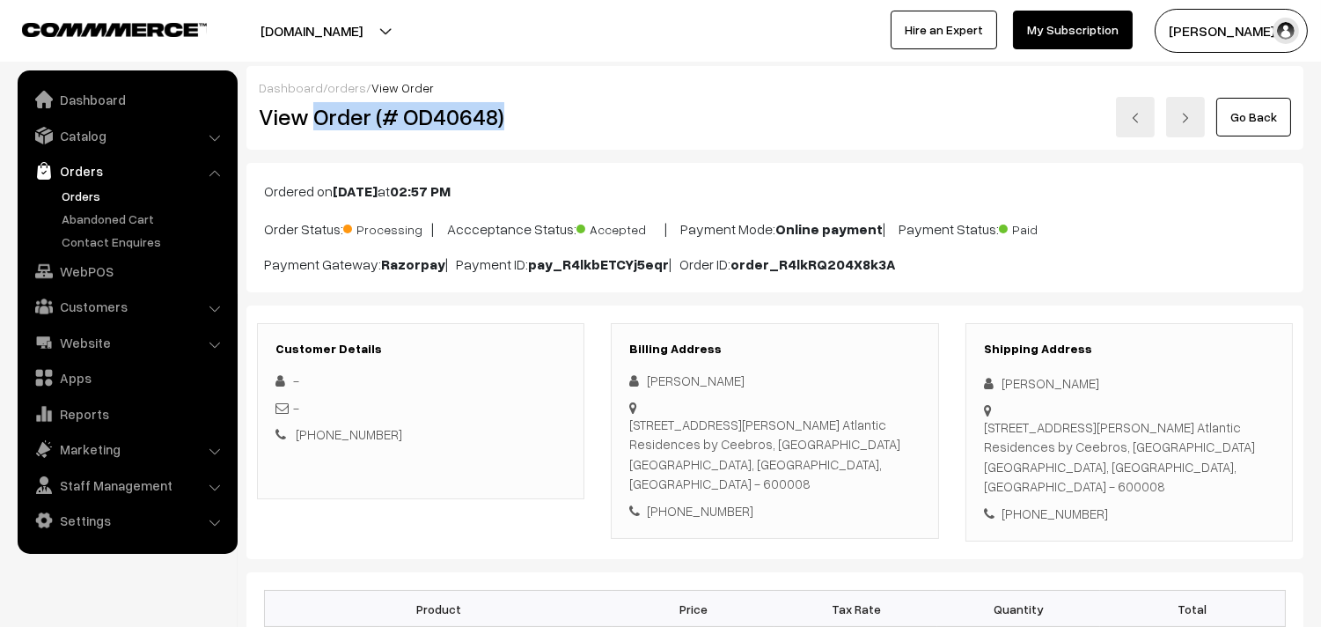
drag, startPoint x: 311, startPoint y: 116, endPoint x: 590, endPoint y: 115, distance: 279.0
click at [590, 115] on div "View Order (# OD40648)" at bounding box center [422, 117] width 353 height 40
copy h2 "Order (# OD40648)"
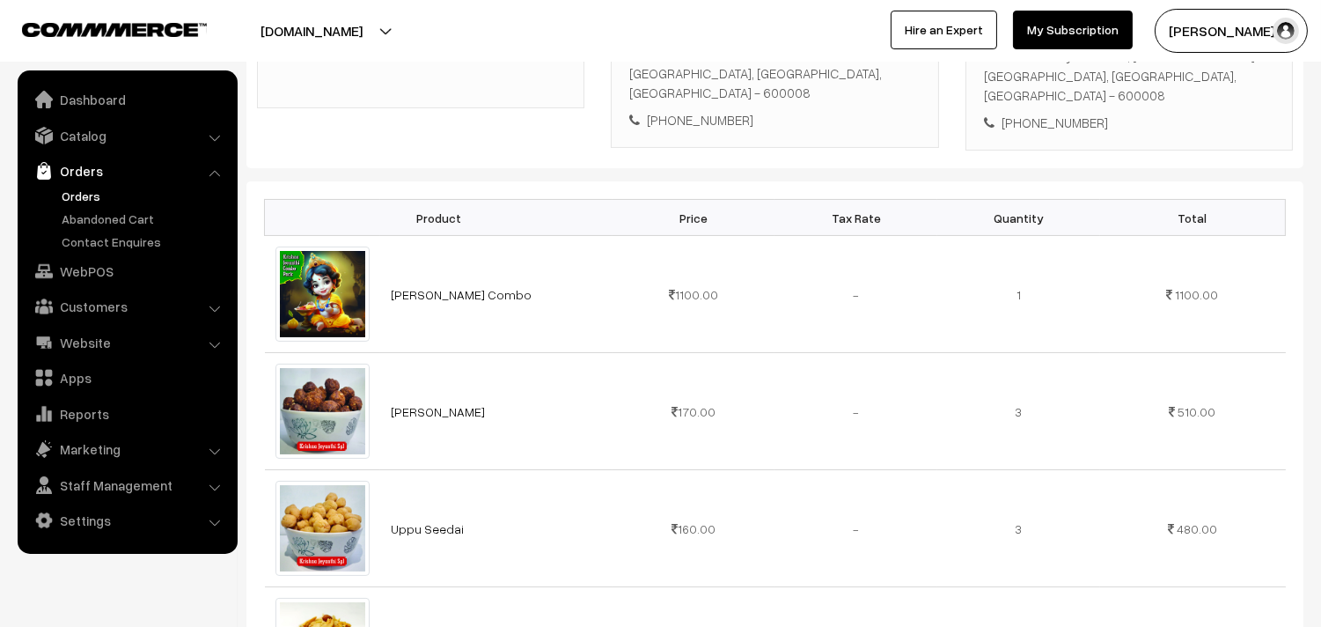
scroll to position [98, 0]
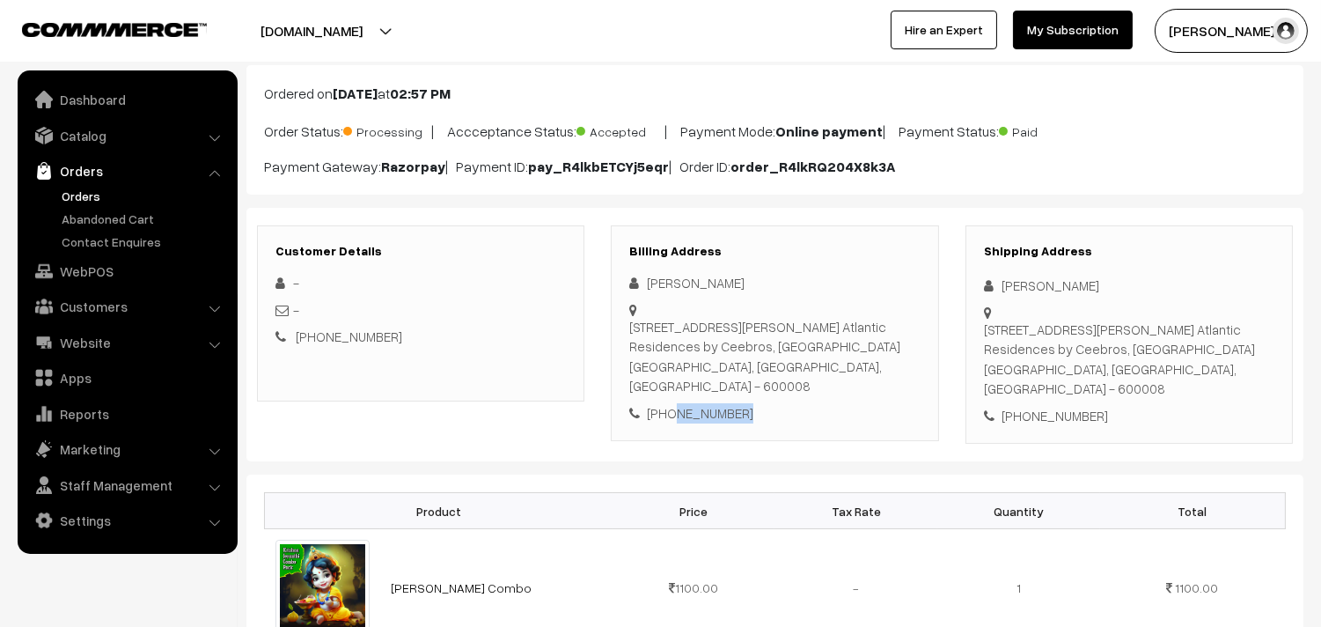
drag, startPoint x: 669, startPoint y: 393, endPoint x: 745, endPoint y: 389, distance: 75.8
click at [745, 403] on div "[PHONE_NUMBER]" at bounding box center [774, 413] width 290 height 20
copy div "9880840081"
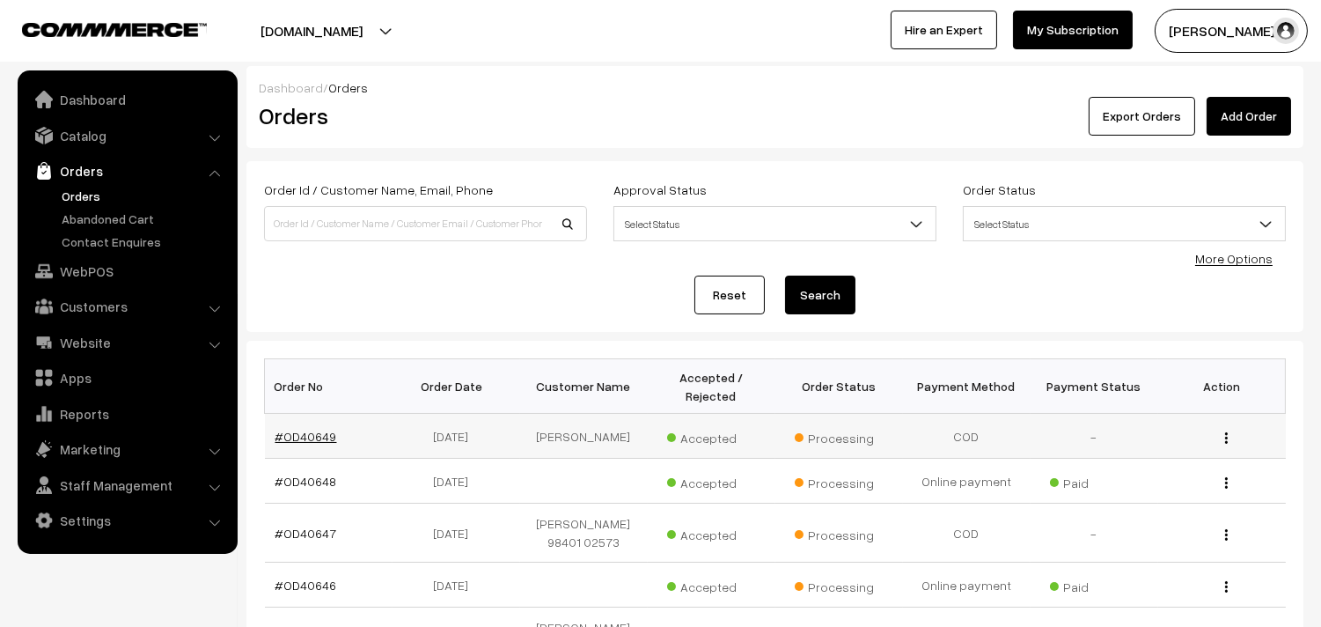
click at [322, 437] on link "#OD40649" at bounding box center [307, 436] width 62 height 15
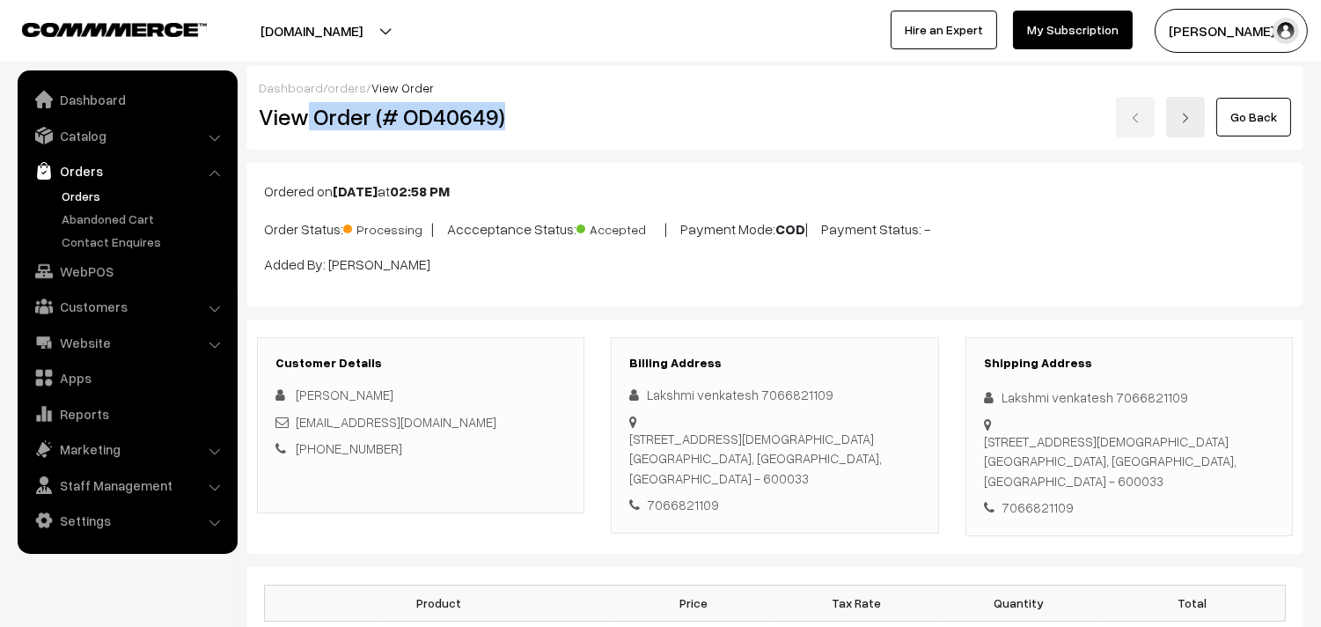
click at [560, 121] on h2 "View Order (# OD40649)" at bounding box center [422, 116] width 327 height 27
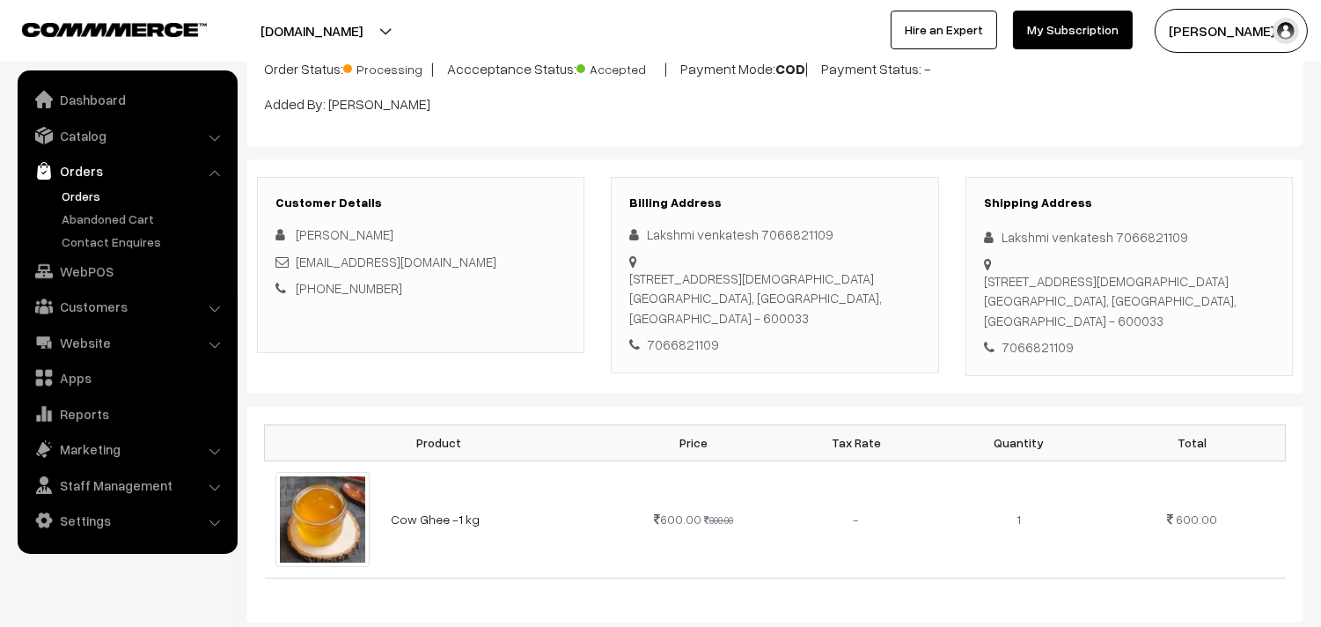
scroll to position [293, 0]
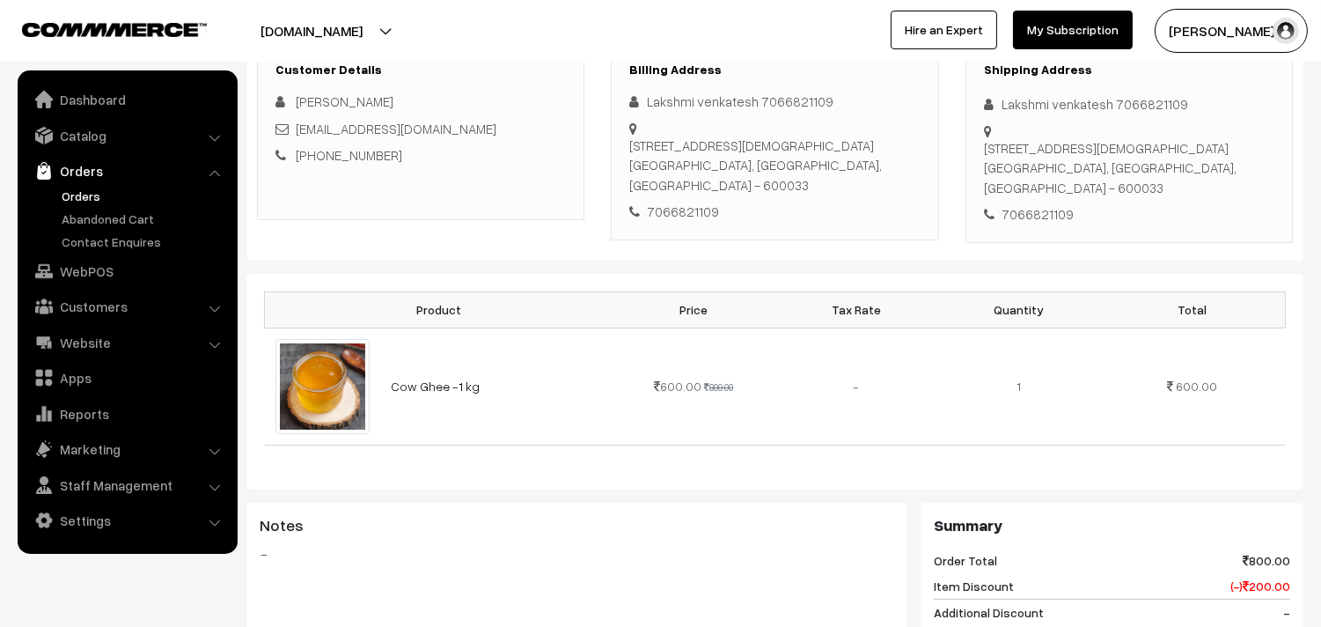
click at [70, 199] on link "Orders" at bounding box center [144, 196] width 174 height 18
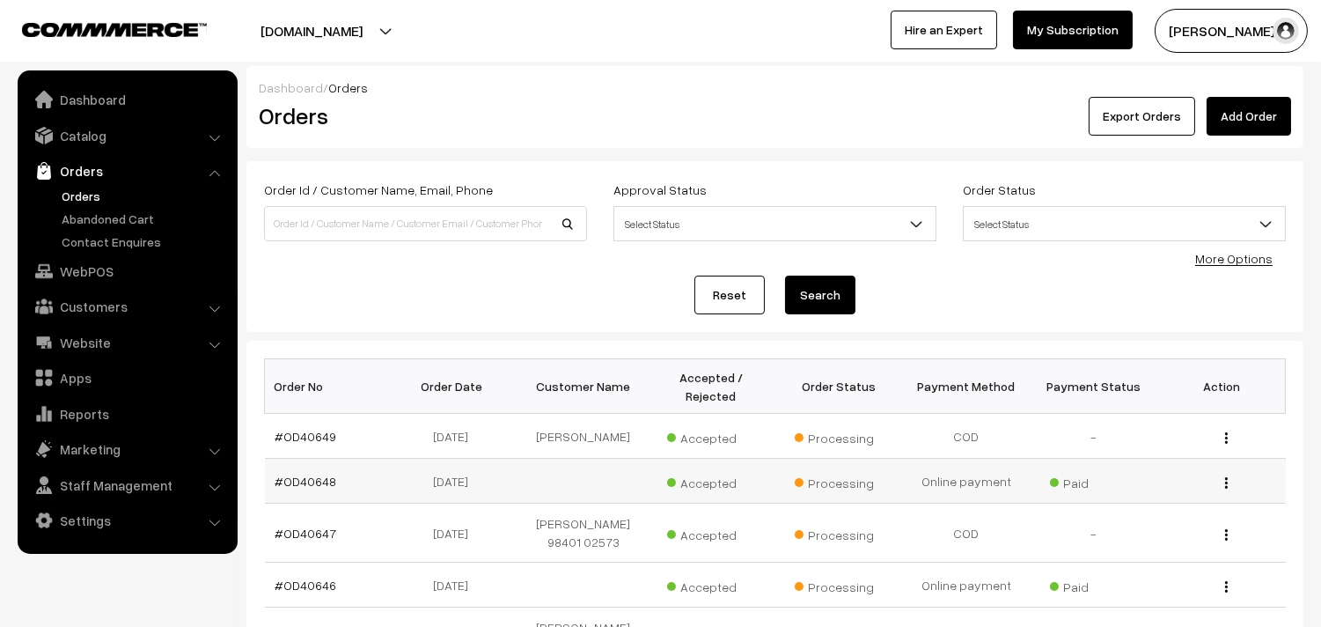
click at [305, 470] on td "#OD40648" at bounding box center [329, 481] width 128 height 45
click at [311, 485] on link "#OD40648" at bounding box center [307, 481] width 62 height 15
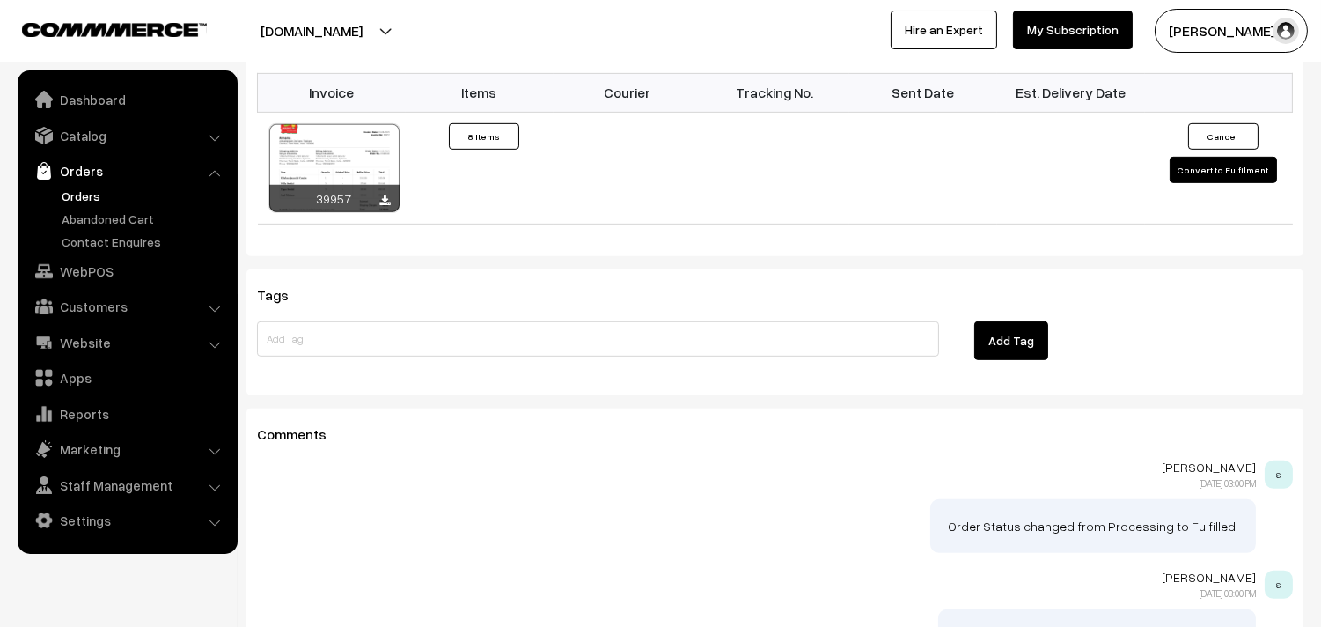
scroll to position [1564, 0]
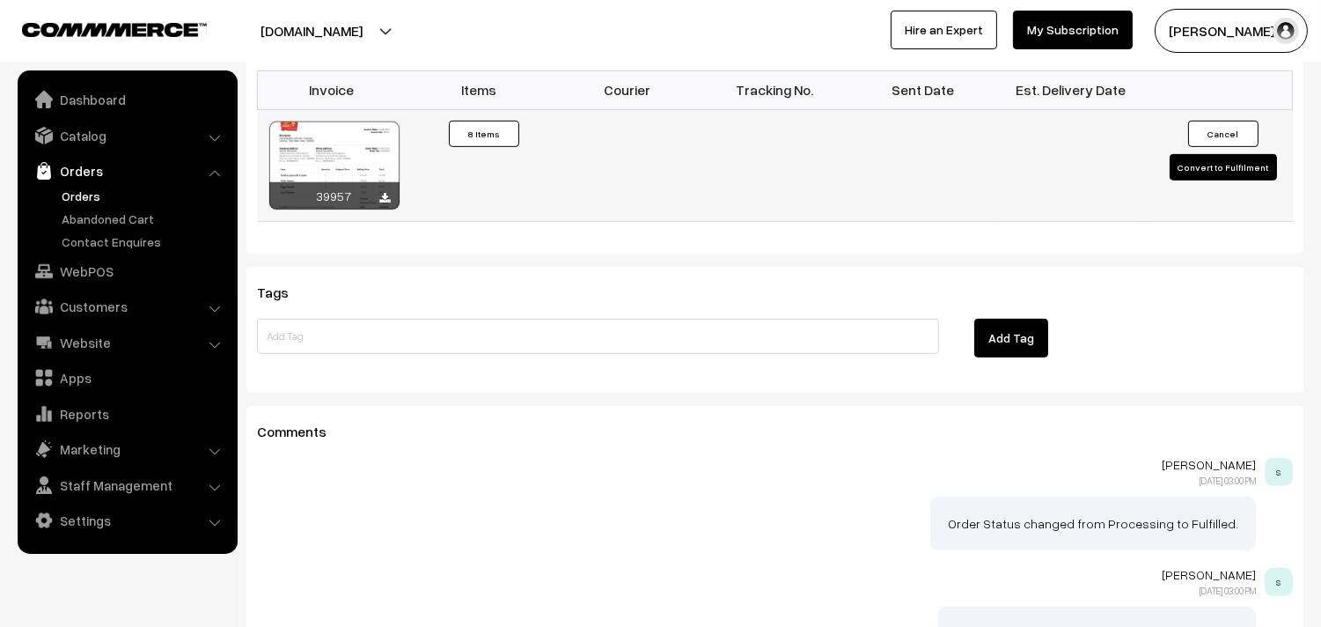
click at [344, 145] on div at bounding box center [334, 165] width 130 height 88
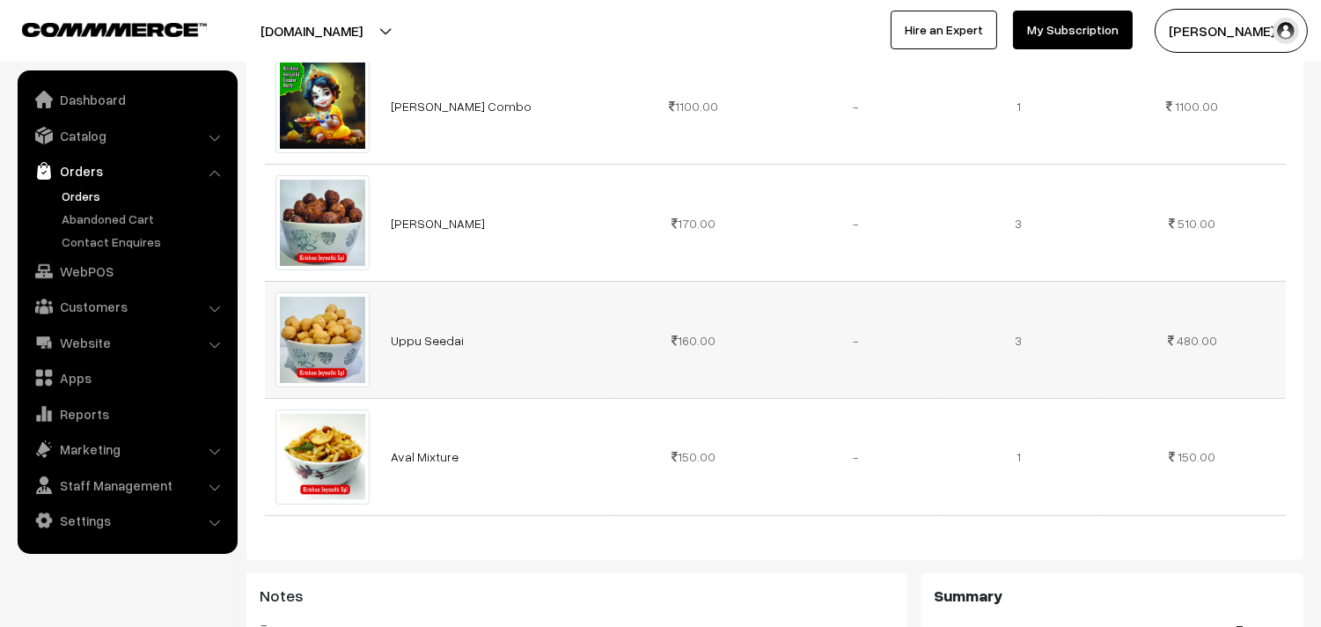
scroll to position [195, 0]
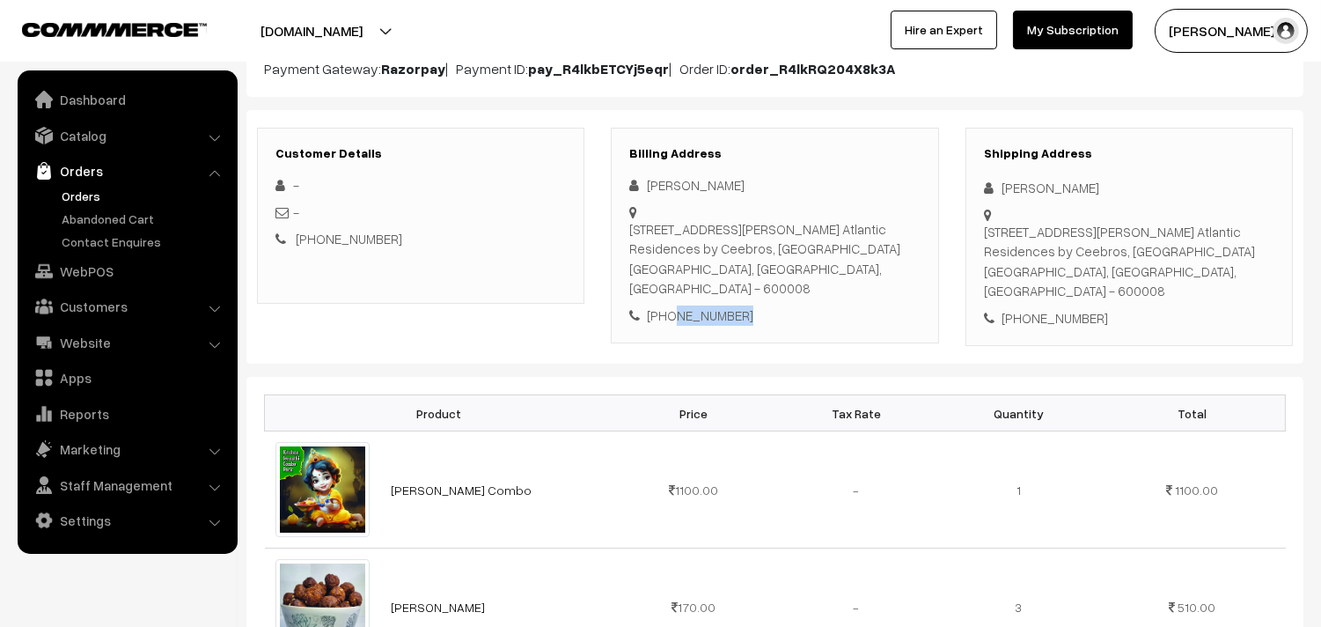
drag, startPoint x: 669, startPoint y: 295, endPoint x: 775, endPoint y: 295, distance: 105.6
click at [768, 305] on div "+91 9880840081" at bounding box center [774, 315] width 290 height 20
copy div "9880840081"
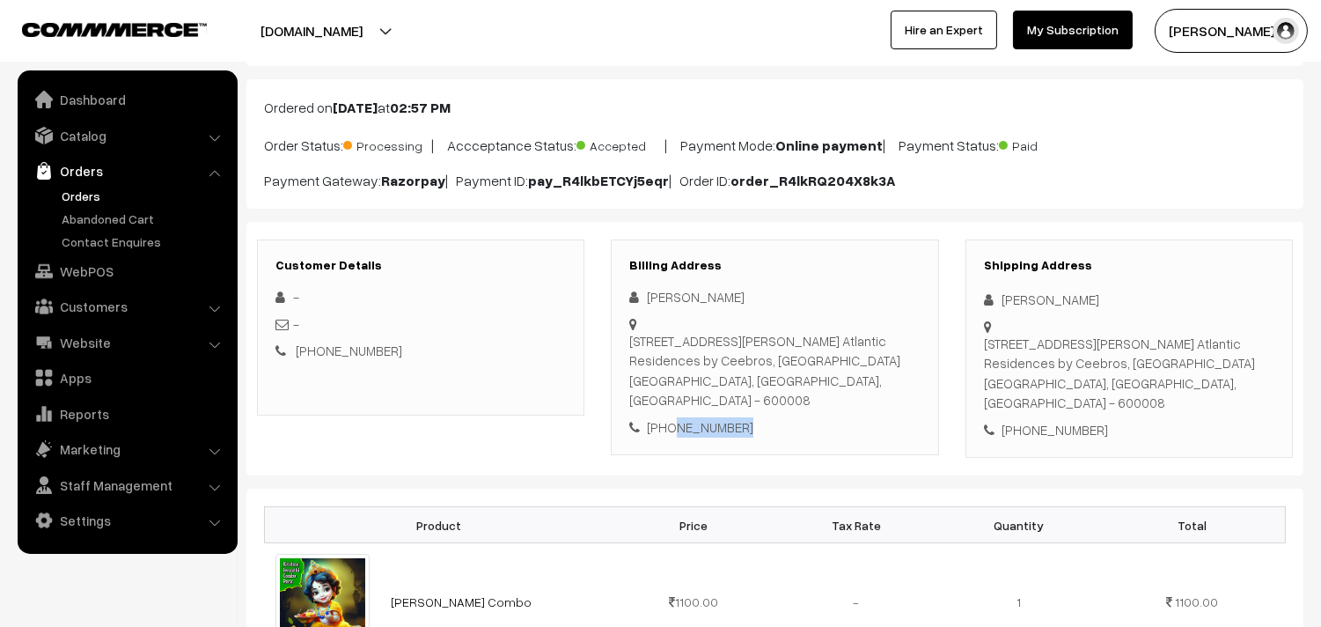
scroll to position [0, 0]
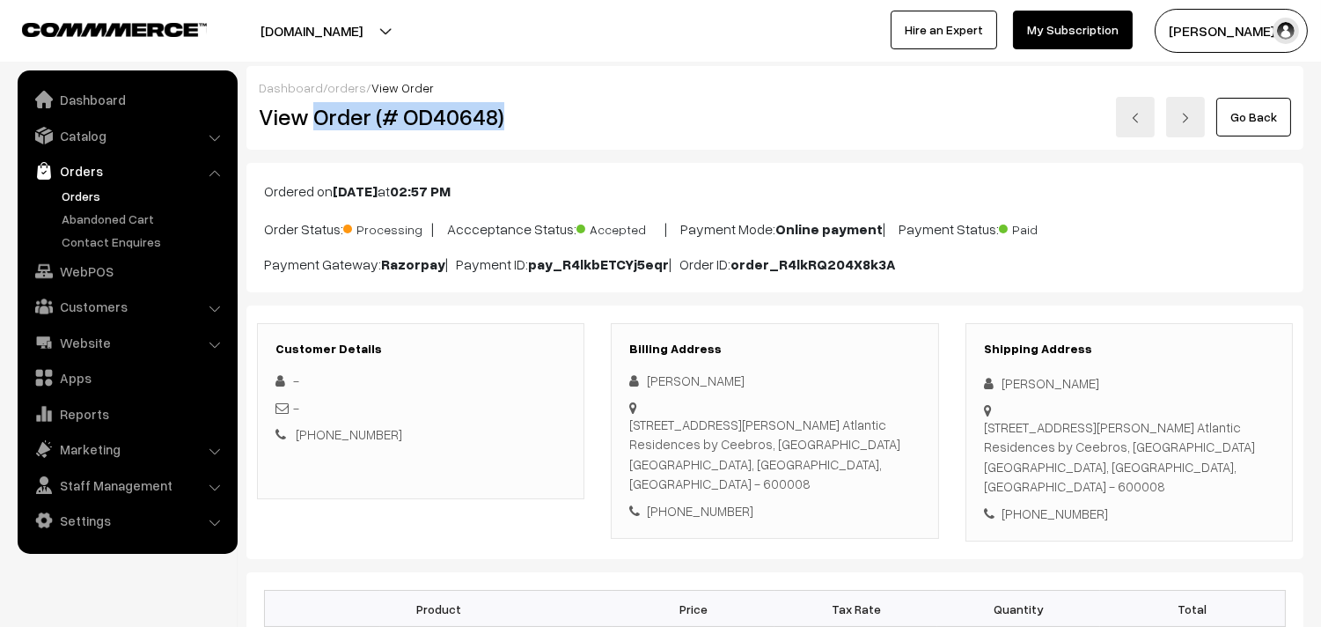
drag, startPoint x: 313, startPoint y: 120, endPoint x: 537, endPoint y: 104, distance: 224.1
click at [537, 104] on h2 "View Order (# OD40648)" at bounding box center [422, 116] width 327 height 27
copy h2 "Order (# OD40648)"
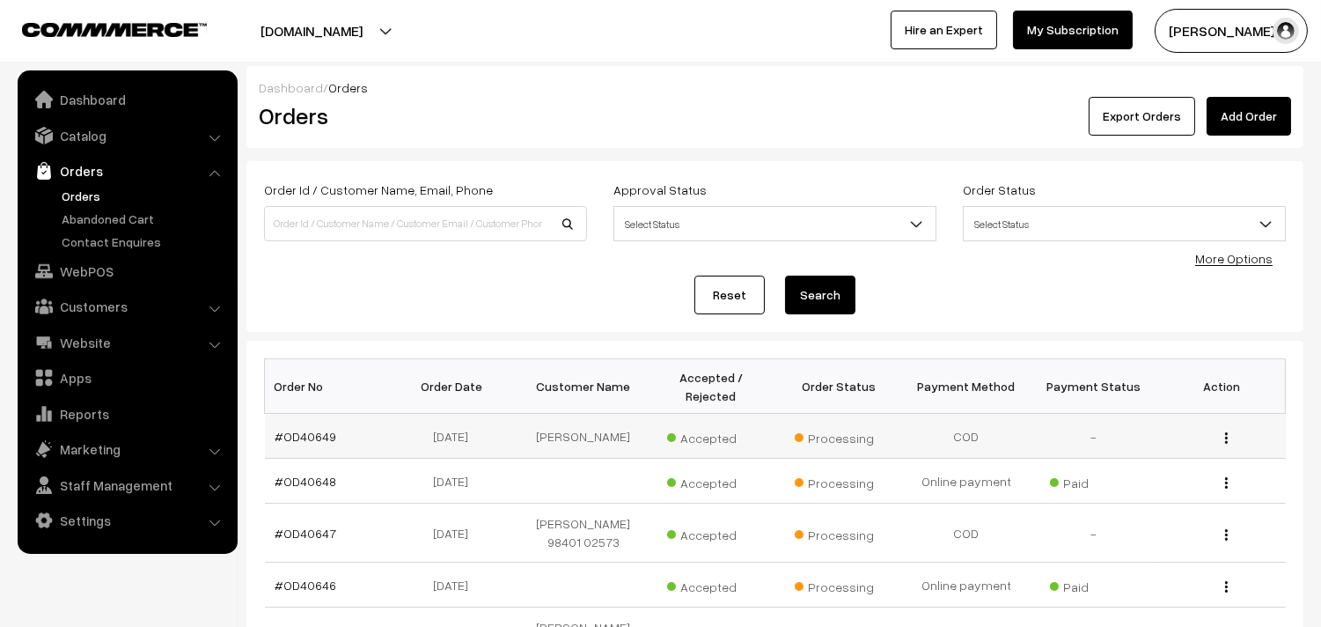
click at [313, 425] on td "#OD40649" at bounding box center [329, 436] width 128 height 45
click at [314, 438] on link "#OD40649" at bounding box center [307, 436] width 62 height 15
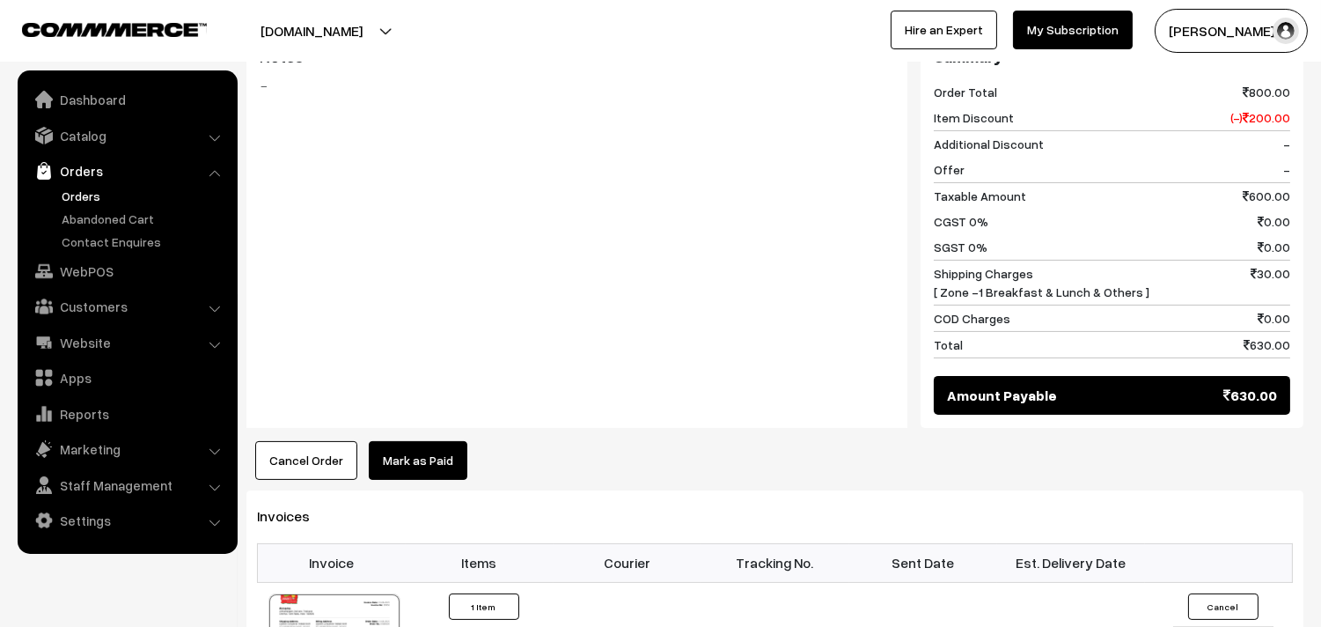
scroll to position [880, 0]
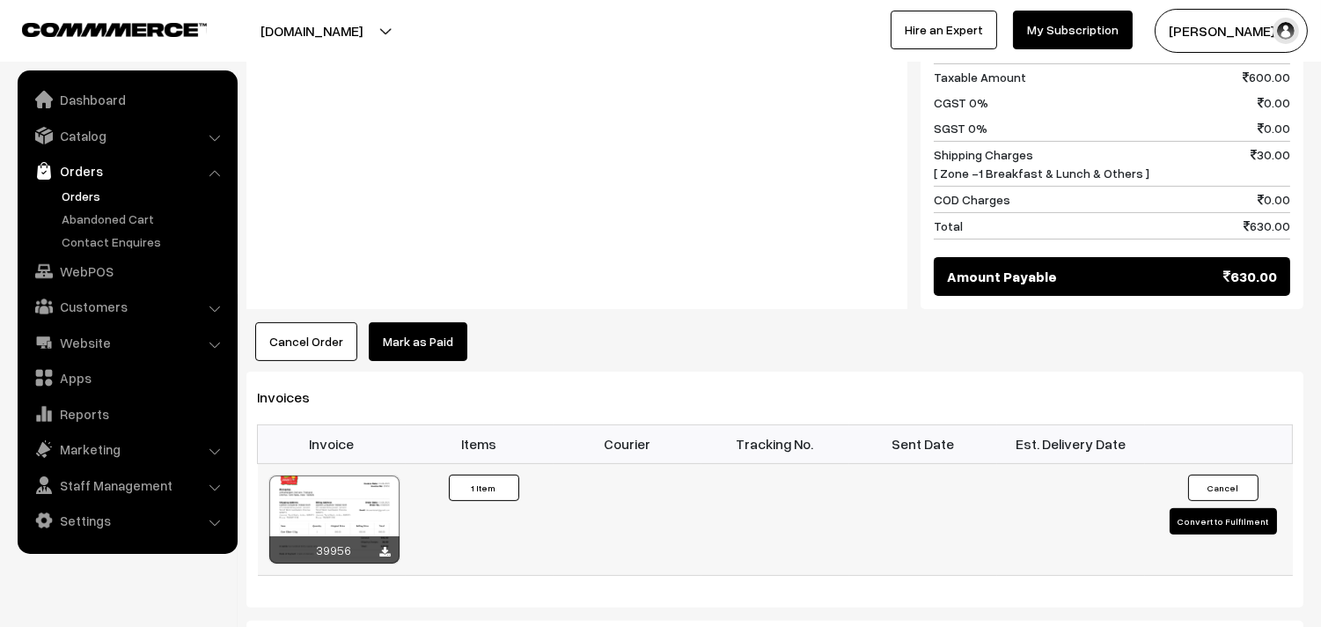
click at [345, 513] on div at bounding box center [334, 519] width 130 height 88
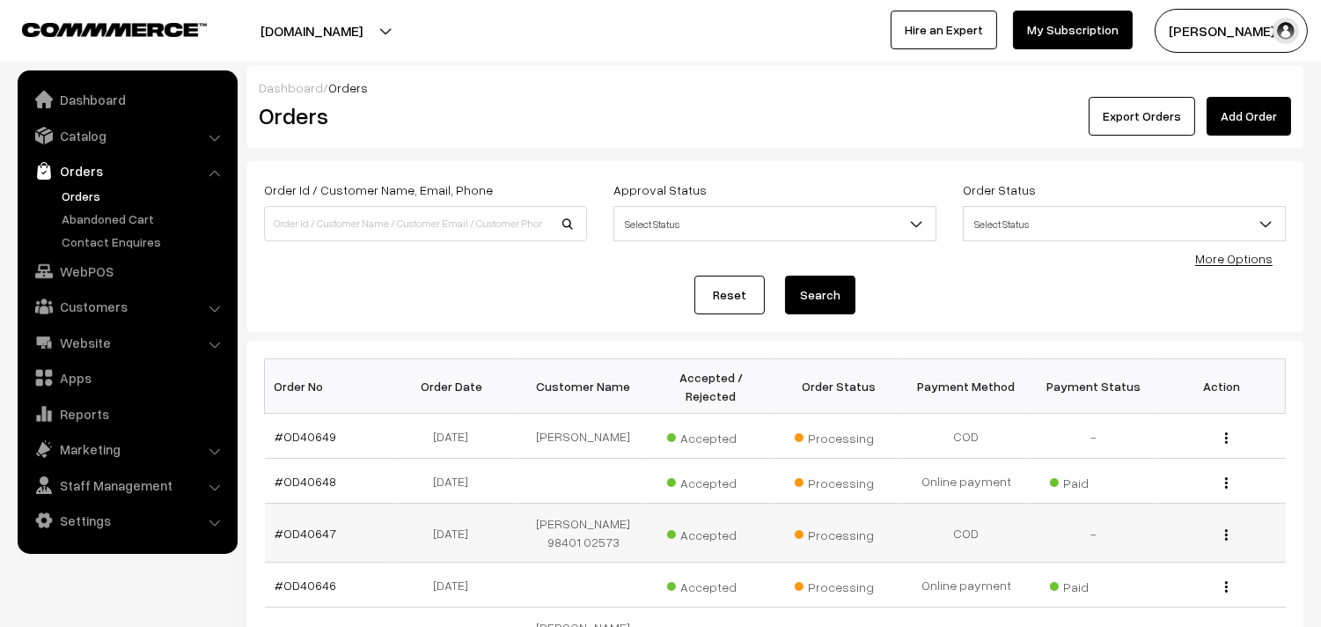
click at [335, 529] on td "#OD40647" at bounding box center [329, 533] width 128 height 59
click at [326, 532] on link "#OD40647" at bounding box center [307, 533] width 62 height 15
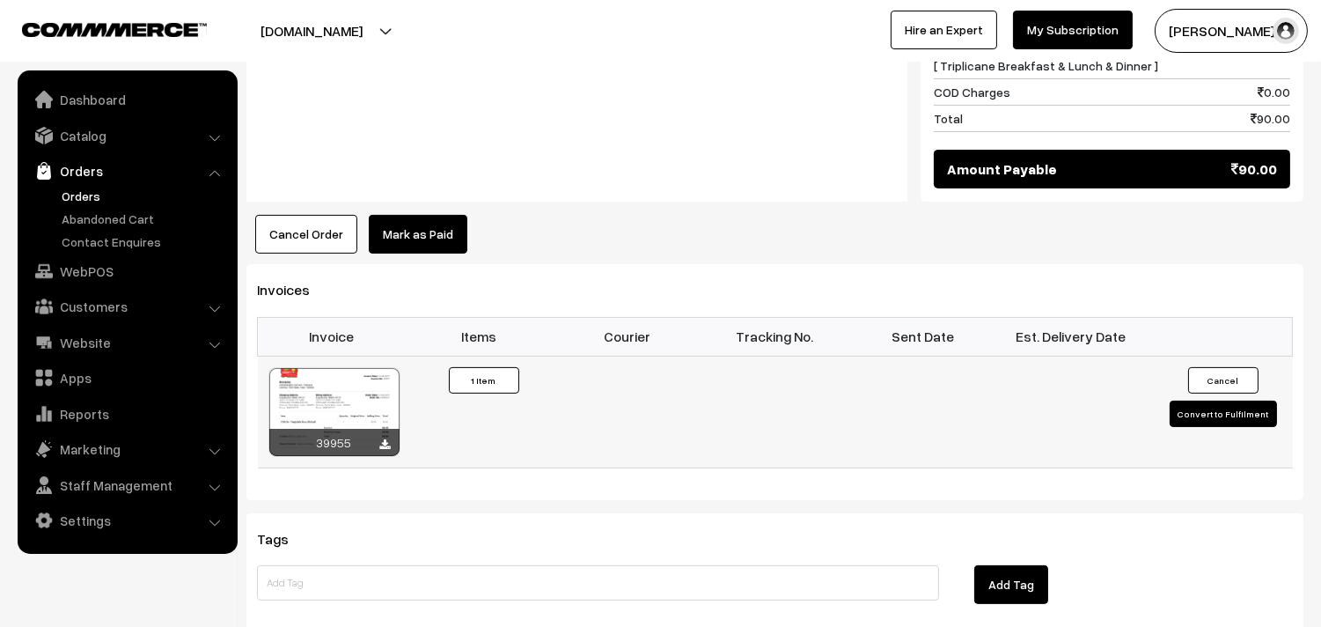
scroll to position [1076, 0]
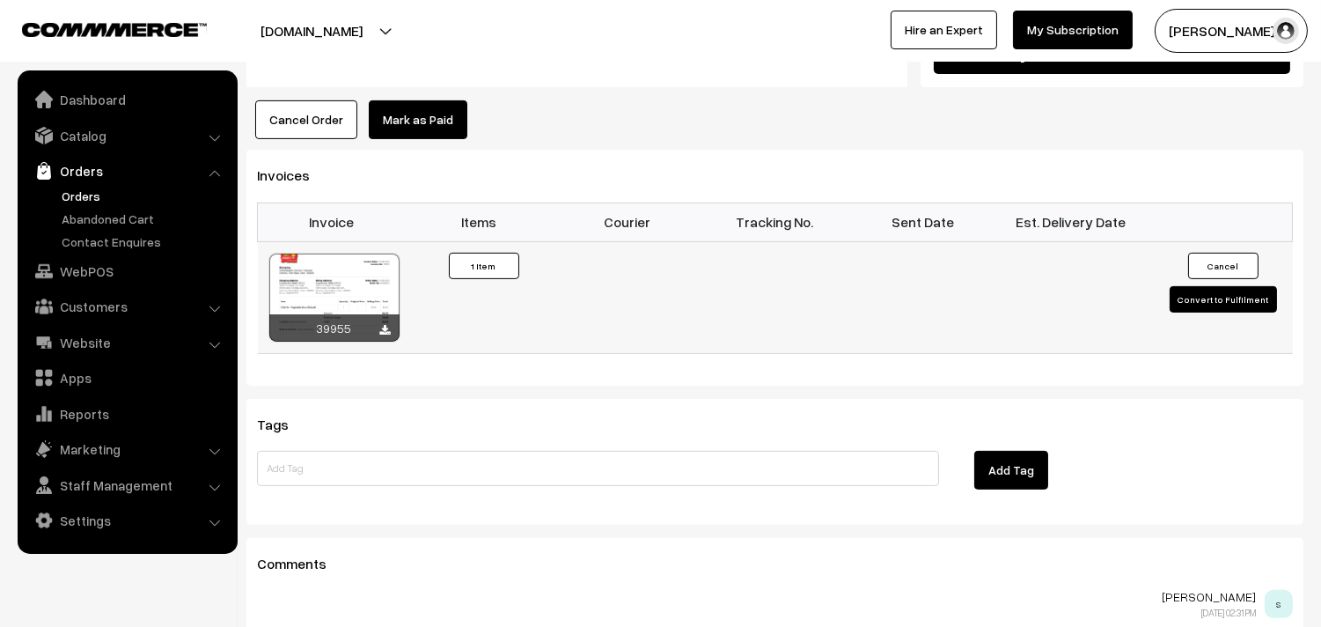
click at [358, 283] on div at bounding box center [334, 298] width 130 height 88
click at [77, 182] on link "Orders" at bounding box center [127, 171] width 210 height 32
click at [84, 195] on link "Orders" at bounding box center [144, 196] width 174 height 18
